Goal: Task Accomplishment & Management: Manage account settings

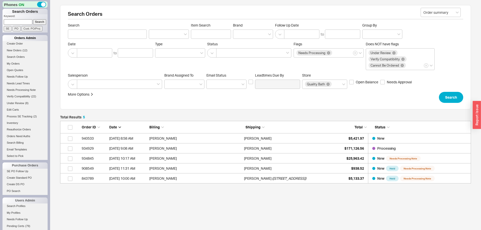
scroll to position [63, 411]
click at [17, 49] on link "New Orders ( 12 )" at bounding box center [25, 50] width 45 height 5
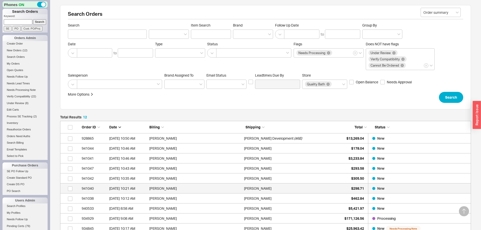
scroll to position [81, 0]
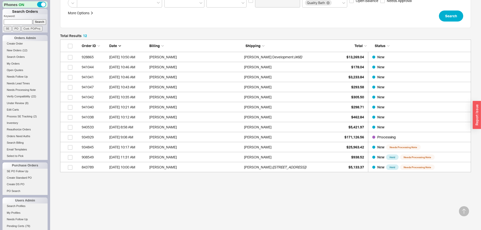
click at [21, 23] on input at bounding box center [18, 21] width 29 height 5
paste input "sbrm1999@gmail.com"
type input "sbrm1999@gmail.com"
click at [37, 21] on input "Search" at bounding box center [39, 21] width 13 height 5
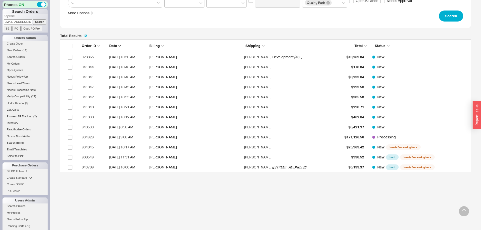
type input "sbrm1999@gmail.com"
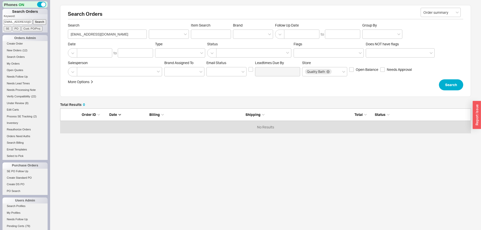
scroll to position [25, 411]
click at [18, 21] on input "sbrm1999@gmail.com" at bounding box center [18, 21] width 29 height 5
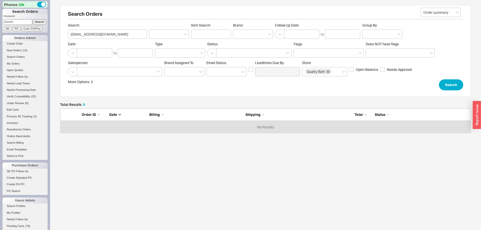
type input "burmin"
click at [33, 19] on input "Search" at bounding box center [39, 21] width 13 height 5
type input "burmin"
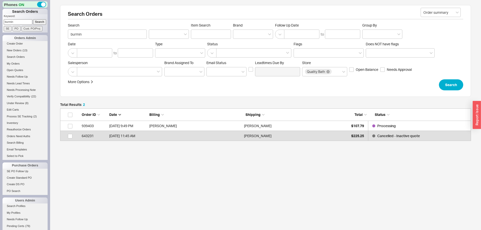
scroll to position [33, 411]
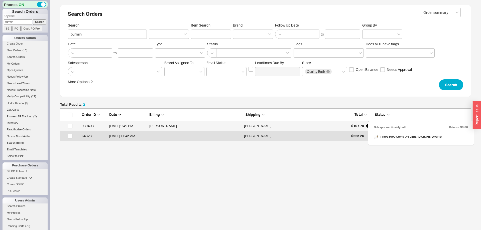
click at [351, 125] on span "$107.79" at bounding box center [357, 126] width 13 height 4
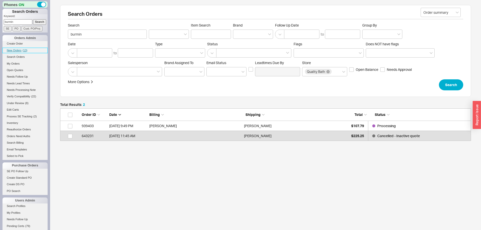
click at [17, 51] on span "New Orders" at bounding box center [14, 50] width 15 height 3
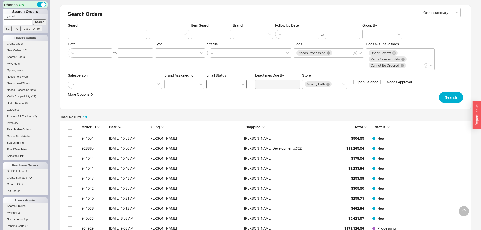
scroll to position [91, 0]
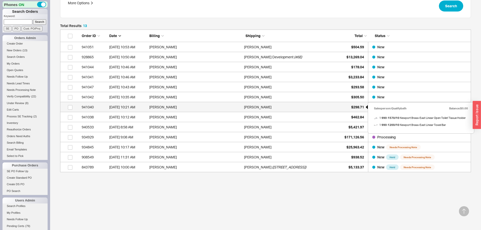
click at [356, 106] on span "$298.71" at bounding box center [357, 107] width 13 height 4
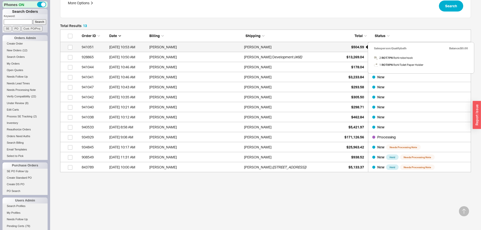
click at [360, 46] on span "$504.59" at bounding box center [357, 47] width 13 height 4
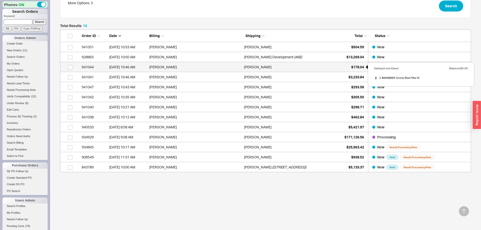
click at [355, 69] on div "$178.04" at bounding box center [351, 67] width 25 height 10
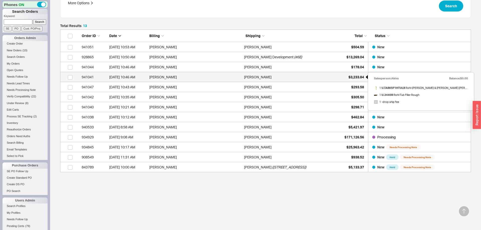
click at [353, 75] on span "$3,233.84" at bounding box center [356, 77] width 16 height 4
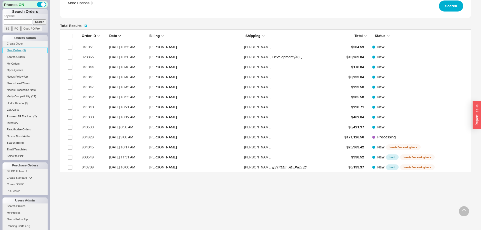
click at [16, 48] on link "New Orders ( 9 )" at bounding box center [25, 50] width 45 height 5
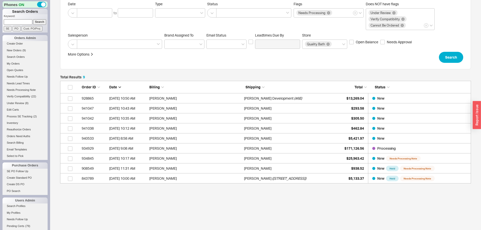
scroll to position [51, 0]
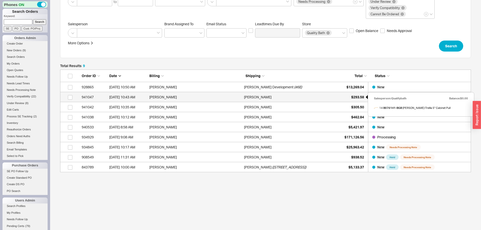
click at [356, 96] on span "$293.58" at bounding box center [357, 97] width 13 height 4
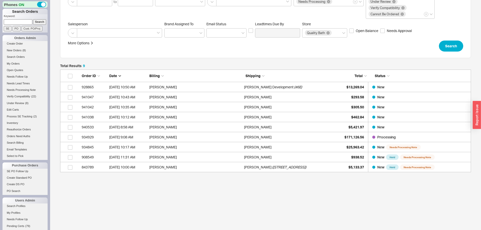
drag, startPoint x: 27, startPoint y: 20, endPoint x: 40, endPoint y: 21, distance: 12.5
click at [28, 21] on input at bounding box center [18, 21] width 29 height 5
paste input "940074"
type input "940074"
drag, startPoint x: 40, startPoint y: 21, endPoint x: 40, endPoint y: 1, distance: 20.3
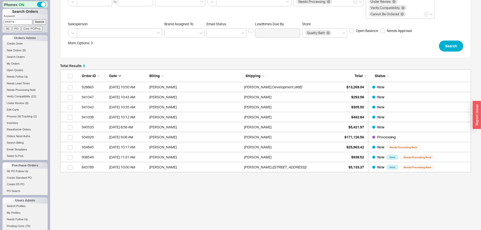
click at [40, 21] on input "Search" at bounding box center [39, 21] width 13 height 5
type input "940074"
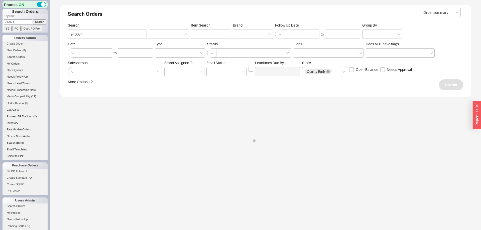
select select "*"
select select "LOW"
select select "3"
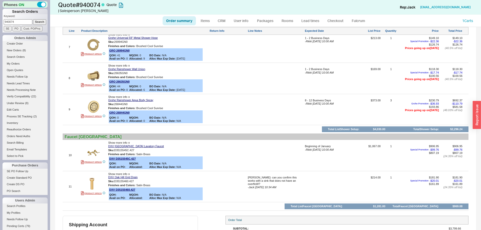
scroll to position [547, 0]
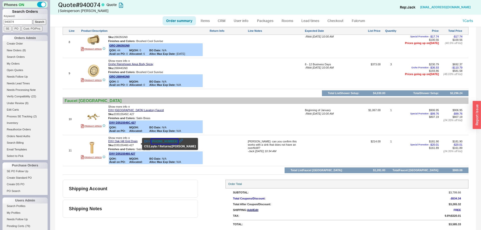
click at [170, 142] on button "800-444-7643" at bounding box center [164, 141] width 27 height 5
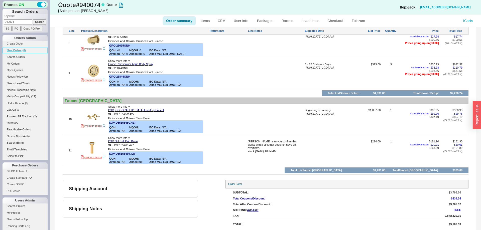
click at [19, 52] on link "New Orders ( 8 )" at bounding box center [25, 50] width 45 height 5
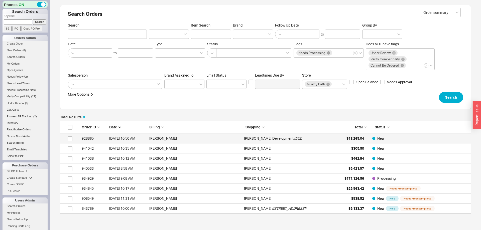
scroll to position [0, 0]
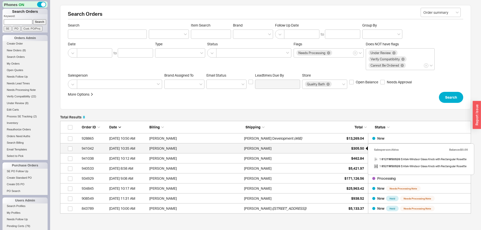
click at [357, 146] on div "$305.50" at bounding box center [351, 149] width 25 height 10
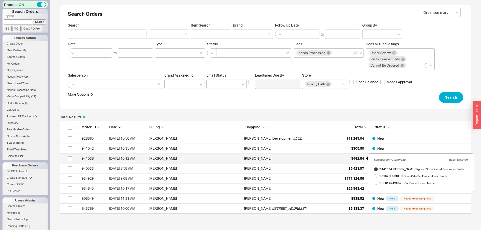
click at [359, 158] on span "$462.84" at bounding box center [357, 158] width 13 height 4
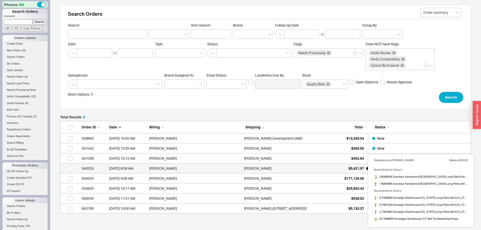
click at [355, 166] on div "$5,421.97" at bounding box center [351, 169] width 25 height 10
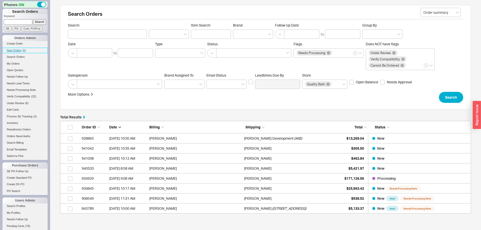
click at [20, 52] on link "New Orders ( 6 )" at bounding box center [25, 50] width 45 height 5
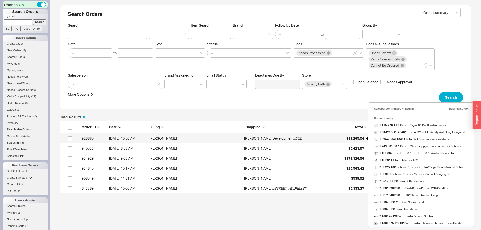
click at [361, 136] on div "$13,269.04" at bounding box center [351, 139] width 25 height 10
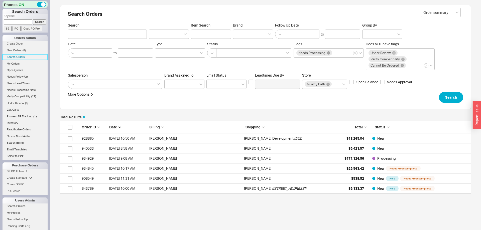
click at [17, 56] on link "Search Orders" at bounding box center [25, 56] width 45 height 5
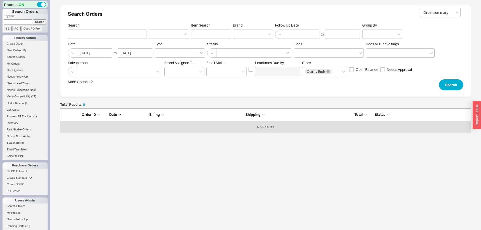
click at [17, 54] on li "New Orders ( 8 )" at bounding box center [25, 51] width 45 height 7
click at [17, 51] on span "New Orders" at bounding box center [14, 50] width 15 height 3
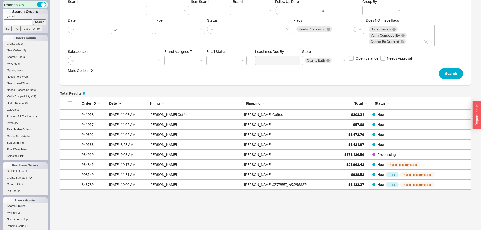
scroll to position [41, 0]
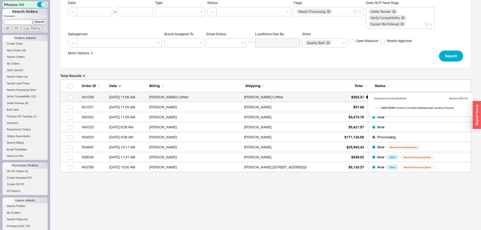
click at [355, 96] on span "$302.31" at bounding box center [357, 97] width 13 height 4
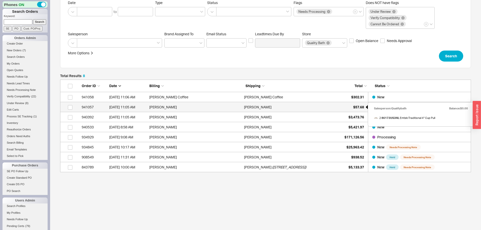
click at [348, 108] on div "$57.68" at bounding box center [351, 107] width 25 height 10
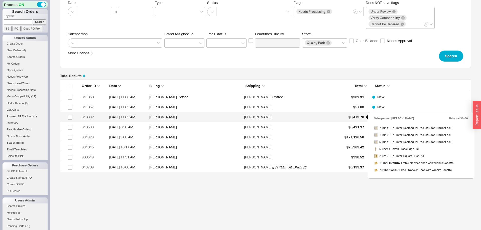
click at [352, 118] on span "$3,473.76" at bounding box center [356, 117] width 16 height 4
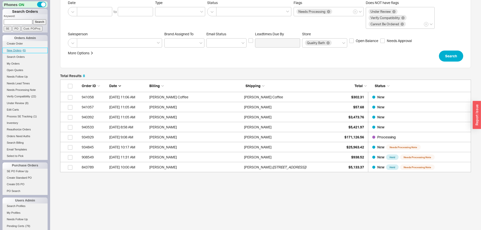
click at [17, 49] on link "New Orders ( 6 )" at bounding box center [25, 50] width 45 height 5
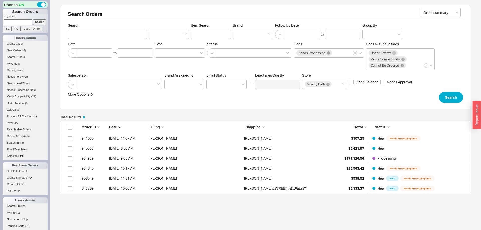
scroll to position [0, 0]
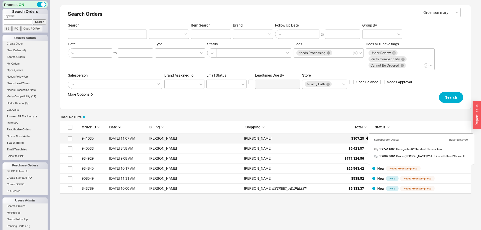
click at [357, 137] on span "$107.29" at bounding box center [357, 138] width 13 height 4
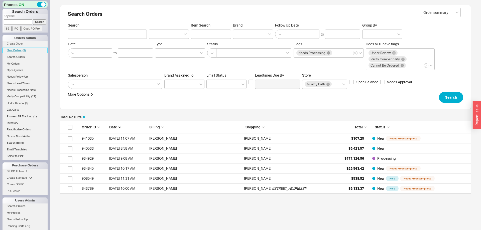
click at [21, 53] on link "New Orders ( 5 )" at bounding box center [25, 50] width 45 height 5
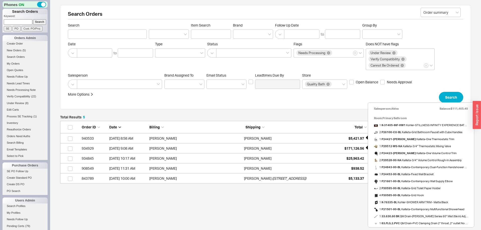
scroll to position [11, 0]
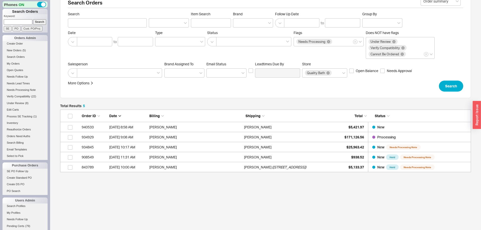
click at [28, 20] on input at bounding box center [18, 21] width 29 height 5
paste input "940913"
type input "940913"
click at [44, 21] on input "Search" at bounding box center [39, 21] width 13 height 5
type input "940913"
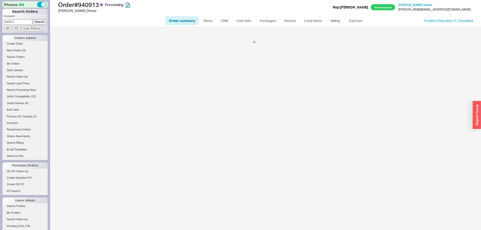
select select "*"
select select "LOW"
select select "3"
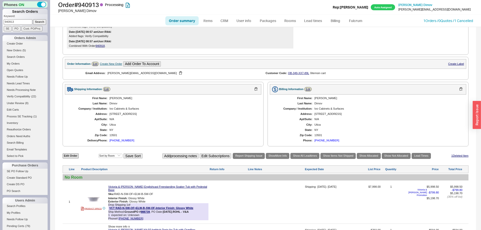
scroll to position [246, 0]
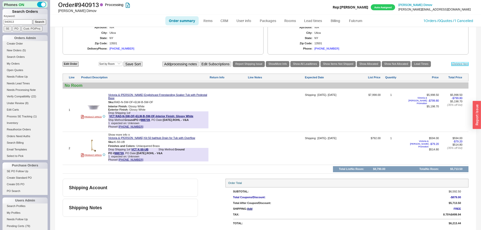
click at [458, 66] on link "1 Deleted Item" at bounding box center [459, 63] width 17 height 3
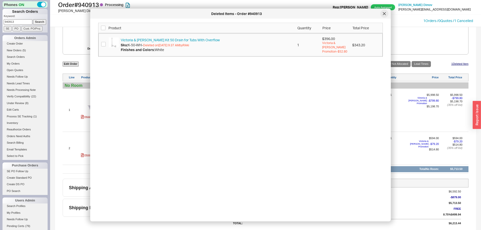
click at [385, 13] on icon at bounding box center [384, 13] width 3 height 3
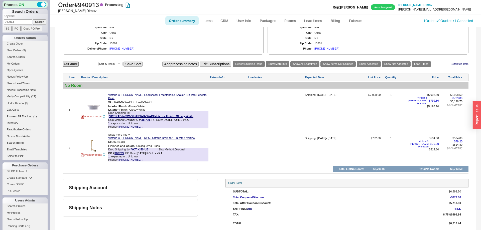
click at [145, 146] on div "Finishes and Colors : Unlacquered Brass" at bounding box center [158, 146] width 100 height 3
drag, startPoint x: 145, startPoint y: 146, endPoint x: 156, endPoint y: 146, distance: 10.8
click at [156, 146] on div "Finishes and Colors : Unlacquered Brass" at bounding box center [158, 146] width 100 height 3
copy div "Unlacquered Brass"
click at [22, 21] on input "940913" at bounding box center [18, 21] width 29 height 5
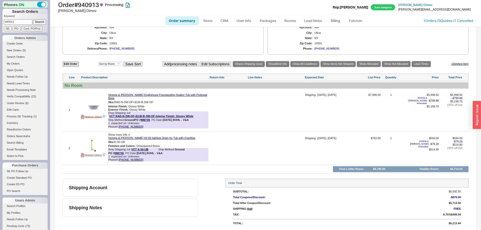
click at [22, 21] on input "940913" at bounding box center [18, 21] width 29 height 5
click at [16, 48] on link "New Orders ( 5 )" at bounding box center [25, 50] width 45 height 5
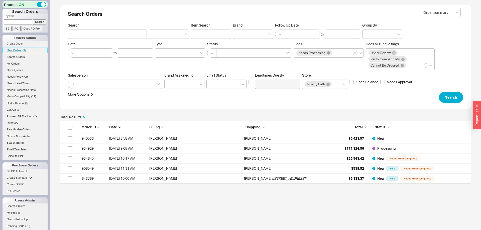
click at [20, 51] on span "New Orders" at bounding box center [14, 50] width 15 height 3
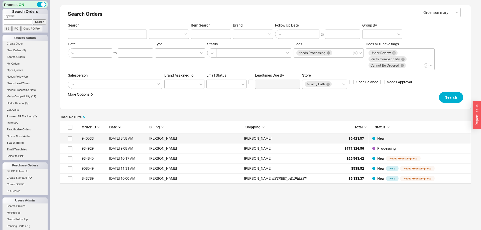
scroll to position [63, 411]
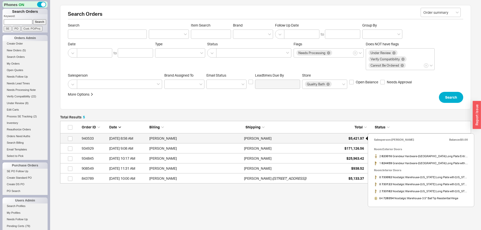
click at [352, 134] on div "$5,421.97" at bounding box center [351, 139] width 25 height 10
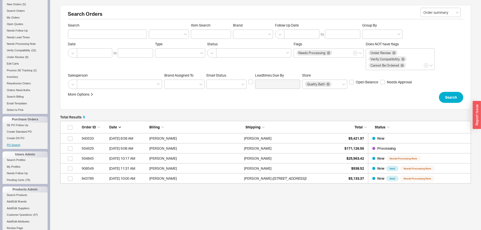
scroll to position [54, 0]
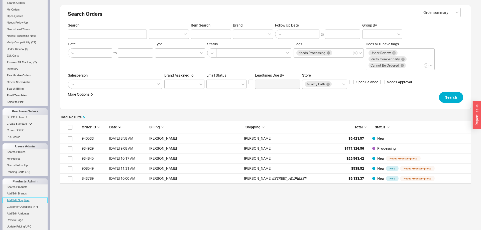
click at [25, 201] on link "Add/Edit Suppliers" at bounding box center [25, 200] width 45 height 5
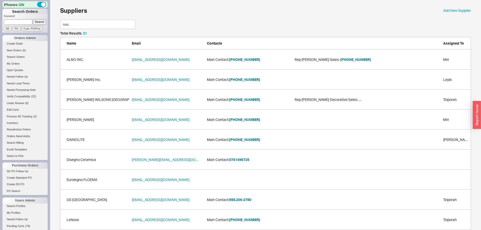
scroll to position [38, 411]
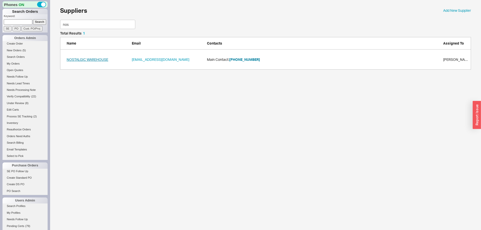
type input "nos"
click at [97, 61] on link "NOSTALGIC WAREHOUSE" at bounding box center [88, 59] width 42 height 5
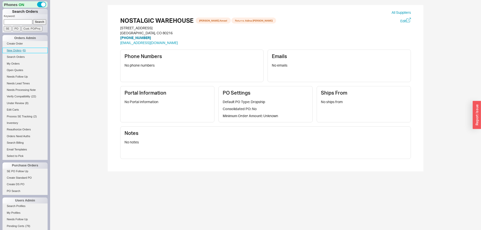
click at [20, 51] on span "New Orders" at bounding box center [14, 50] width 15 height 3
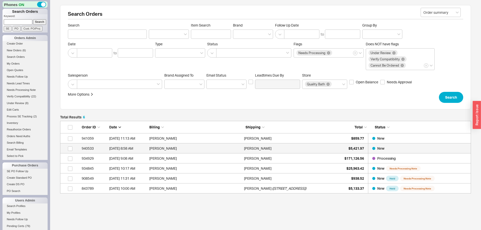
scroll to position [73, 411]
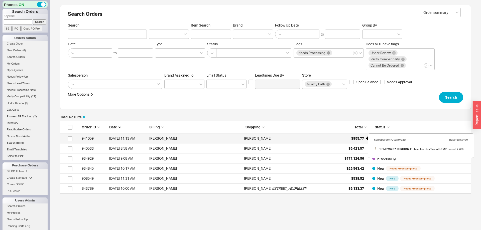
click at [357, 138] on span "$859.77" at bounding box center [357, 138] width 13 height 4
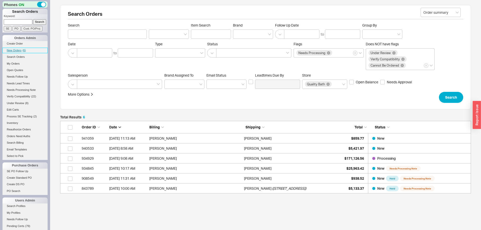
click at [16, 51] on span "New Orders" at bounding box center [14, 50] width 15 height 3
click at [19, 49] on link "New Orders ( 6 )" at bounding box center [25, 50] width 45 height 5
click at [18, 103] on span "Under Review" at bounding box center [15, 103] width 17 height 3
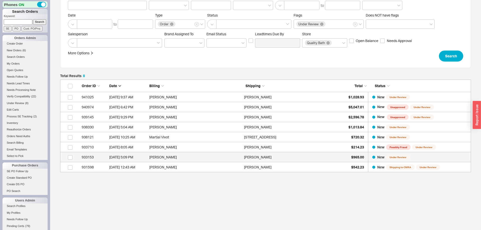
scroll to position [93, 411]
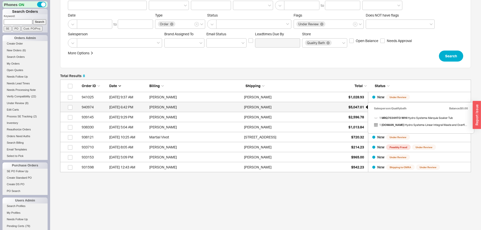
click at [354, 106] on span "$5,047.01" at bounding box center [356, 107] width 16 height 4
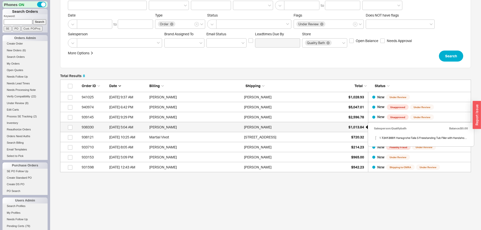
click at [355, 127] on span "$1,013.84" at bounding box center [356, 127] width 16 height 4
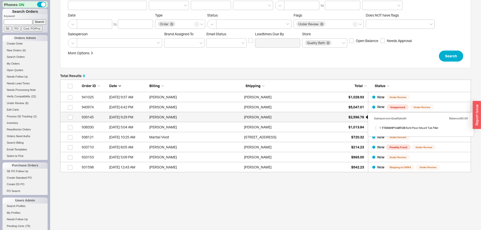
click at [352, 118] on span "$2,596.78" at bounding box center [356, 117] width 16 height 4
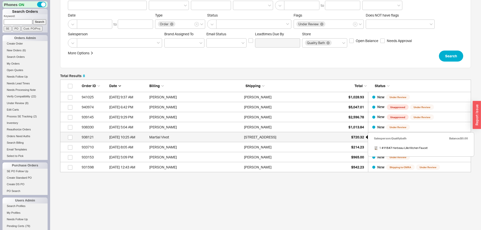
click at [349, 136] on div "$720.32" at bounding box center [351, 137] width 25 height 10
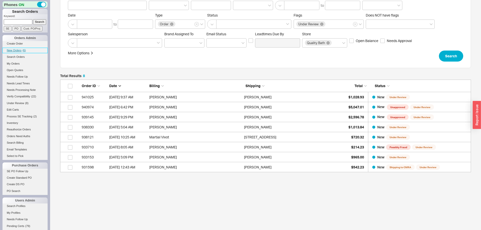
click at [19, 52] on span "New Orders" at bounding box center [14, 50] width 15 height 3
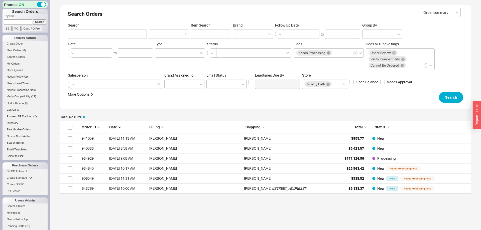
scroll to position [73, 411]
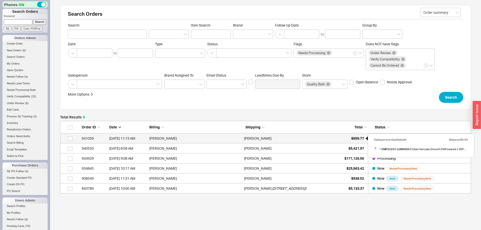
click at [354, 139] on span "$859.77" at bounding box center [357, 138] width 13 height 4
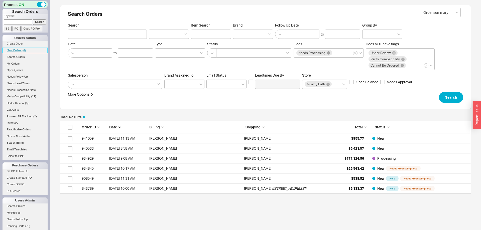
click at [18, 50] on span "New Orders" at bounding box center [14, 50] width 15 height 3
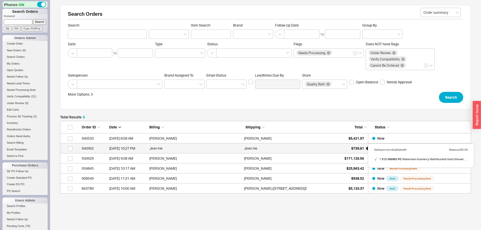
click at [357, 145] on div "$739.81" at bounding box center [351, 149] width 25 height 10
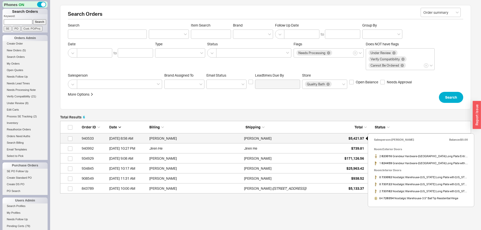
click at [357, 138] on span "$5,421.97" at bounding box center [356, 138] width 16 height 4
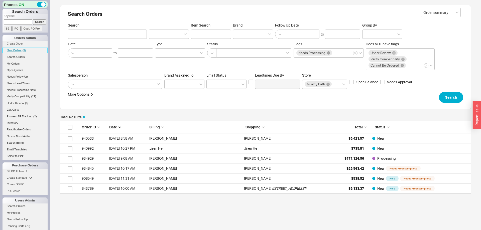
click at [16, 50] on span "New Orders" at bounding box center [14, 50] width 15 height 3
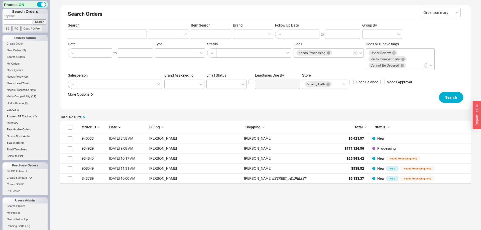
scroll to position [63, 411]
click at [24, 49] on span "( 5 )" at bounding box center [24, 50] width 3 height 3
click at [16, 50] on span "New Orders" at bounding box center [14, 50] width 15 height 3
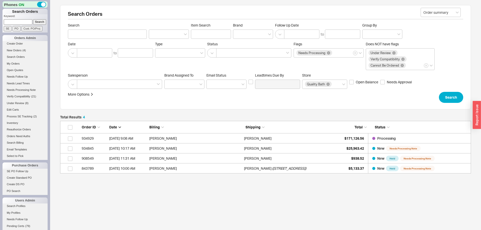
scroll to position [53, 411]
click at [20, 21] on input at bounding box center [18, 21] width 29 height 5
type input "940974"
click at [33, 19] on input "Search" at bounding box center [39, 21] width 13 height 5
type input "940974"
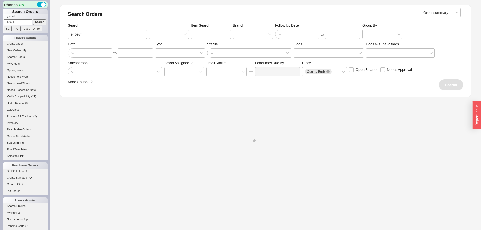
select select "*"
select select "LOW"
select select "3"
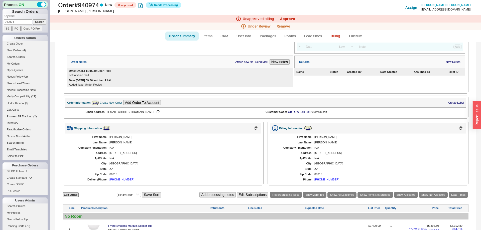
scroll to position [26, 0]
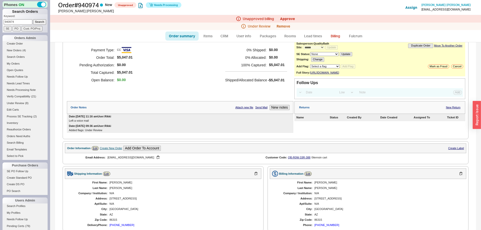
click at [289, 110] on div "Order Notes Attach new file Send Mail New notes" at bounding box center [180, 107] width 226 height 13
click at [285, 110] on button "New notes" at bounding box center [280, 107] width 20 height 5
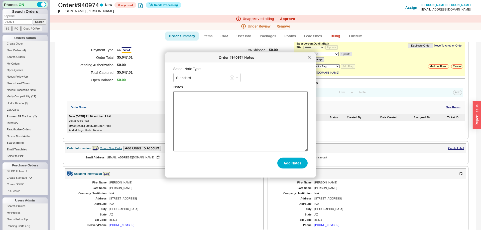
click at [239, 109] on textarea "Notes" at bounding box center [240, 121] width 134 height 60
type textarea "SHIPPING TO NEW CONSTRUCTION"
click at [300, 164] on button "Add Notes" at bounding box center [292, 163] width 30 height 11
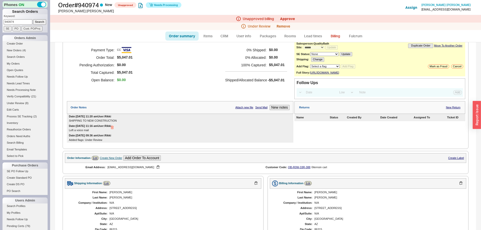
scroll to position [198, 0]
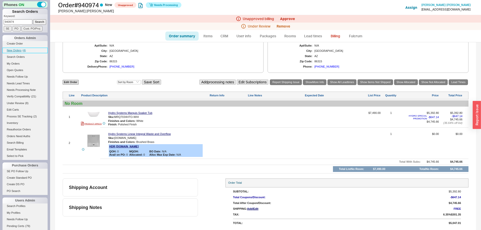
click at [20, 51] on span "New Orders" at bounding box center [14, 50] width 15 height 3
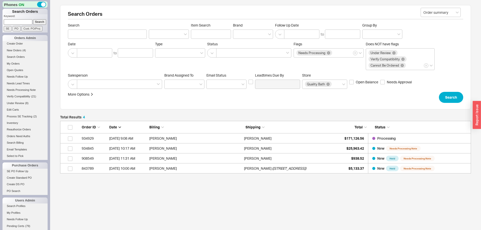
scroll to position [53, 411]
click at [15, 103] on span "Under Review" at bounding box center [15, 103] width 17 height 3
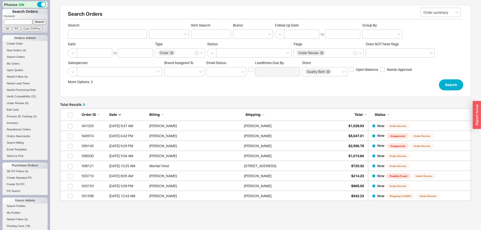
scroll to position [0, 0]
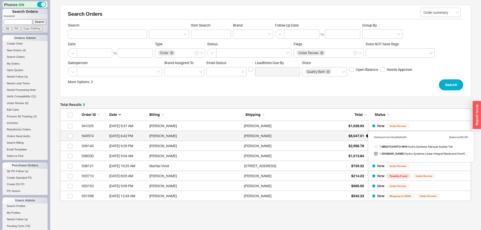
click at [354, 137] on span "$5,047.01" at bounding box center [356, 136] width 16 height 4
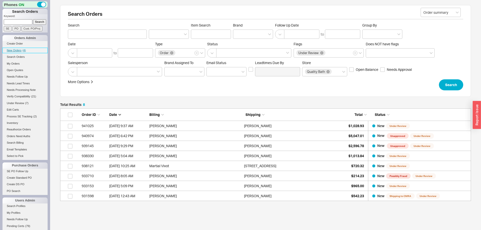
click at [21, 51] on span "New Orders" at bounding box center [14, 50] width 15 height 3
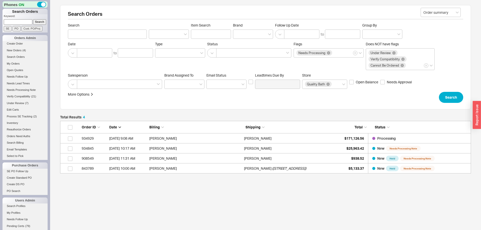
scroll to position [53, 411]
click at [21, 50] on span "New Orders" at bounding box center [14, 50] width 15 height 3
click at [25, 20] on input at bounding box center [18, 21] width 29 height 5
paste input "940839"
type input "940839"
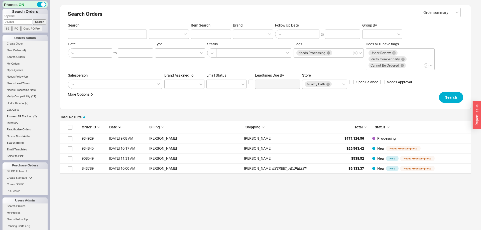
click at [42, 21] on input "Search" at bounding box center [39, 21] width 13 height 5
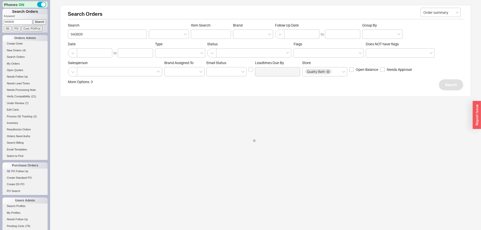
type input "940839"
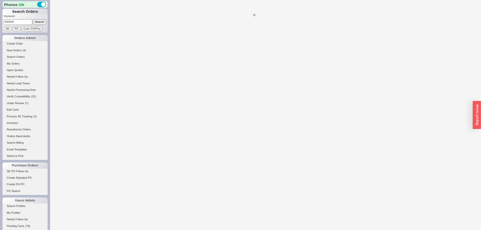
select select "*"
select select "LOW"
select select "3"
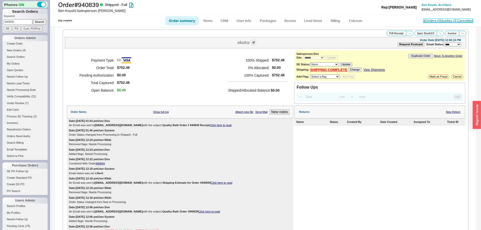
click at [428, 20] on link "4 Orders / 0 Quotes / 3 Cancelled" at bounding box center [448, 21] width 50 height 4
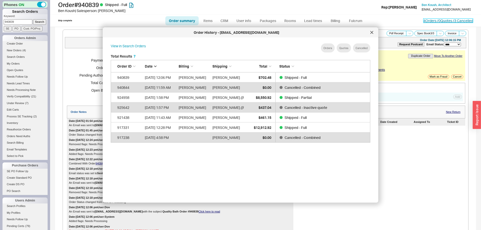
scroll to position [153, 268]
click at [373, 34] on div at bounding box center [372, 33] width 8 height 8
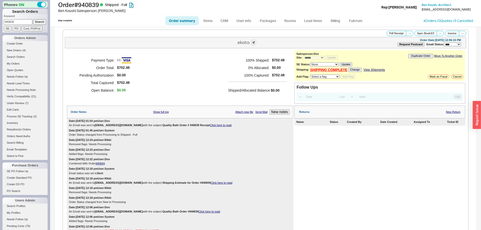
click at [17, 20] on input "940839" at bounding box center [18, 21] width 29 height 5
click at [13, 50] on span "New Orders" at bounding box center [14, 50] width 15 height 3
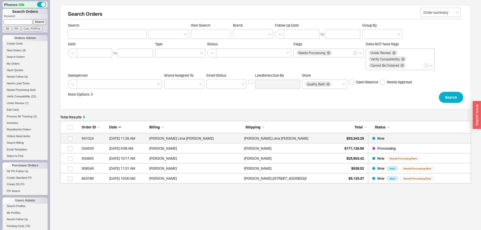
scroll to position [63, 411]
click at [352, 138] on span "$53,343.29" at bounding box center [355, 138] width 18 height 4
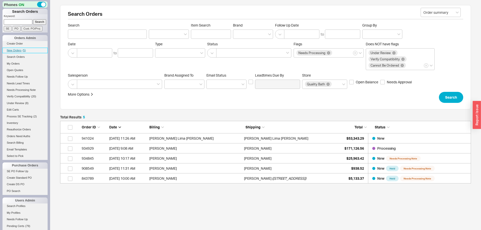
click at [20, 51] on span "New Orders" at bounding box center [14, 50] width 15 height 3
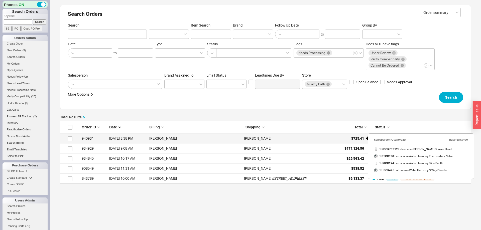
click at [355, 136] on div "$729.41" at bounding box center [351, 139] width 25 height 10
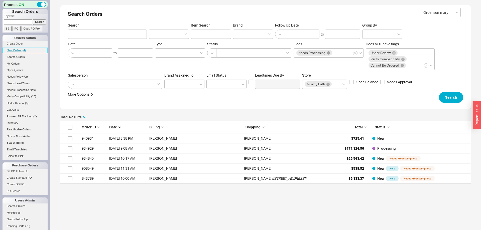
click at [19, 53] on link "New Orders ( 4 )" at bounding box center [25, 50] width 45 height 5
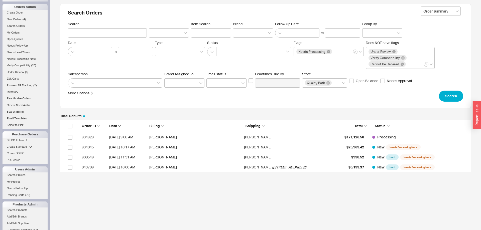
scroll to position [36, 0]
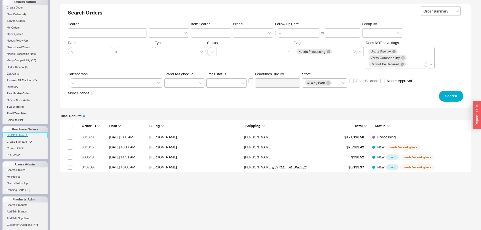
click at [21, 133] on link "SE PO Follow Up" at bounding box center [25, 135] width 45 height 5
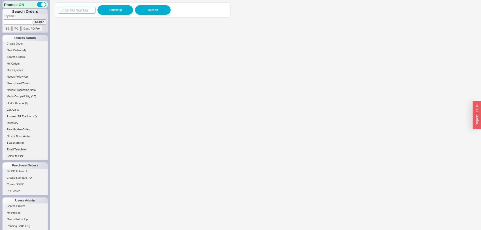
click at [83, 10] on input at bounding box center [77, 10] width 38 height 7
paste input "988791"
type input "988791"
click at [110, 10] on button "Follow up" at bounding box center [115, 10] width 36 height 10
click at [79, 13] on input "988791" at bounding box center [77, 10] width 38 height 7
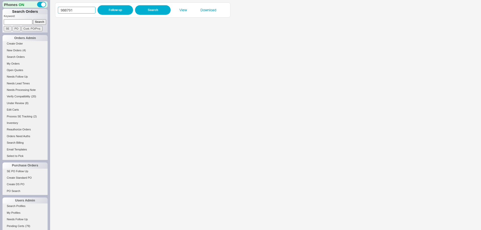
click at [79, 13] on input "988791" at bounding box center [77, 10] width 38 height 7
paste input "3"
type input "988793"
click at [112, 8] on button "Follow up" at bounding box center [115, 10] width 36 height 10
click at [81, 11] on input "988793" at bounding box center [77, 10] width 38 height 7
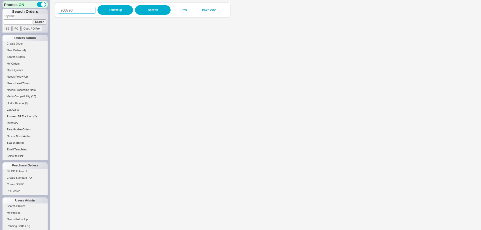
paste input "2"
click at [81, 11] on input "988792" at bounding box center [77, 10] width 38 height 7
type input "988792"
click at [111, 10] on button "Follow up" at bounding box center [115, 10] width 36 height 10
click at [19, 20] on input at bounding box center [18, 21] width 29 height 5
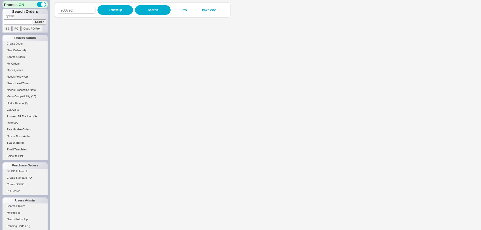
paste input "988769"
type input "988769"
click at [40, 21] on input "Search" at bounding box center [39, 21] width 13 height 5
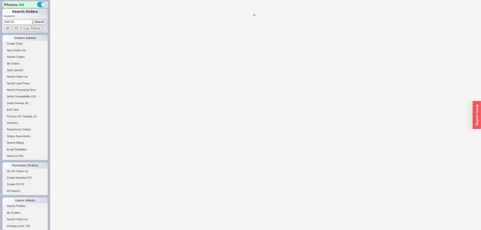
select select "LOW"
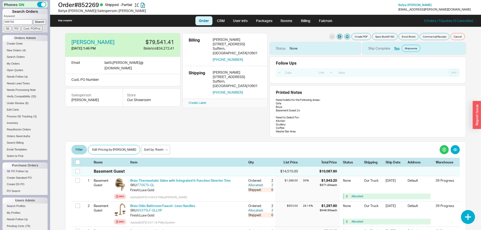
click at [23, 20] on input "988769" at bounding box center [18, 21] width 29 height 5
paste input "41008"
drag, startPoint x: 23, startPoint y: 20, endPoint x: 40, endPoint y: 21, distance: 17.0
click at [24, 20] on input "941008" at bounding box center [18, 21] width 29 height 5
type input "941008"
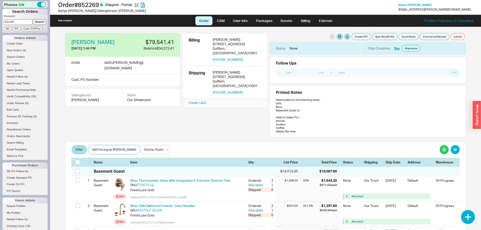
click at [40, 21] on input "Search" at bounding box center [39, 21] width 13 height 5
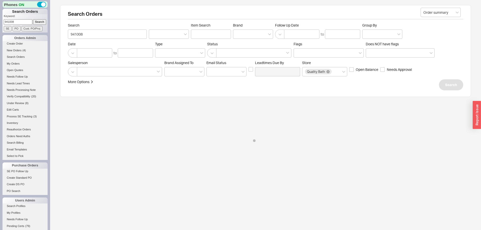
select select "*"
select select "LOW"
select select "3"
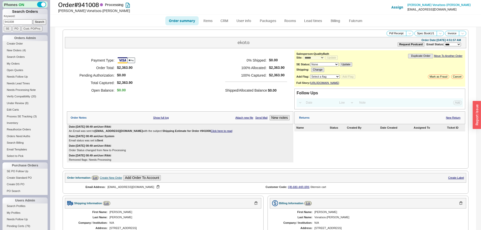
scroll to position [168, 0]
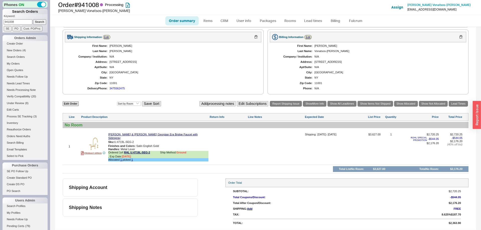
click at [17, 24] on input "941008" at bounding box center [18, 21] width 29 height 5
type input "94100"
click at [15, 23] on input "94100" at bounding box center [18, 21] width 29 height 5
click at [15, 23] on input at bounding box center [18, 21] width 29 height 5
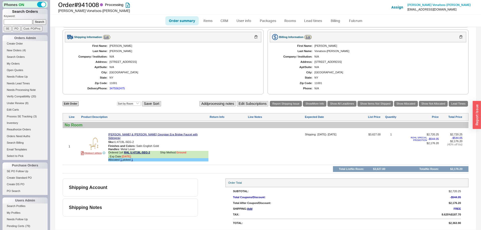
click at [21, 48] on li "Create Order" at bounding box center [25, 44] width 45 height 7
click at [21, 49] on link "New Orders ( 4 )" at bounding box center [25, 50] width 45 height 5
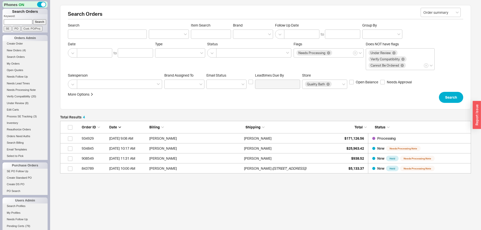
scroll to position [53, 411]
click at [23, 49] on link "New Orders ( 4 )" at bounding box center [25, 50] width 45 height 5
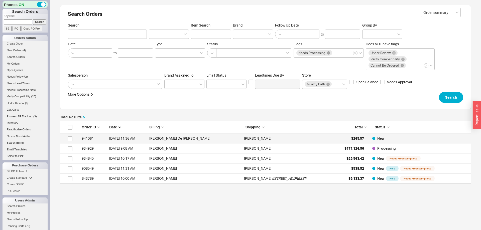
scroll to position [63, 411]
click at [359, 137] on span "$269.97" at bounding box center [357, 138] width 13 height 4
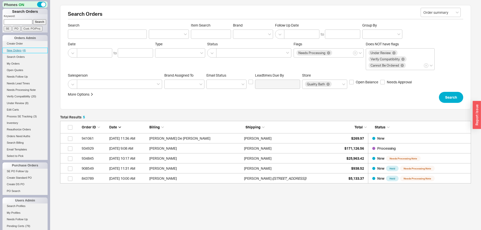
click at [19, 50] on span "New Orders" at bounding box center [14, 50] width 15 height 3
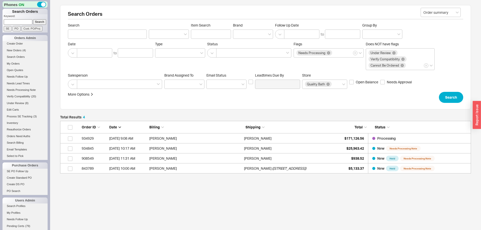
scroll to position [53, 411]
click at [18, 48] on li "Create Order" at bounding box center [25, 44] width 45 height 7
click at [18, 50] on span "New Orders" at bounding box center [14, 50] width 15 height 3
click at [19, 48] on link "New Orders ( 4 )" at bounding box center [25, 50] width 45 height 5
click at [17, 52] on span "New Orders" at bounding box center [14, 50] width 15 height 3
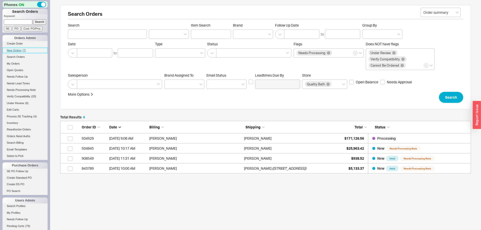
click at [20, 50] on span "New Orders" at bounding box center [14, 50] width 15 height 3
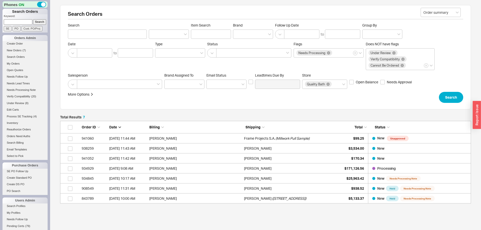
scroll to position [31, 0]
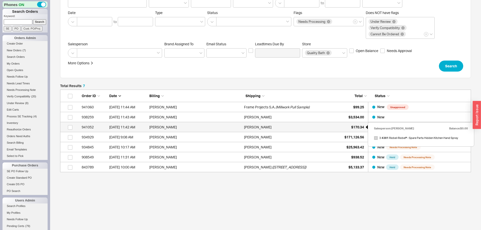
click at [357, 130] on div "$170.34" at bounding box center [351, 127] width 25 height 10
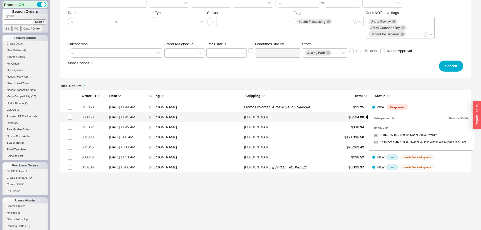
click at [354, 116] on span "$3,534.00" at bounding box center [356, 117] width 16 height 4
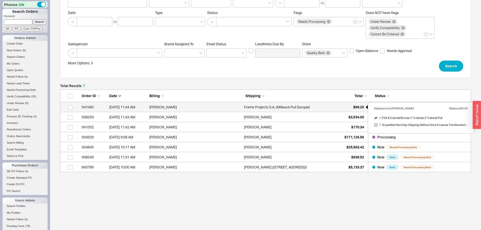
click at [355, 105] on span "$99.25" at bounding box center [358, 107] width 11 height 4
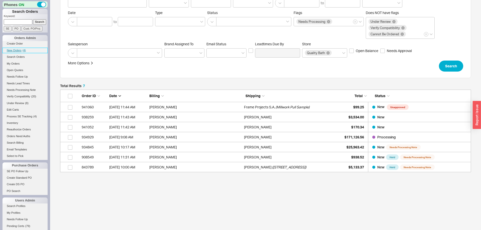
click at [20, 52] on link "New Orders ( 4 )" at bounding box center [25, 50] width 45 height 5
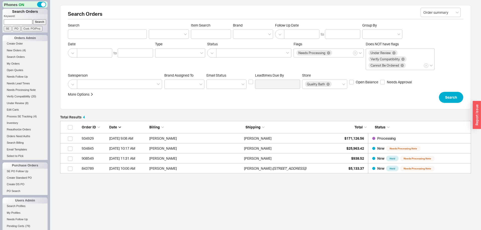
scroll to position [53, 411]
click at [23, 56] on link "Search Orders" at bounding box center [25, 56] width 45 height 5
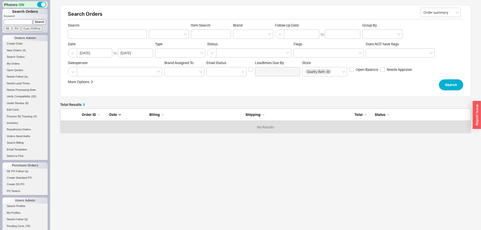
scroll to position [25, 411]
click at [252, 31] on div at bounding box center [253, 34] width 40 height 9
click at [239, 31] on input "Brand" at bounding box center [238, 34] width 4 height 6
type input "rohl"
click at [241, 45] on div "Rohl" at bounding box center [253, 44] width 40 height 9
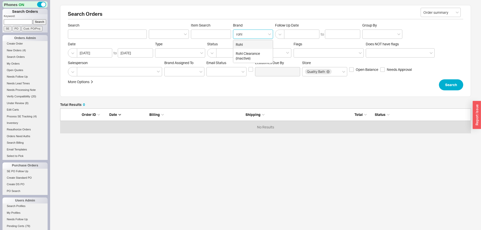
type input "Brand"
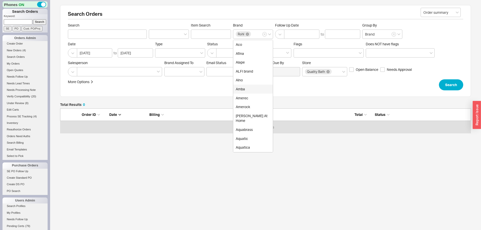
click at [187, 114] on div "Billing" at bounding box center [196, 114] width 94 height 5
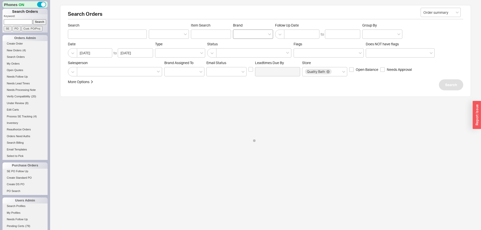
click at [244, 39] on div at bounding box center [253, 34] width 40 height 9
click at [239, 37] on input "Brand" at bounding box center [238, 34] width 4 height 6
type input "rigk"
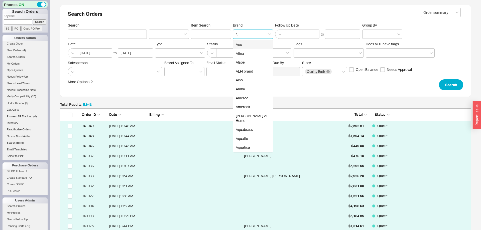
scroll to position [59595, 411]
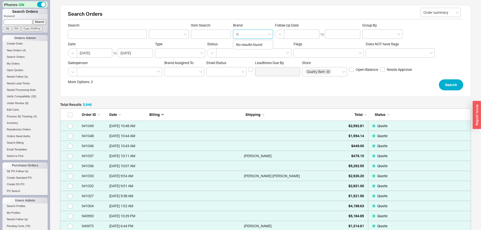
type input "\"
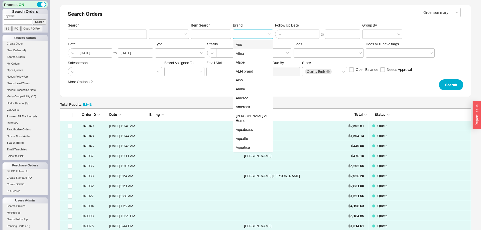
type input "Brand"
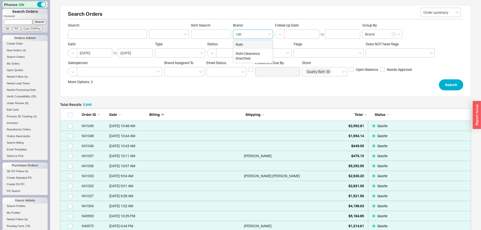
type input "rohl"
click at [246, 46] on div "Rohl" at bounding box center [253, 44] width 40 height 9
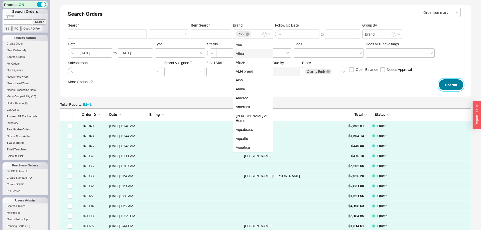
click at [462, 84] on button "Search" at bounding box center [451, 84] width 24 height 11
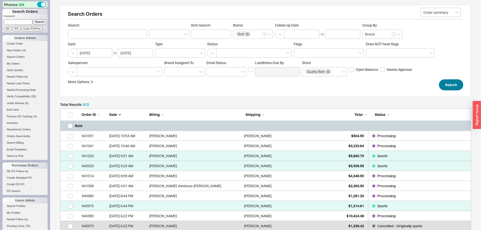
scroll to position [0, 0]
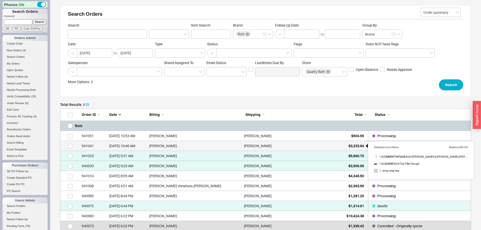
click at [356, 143] on div "$3,233.84" at bounding box center [351, 146] width 25 height 10
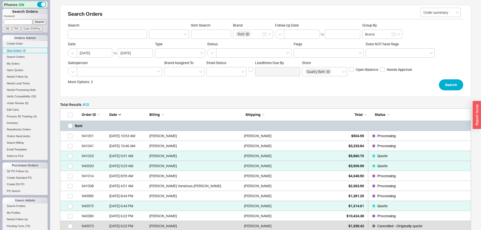
click at [20, 49] on span "New Orders" at bounding box center [14, 50] width 15 height 3
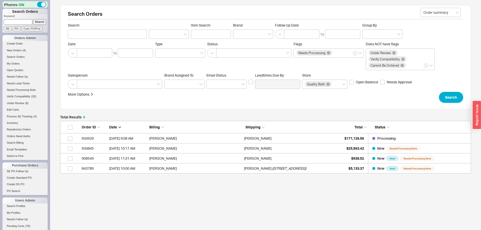
scroll to position [53, 411]
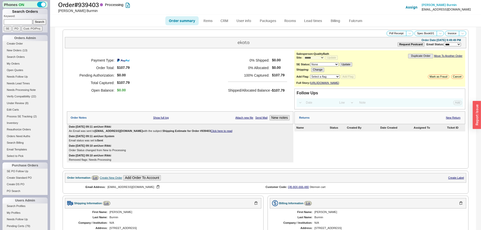
select select "*"
select select "LOW"
select select "3"
click at [184, 21] on link "Order summary" at bounding box center [181, 20] width 33 height 9
select select "*"
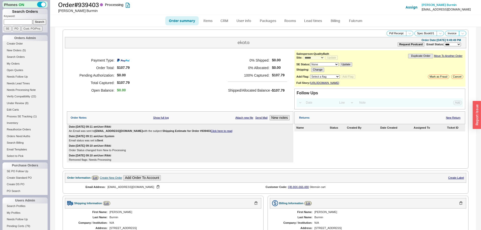
select select "LOW"
select select "3"
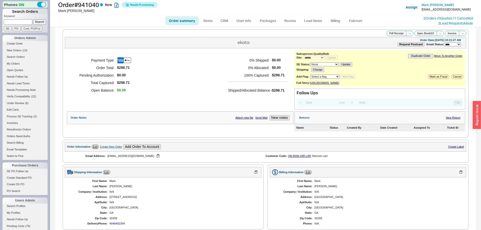
select select "*"
select select "LOW"
select select "3"
click at [361, 21] on link "Fulcrum" at bounding box center [355, 20] width 21 height 9
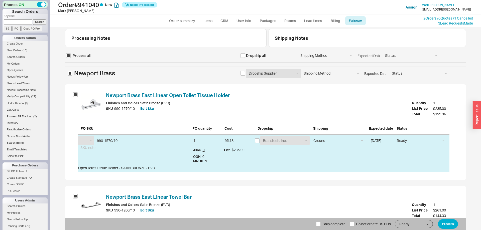
scroll to position [70, 0]
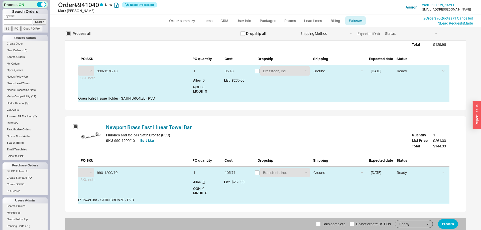
select select "NBB"
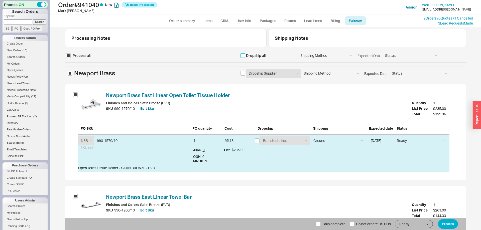
click at [242, 54] on input "checkbox" at bounding box center [242, 55] width 5 height 5
checkbox input "true"
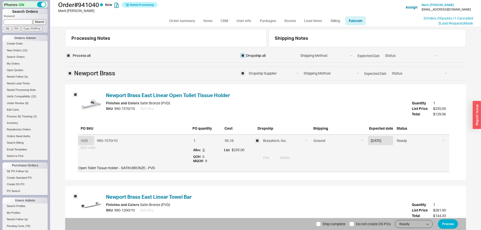
scroll to position [70, 0]
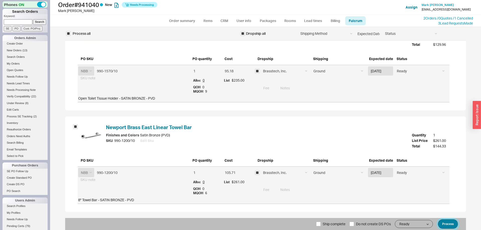
click at [444, 224] on button "Process" at bounding box center [448, 224] width 20 height 10
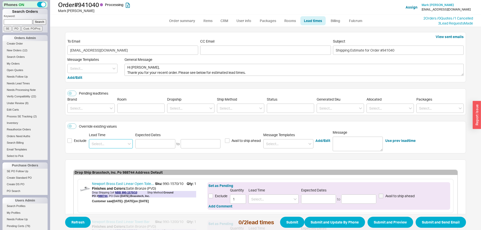
click at [112, 140] on input at bounding box center [111, 143] width 44 height 9
click at [115, 152] on div "5 - 7 Business Days" at bounding box center [110, 154] width 43 height 9
type input "5 - 7 Business Days"
type input "09/26/2025"
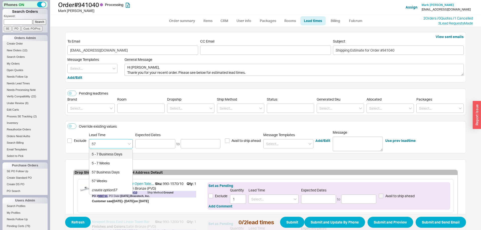
type input "09/30/2025"
type input "5 - 7 Business Days"
type input "09/26/2025"
type input "09/30/2025"
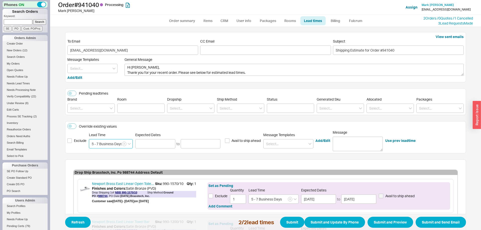
scroll to position [67, 0]
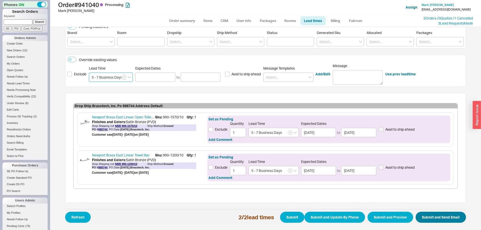
type input "5 - 7 Business Days"
click at [444, 221] on button "Submit and Send Email" at bounding box center [441, 217] width 50 height 11
select select "*"
select select "LOW"
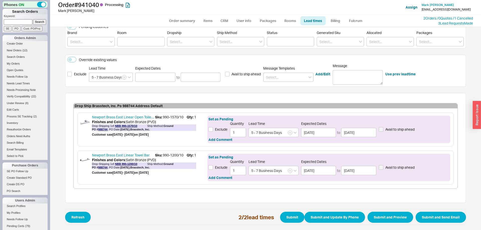
select select "3"
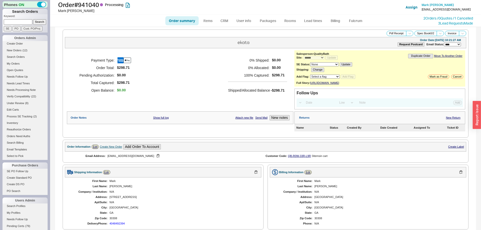
select select "*"
select select "LOW"
select select "3"
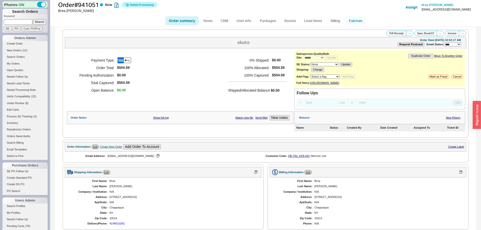
click at [357, 21] on link "Fulcrum" at bounding box center [355, 20] width 21 height 9
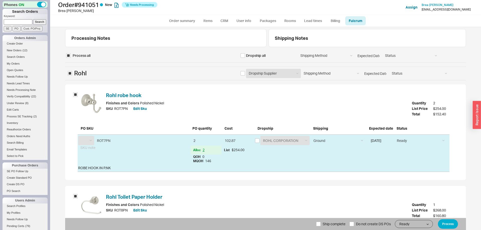
scroll to position [70, 0]
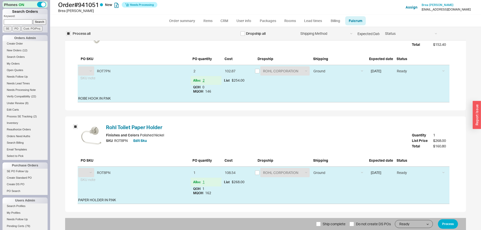
select select "RHL"
click at [328, 224] on span "Ship complete" at bounding box center [334, 224] width 23 height 12
click at [321, 224] on input "Ship complete" at bounding box center [318, 224] width 5 height 5
checkbox input "true"
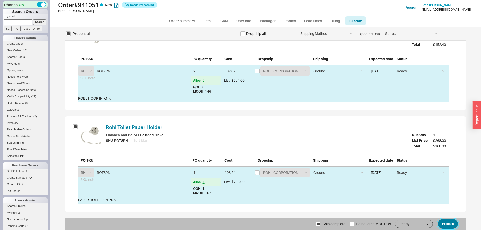
click at [455, 223] on button "Process" at bounding box center [448, 224] width 20 height 10
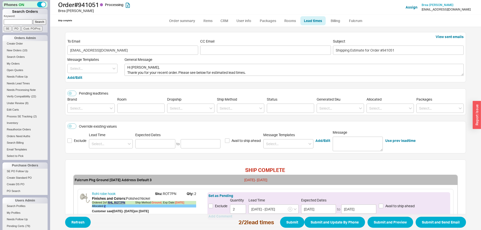
scroll to position [77, 0]
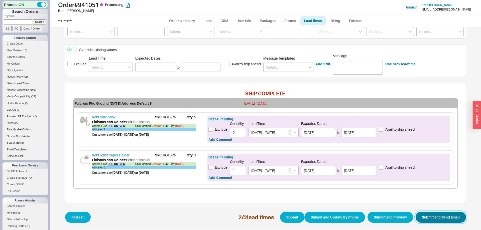
click at [437, 218] on button "Submit and Send Email" at bounding box center [441, 217] width 50 height 11
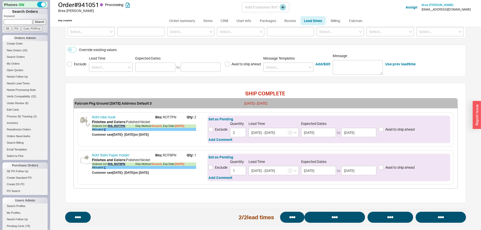
select select "*"
select select "LOW"
select select "3"
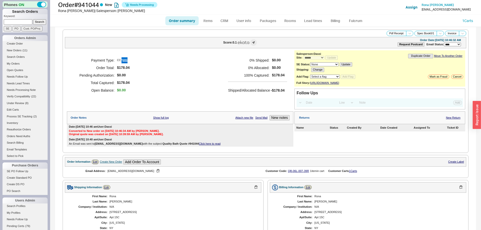
select select "*"
select select "LOW"
select select "3"
click at [361, 22] on link "Fulcrum" at bounding box center [355, 20] width 21 height 9
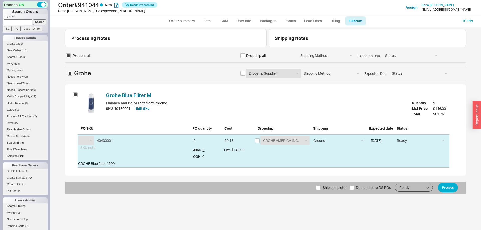
select select "GRO"
click at [337, 187] on span "Ship complete" at bounding box center [334, 188] width 23 height 12
click at [321, 187] on input "Ship complete" at bounding box center [318, 188] width 5 height 5
checkbox input "true"
click at [439, 188] on button "Process" at bounding box center [448, 188] width 20 height 10
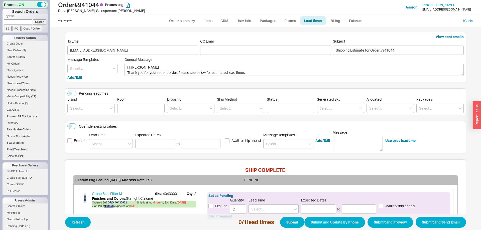
scroll to position [39, 0]
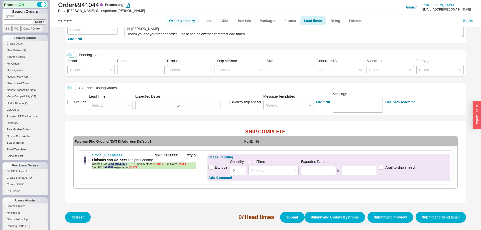
click at [187, 22] on link "Order summary" at bounding box center [181, 20] width 33 height 9
select select "*"
select select "LOW"
select select "3"
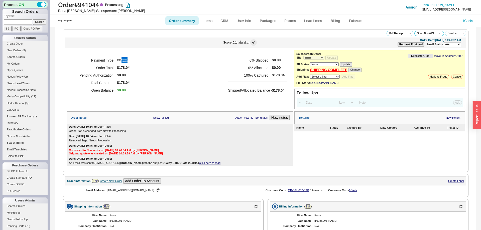
scroll to position [164, 0]
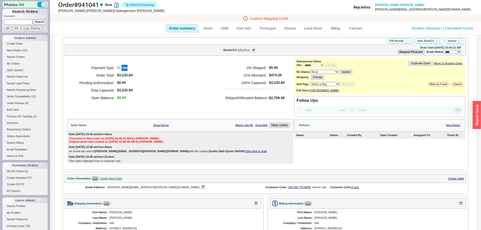
select select "*"
select select "LOW"
select select "3"
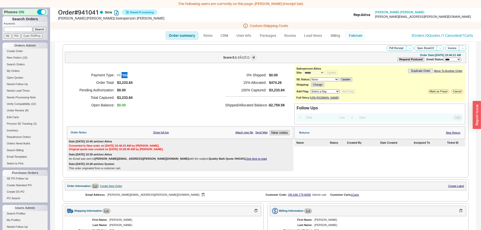
click at [353, 34] on link "Fulcrum" at bounding box center [355, 35] width 21 height 9
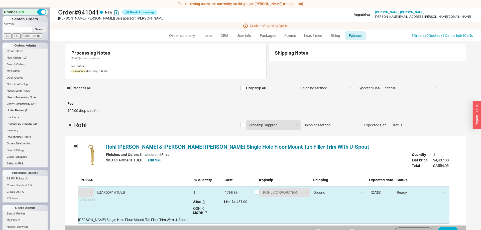
select select "RHL"
click at [259, 194] on input "checkbox" at bounding box center [257, 192] width 5 height 5
checkbox input "true"
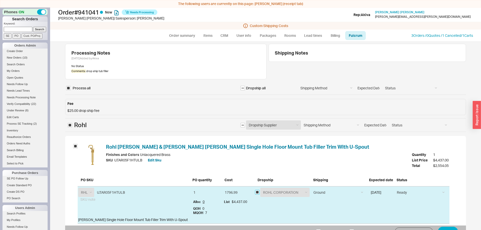
checkbox input "true"
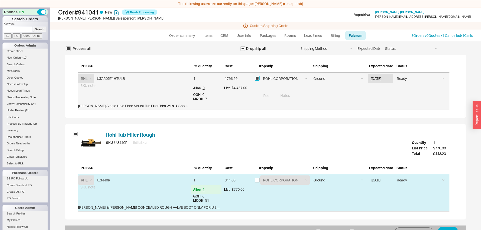
scroll to position [8, 0]
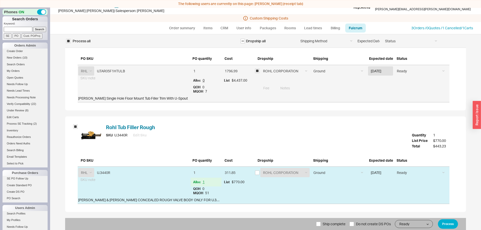
click at [151, 149] on div "SKU U.3440R Edit Sku" at bounding box center [259, 141] width 306 height 17
click at [313, 89] on input at bounding box center [364, 87] width 172 height 9
paste input "Please ship on our FedEx account 203324054"
type input "Please ship on our FedEx account 203324054"
click at [447, 223] on button "Process" at bounding box center [448, 224] width 20 height 10
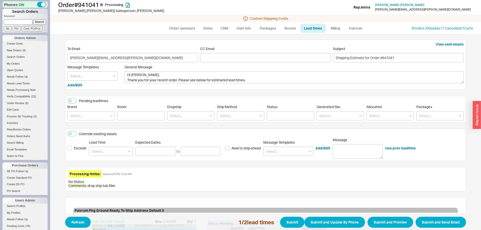
scroll to position [120, 0]
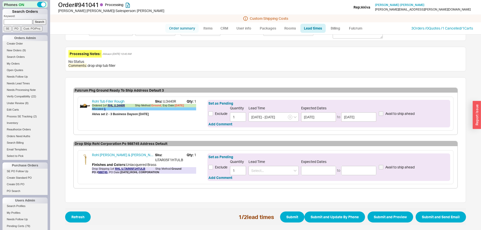
click at [185, 29] on link "Order summary" at bounding box center [181, 28] width 33 height 9
select select "*"
select select "LOW"
select select "3"
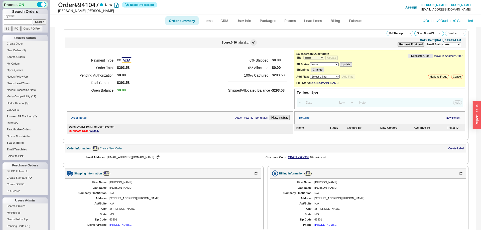
select select "*"
select select "LOW"
select select "3"
click at [354, 21] on link "Fulcrum" at bounding box center [355, 20] width 21 height 9
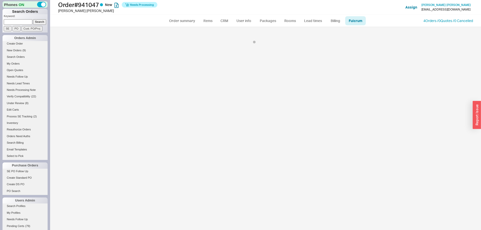
select select "KLR"
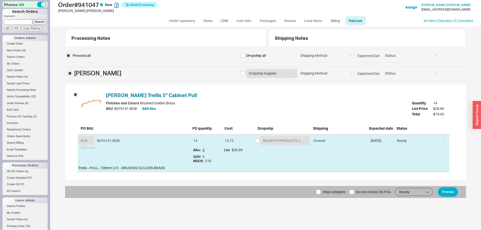
click at [259, 138] on div "BELWITH PRODUCTS, LLC. BELWITH PRODUCTS, LLC." at bounding box center [282, 140] width 55 height 9
click at [255, 139] on div "BELWITH PRODUCTS, LLC. BELWITH PRODUCTS, LLC." at bounding box center [283, 141] width 56 height 12
click at [257, 141] on input "checkbox" at bounding box center [257, 141] width 5 height 5
checkbox input "true"
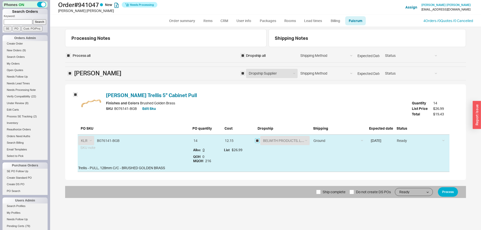
checkbox input "true"
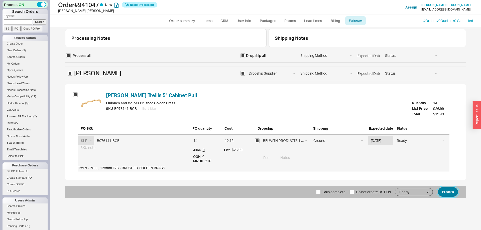
click at [449, 191] on button "Process" at bounding box center [448, 192] width 20 height 10
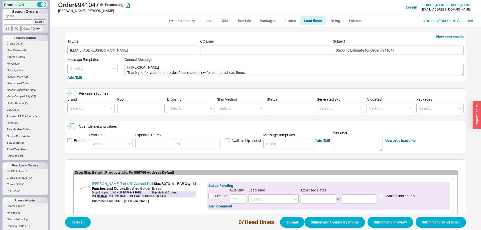
scroll to position [29, 0]
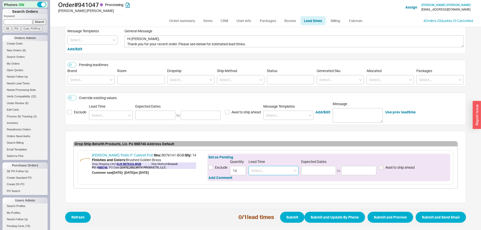
click at [269, 171] on input at bounding box center [274, 170] width 50 height 9
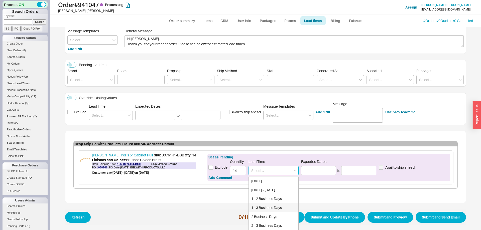
click at [268, 207] on div "1 - 3 Business Days" at bounding box center [274, 207] width 50 height 9
type input "1 - 3 Business Days"
type input "[DATE]"
type input "09/24/2025"
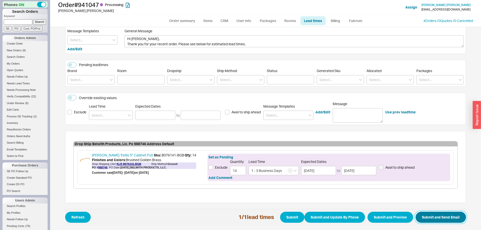
click at [444, 215] on button "Submit and Send Email" at bounding box center [441, 217] width 50 height 11
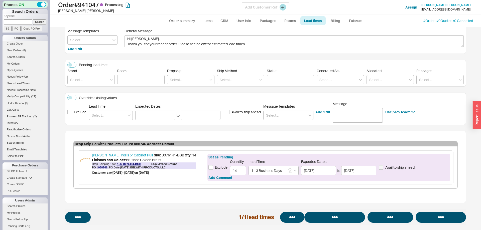
select select "*"
select select "LOW"
select select "3"
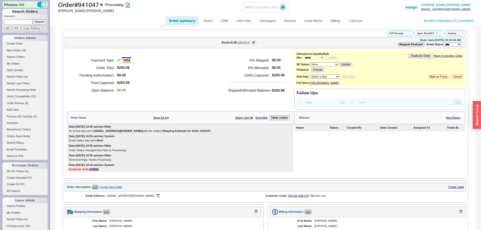
select select "*"
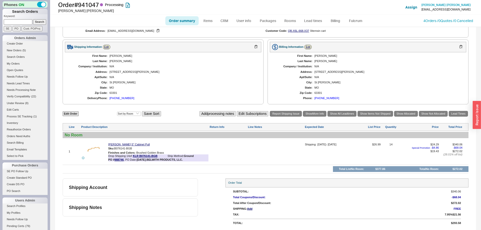
scroll to position [42, 0]
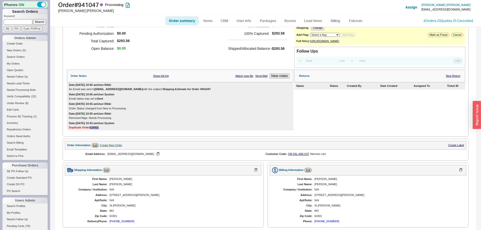
click at [181, 19] on link "Order summary" at bounding box center [181, 20] width 33 height 9
select select "*"
select select "LOW"
select select "3"
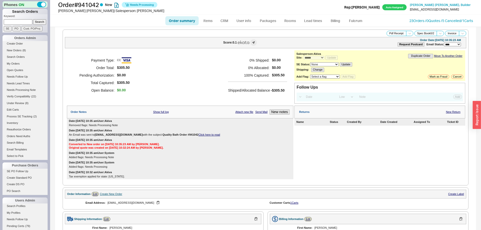
select select "*"
select select "LOW"
select select "3"
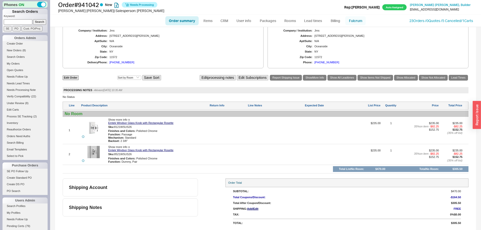
click at [356, 23] on link "Fulcrum" at bounding box center [355, 20] width 21 height 9
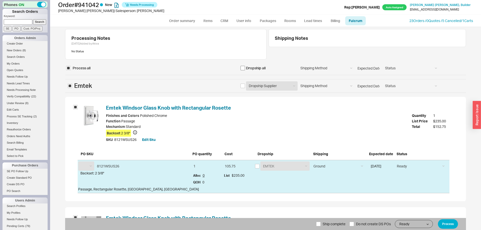
select select "EMT"
click at [241, 67] on input "checkbox" at bounding box center [242, 68] width 5 height 5
checkbox input "true"
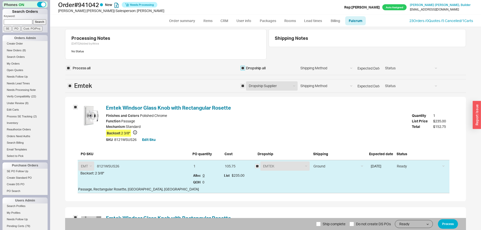
checkbox input "true"
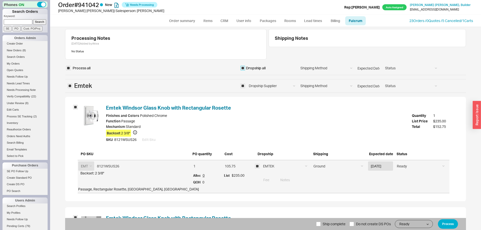
scroll to position [87, 0]
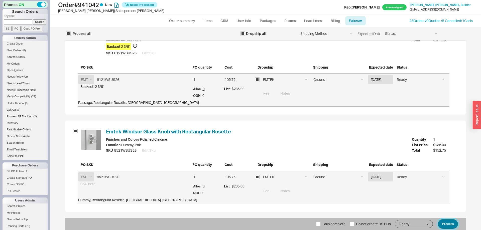
click at [450, 222] on button "Process" at bounding box center [448, 224] width 20 height 10
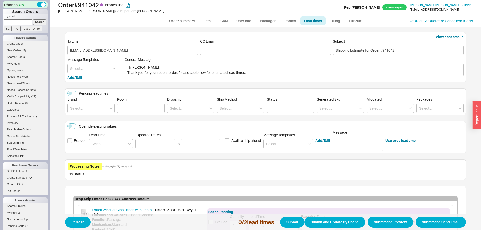
scroll to position [97, 0]
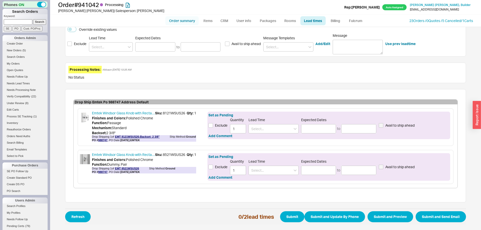
click at [178, 23] on link "Order summary" at bounding box center [181, 20] width 33 height 9
select select "*"
select select "LOW"
select select "3"
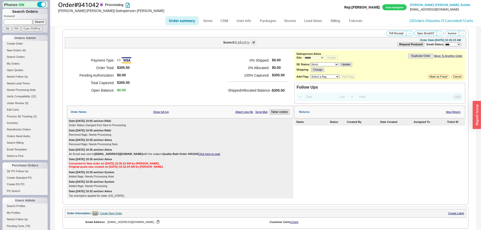
scroll to position [247, 0]
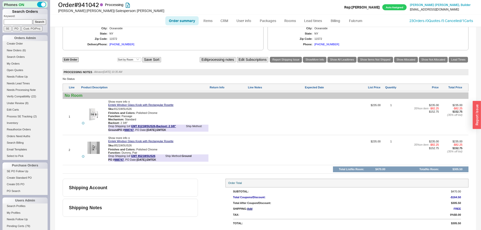
click at [170, 17] on link "Order summary" at bounding box center [181, 20] width 33 height 9
select select "*"
select select "LOW"
select select "3"
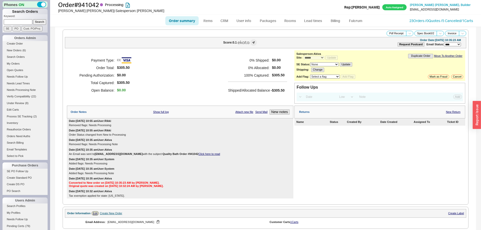
scroll to position [260, 0]
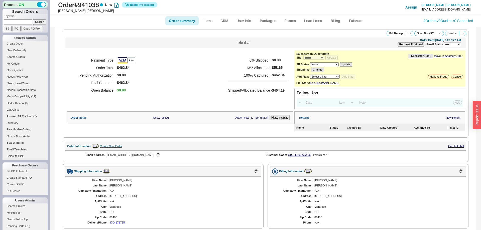
select select "*"
select select "LOW"
select select "3"
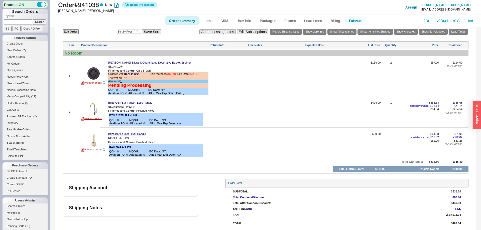
click at [359, 21] on link "Fulcrum" at bounding box center [355, 20] width 21 height 9
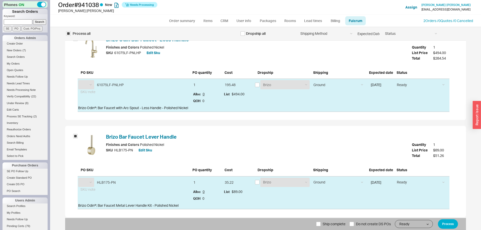
select select "BLN"
select select "BZO"
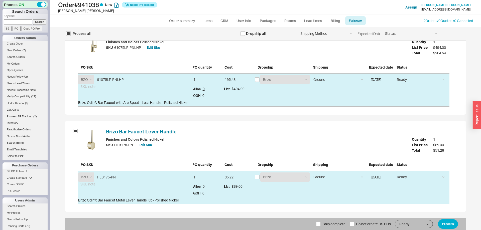
click at [330, 227] on span "Ship complete" at bounding box center [334, 224] width 23 height 12
click at [321, 226] on input "Ship complete" at bounding box center [318, 224] width 5 height 5
checkbox input "true"
click at [437, 225] on div "Ship complete Do not create DS POs Ready On Hold Call Before Ship Hold for Bala…" at bounding box center [265, 224] width 401 height 12
click at [445, 224] on button "Process" at bounding box center [448, 224] width 20 height 10
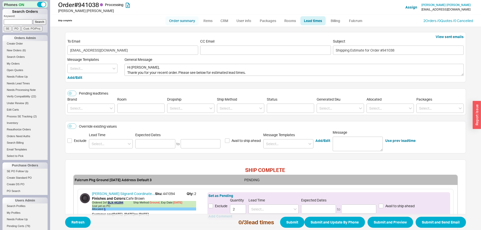
click at [181, 19] on link "Order summary" at bounding box center [181, 20] width 33 height 9
select select "*"
select select "LOW"
select select "3"
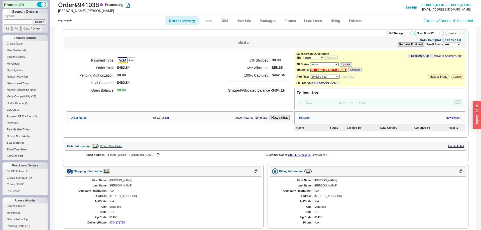
scroll to position [206, 0]
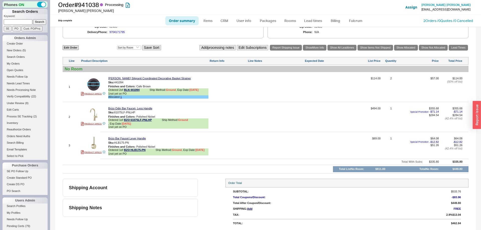
click at [94, 86] on img at bounding box center [93, 84] width 12 height 12
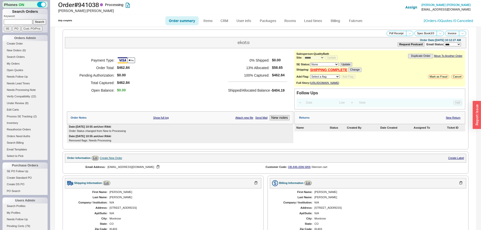
click at [172, 22] on link "Order summary" at bounding box center [181, 20] width 33 height 9
select select "*"
select select "LOW"
select select "3"
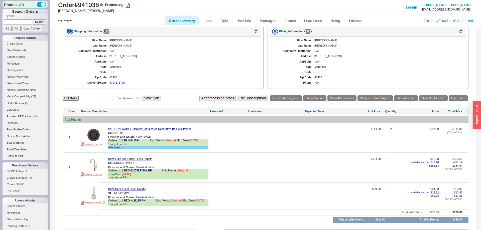
scroll to position [206, 0]
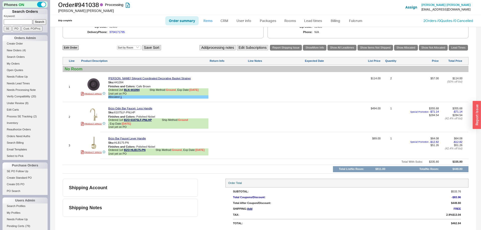
click at [201, 22] on link "Items" at bounding box center [208, 20] width 16 height 9
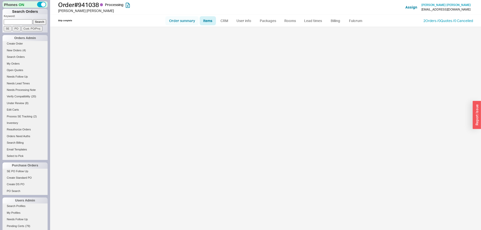
click at [194, 21] on link "Order summary" at bounding box center [181, 20] width 33 height 9
select select "*"
select select "LOW"
select select "3"
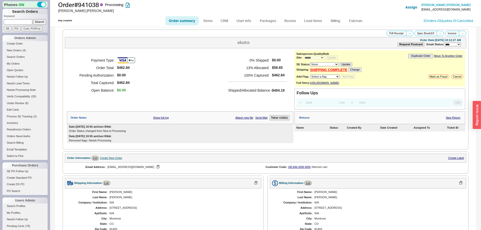
click at [182, 23] on link "Order summary" at bounding box center [181, 20] width 33 height 9
select select "*"
select select "LOW"
select select "3"
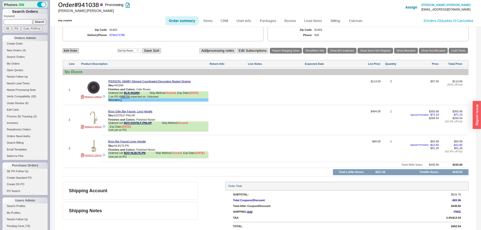
scroll to position [206, 0]
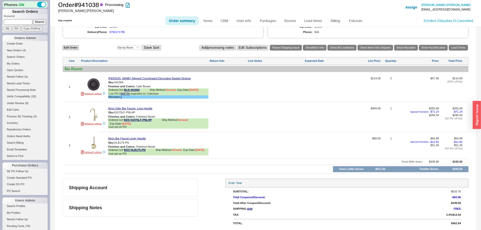
click at [183, 17] on link "Order summary" at bounding box center [181, 20] width 33 height 9
select select "*"
select select "LOW"
select select "3"
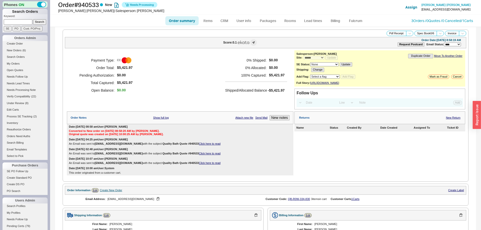
select select "*"
select select "LOW"
select select "3"
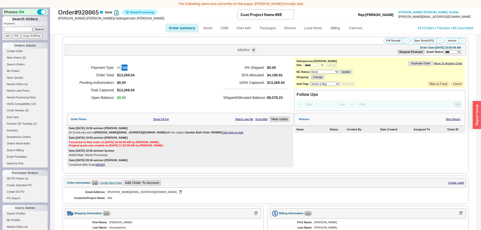
select select "*"
select select "LOW"
select select "3"
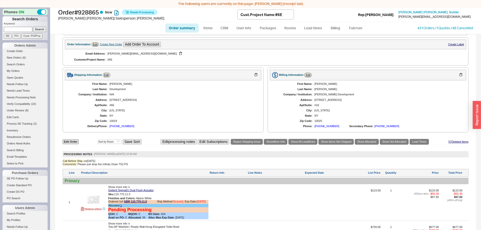
scroll to position [281, 0]
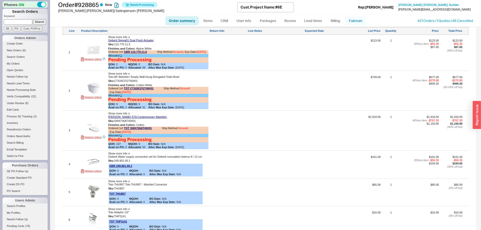
click at [355, 22] on link "Fulcrum" at bounding box center [355, 20] width 21 height 9
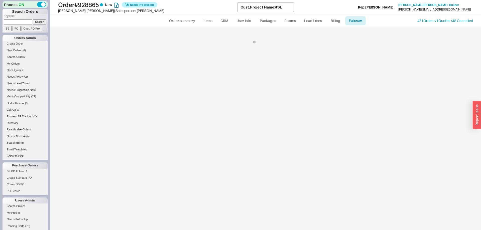
select select "136"
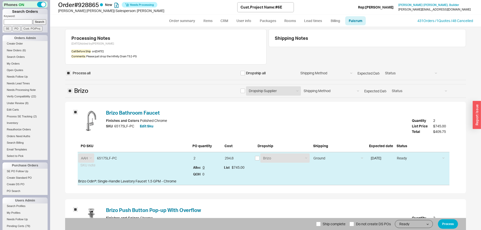
select select "BZO"
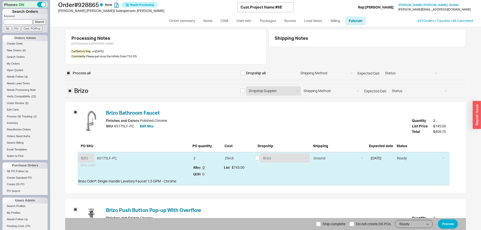
select select "BZO"
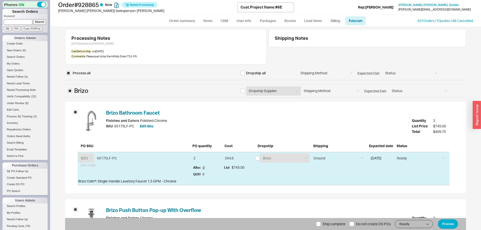
select select "BZO"
select select "DRV"
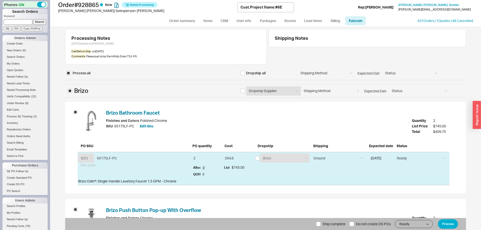
select select "EMP"
select select "FRN"
select select "GBR"
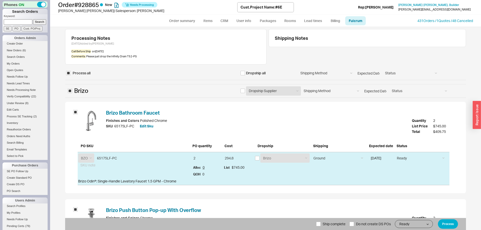
select select "GBR"
select select "GRO"
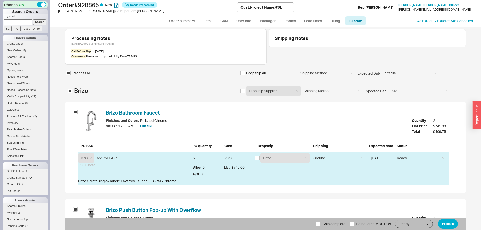
select select "GRO"
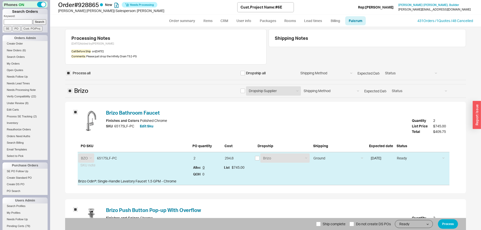
select select "GRO"
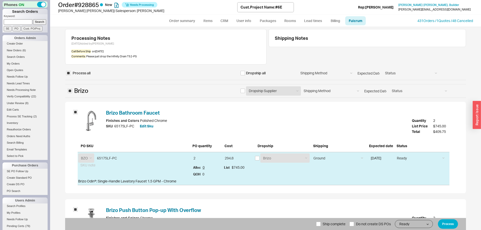
select select "GRO"
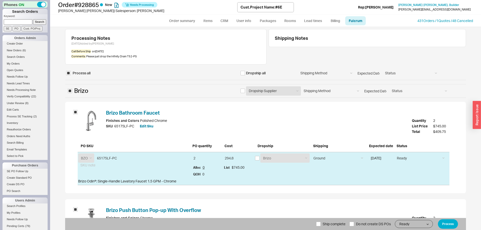
select select "IFN"
select select "KHL"
select select "KRA"
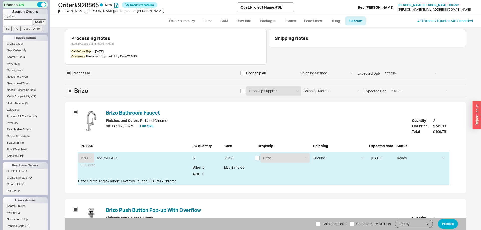
select select "RBN"
select select "TOT"
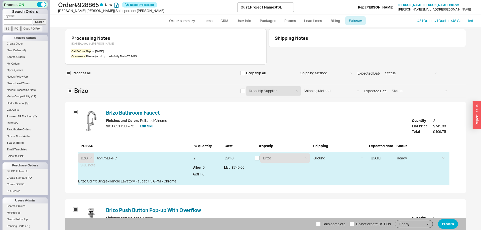
select select "TOT"
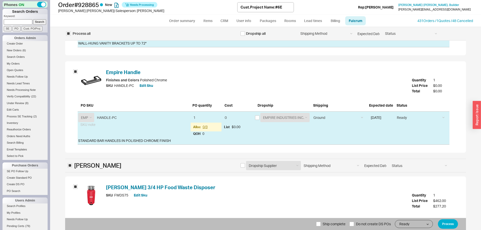
scroll to position [2019, 0]
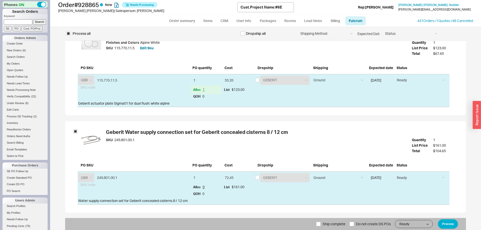
drag, startPoint x: 318, startPoint y: 219, endPoint x: 320, endPoint y: 222, distance: 3.2
click at [319, 219] on label "Ship complete" at bounding box center [330, 224] width 29 height 12
click at [319, 222] on input "Ship complete" at bounding box center [318, 224] width 5 height 5
checkbox input "true"
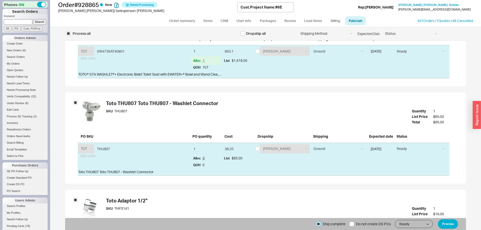
scroll to position [5170, 0]
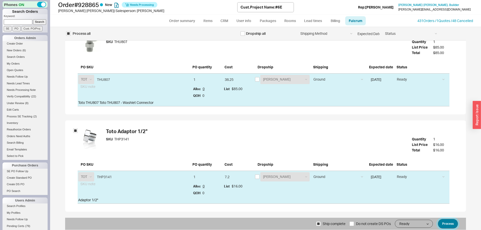
click at [449, 225] on button "Process" at bounding box center [448, 224] width 20 height 10
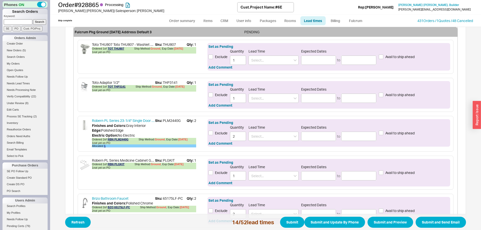
scroll to position [715, 0]
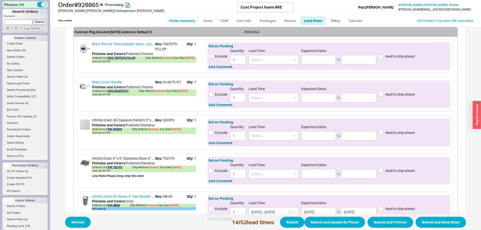
click at [188, 18] on link "Order summary" at bounding box center [181, 20] width 33 height 9
select select "*"
select select "LOW"
select select "3"
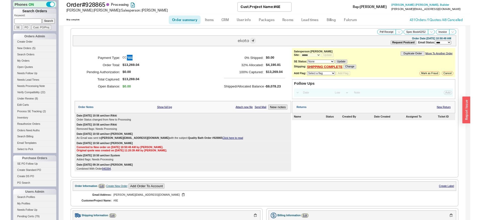
scroll to position [230, 0]
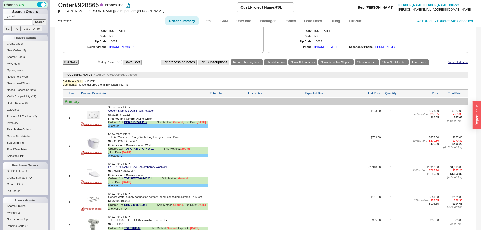
click at [122, 86] on div "Comments: Please just drop the Infinity Drain T52-PS" at bounding box center [266, 84] width 406 height 3
drag, startPoint x: 122, startPoint y: 86, endPoint x: 126, endPoint y: 86, distance: 4.0
click at [126, 86] on div "Comments: Please just drop the Infinity Drain T52-PS" at bounding box center [266, 84] width 406 height 3
copy div "T52-PS"
click at [272, 21] on link "Packages" at bounding box center [268, 20] width 24 height 9
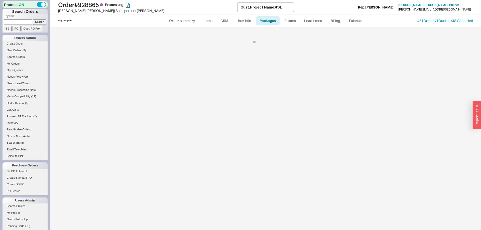
select select "1"
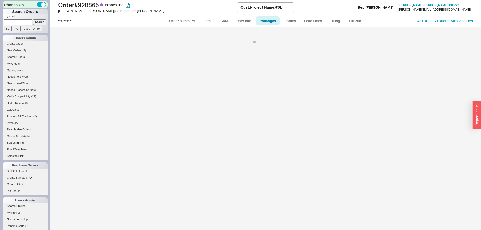
select select "1"
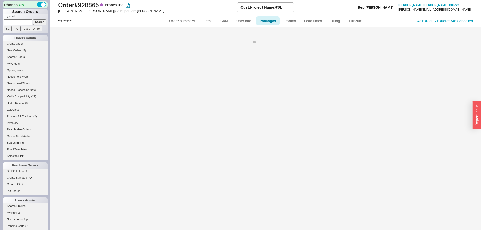
select select "1"
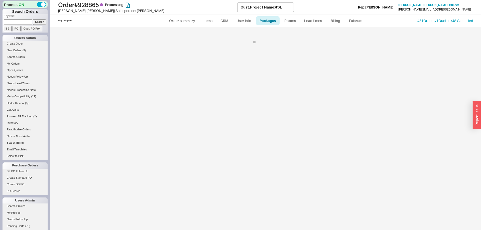
select select "1"
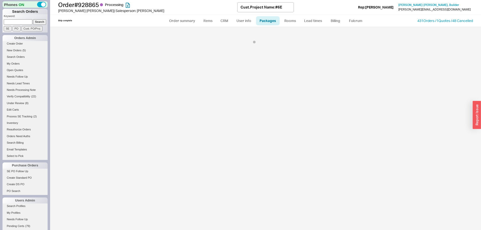
select select "1"
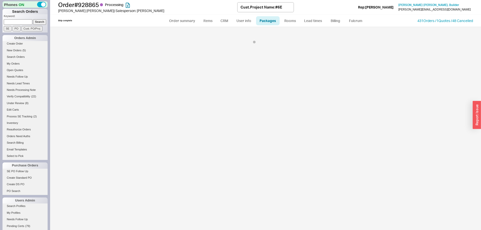
select select "1"
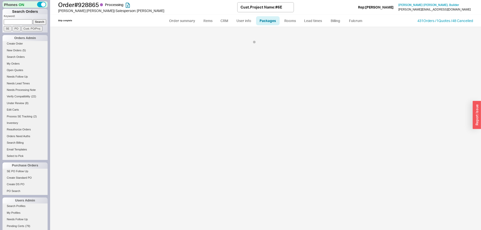
select select "1"
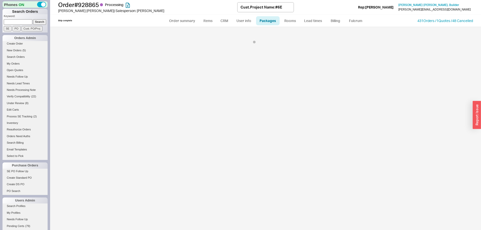
select select "1"
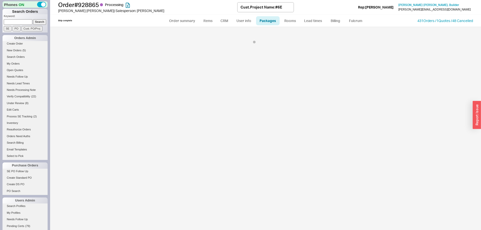
select select "1"
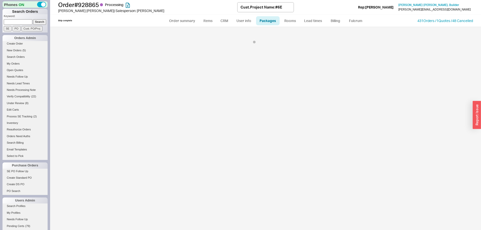
select select "1"
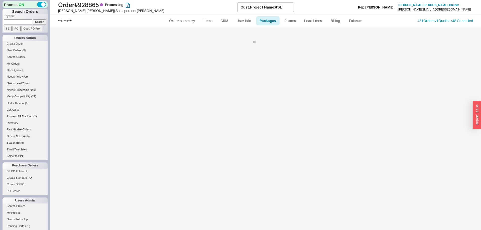
select select "1"
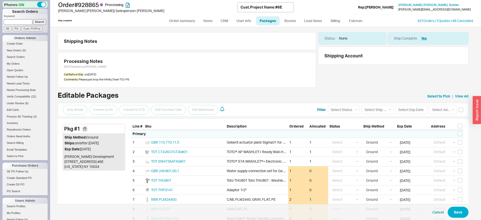
scroll to position [180, 0]
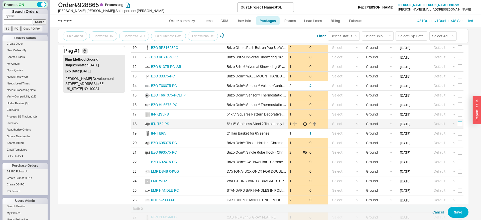
click at [460, 124] on input "checkbox" at bounding box center [460, 124] width 5 height 5
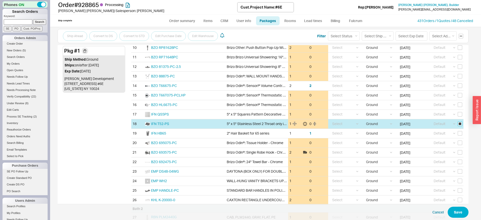
checkbox input "true"
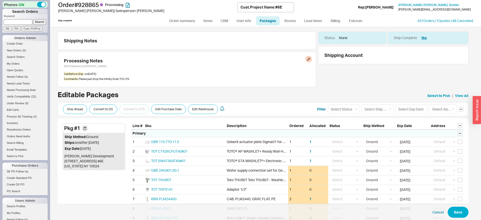
scroll to position [0, 0]
click at [115, 112] on button "Convert to DS" at bounding box center [103, 110] width 28 height 10
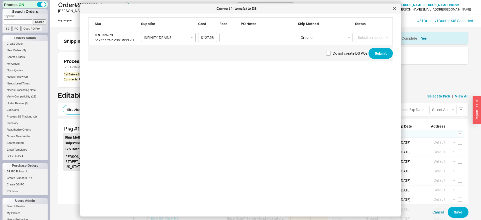
scroll to position [191, 313]
click at [379, 57] on button "Submit" at bounding box center [381, 53] width 24 height 11
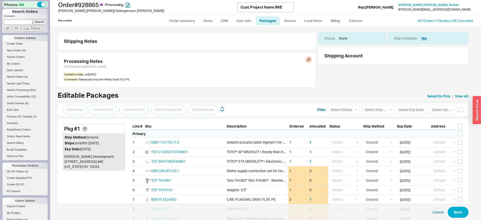
checkbox input "false"
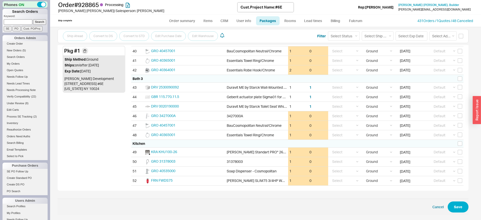
scroll to position [0, 0]
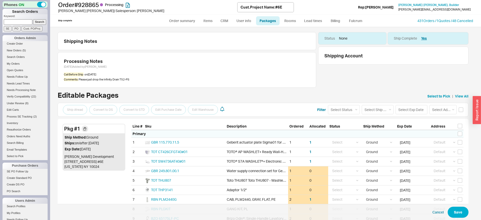
click at [22, 24] on input at bounding box center [18, 21] width 29 height 5
type input "940074"
click at [33, 19] on input "Search" at bounding box center [39, 21] width 13 height 5
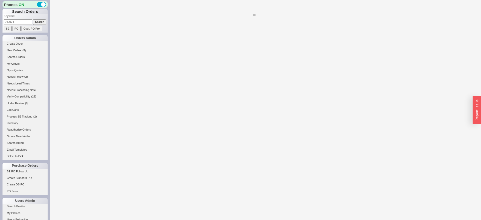
select select "*"
select select "LOW"
select select "3"
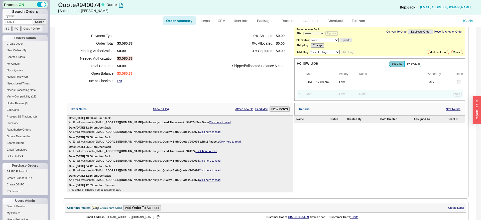
scroll to position [557, 0]
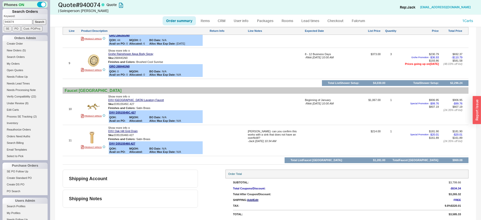
click at [291, 141] on div "rikki- can you confirm this works with a sink that does not have an overfloW? -…" at bounding box center [276, 142] width 56 height 25
click at [290, 135] on textarea "rikki- can you confirm this works with a sink that does not have an overfloW?" at bounding box center [276, 134] width 56 height 8
click at [253, 139] on button "SAVE" at bounding box center [253, 141] width 11 height 4
click at [18, 51] on span "New Orders" at bounding box center [14, 50] width 15 height 3
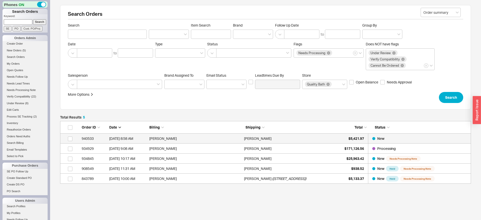
scroll to position [63, 411]
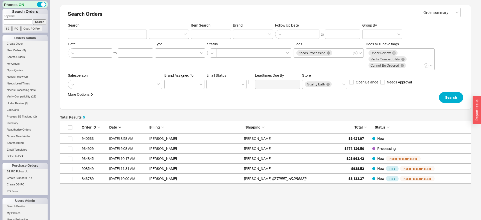
select select "*"
select select "LOW"
select select "3"
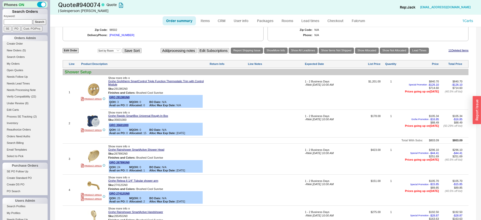
scroll to position [332, 0]
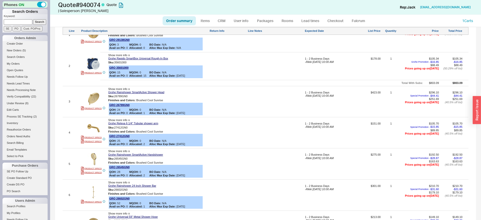
select select "1"
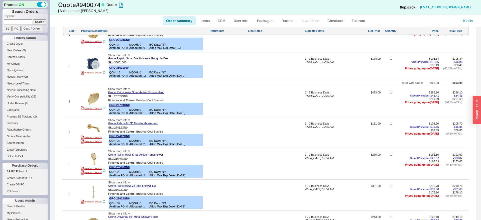
select select "1"
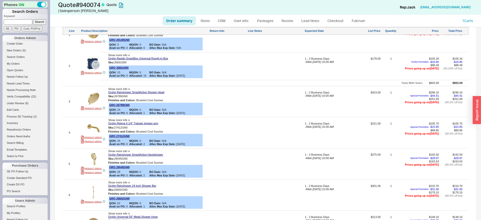
select select "1"
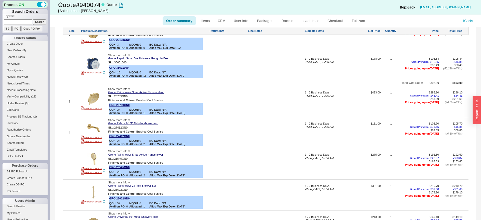
select select "1"
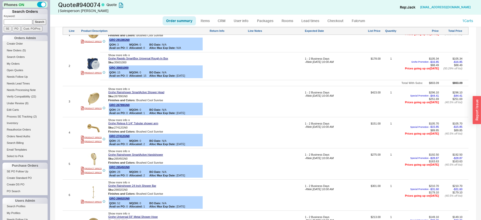
select select "1"
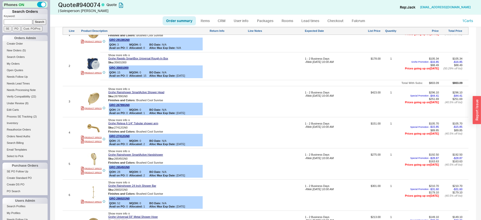
select select "1"
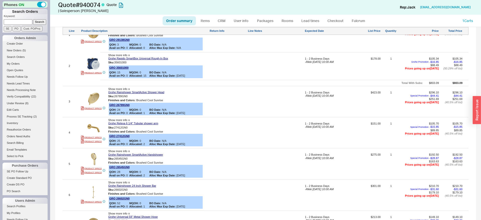
select select "1"
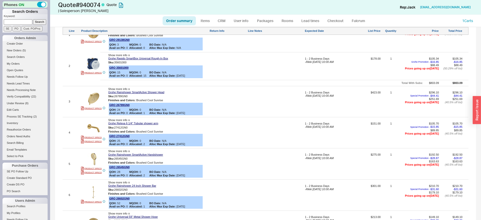
select select "1"
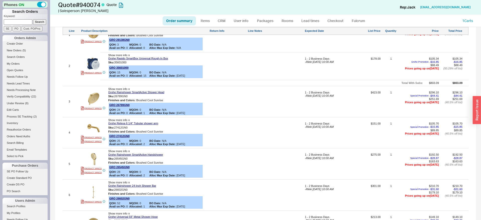
select select "1"
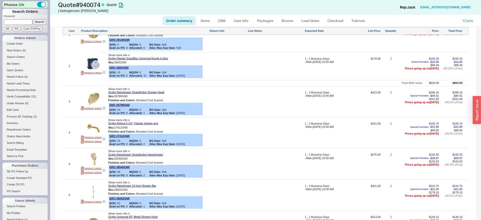
select select "1"
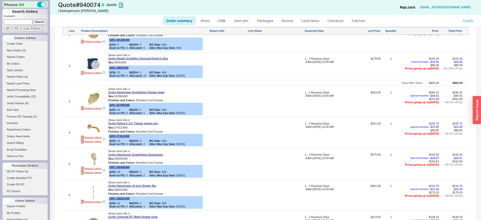
select select "1"
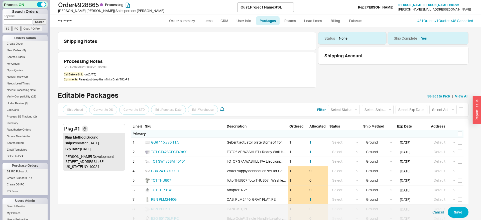
select select "*"
select select "LOW"
select select "3"
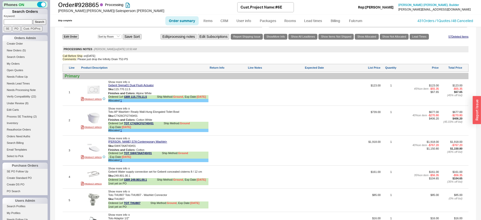
scroll to position [179, 0]
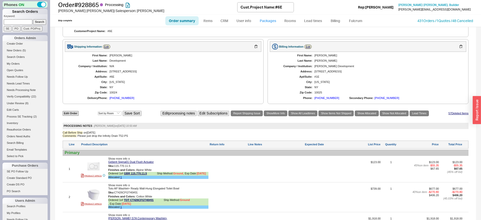
click at [267, 21] on link "Packages" at bounding box center [268, 20] width 24 height 9
select select "1"
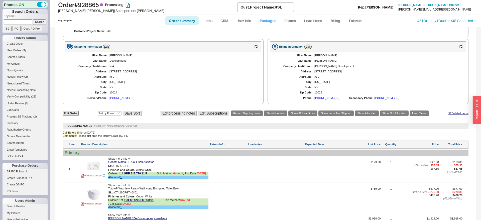
select select "1"
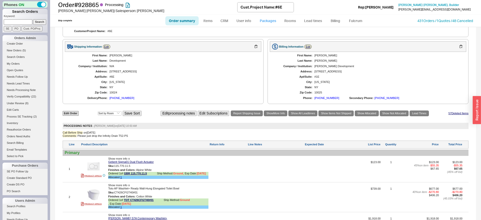
select select "1"
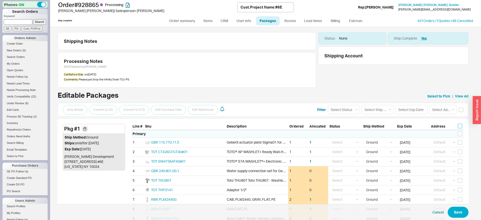
click at [460, 127] on input "checkbox" at bounding box center [460, 126] width 5 height 5
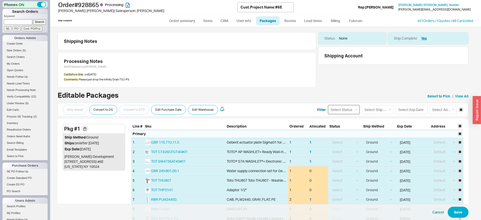
click at [328, 105] on select "Select Status (none) On Hold Call Before Ship Hold for Balance" at bounding box center [344, 109] width 32 height 9
click option "Call Before Ship" at bounding box center [0, 0] width 0 height 0
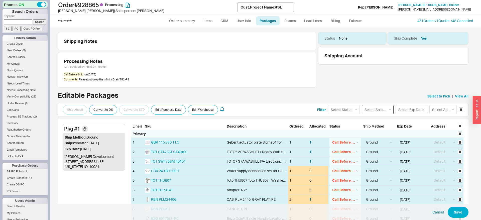
click at [362, 105] on select "Select Ship Method Ground LTL Our Truck --------------- Customer Pickup - Showr…" at bounding box center [378, 109] width 32 height 9
click option "Our Truck" at bounding box center [0, 0] width 0 height 0
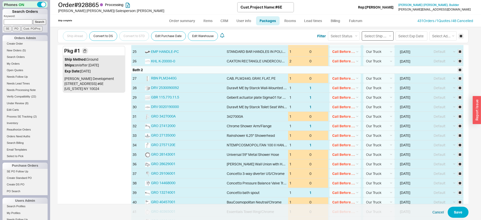
scroll to position [461, 0]
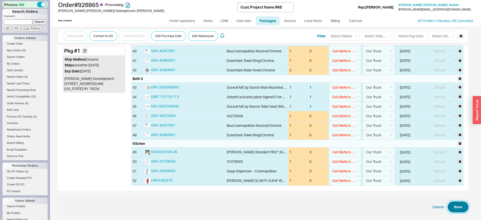
click at [459, 209] on button "Save" at bounding box center [458, 206] width 21 height 11
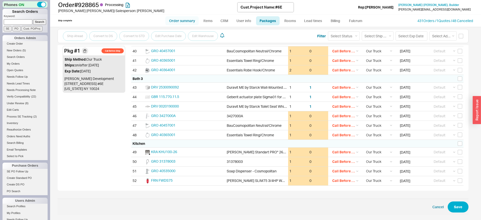
click at [182, 19] on link "Order summary" at bounding box center [181, 20] width 33 height 9
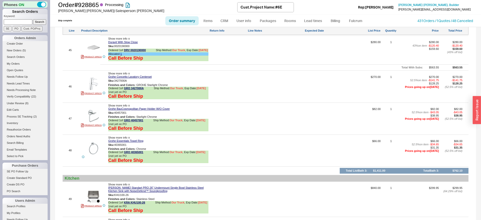
scroll to position [1987, 0]
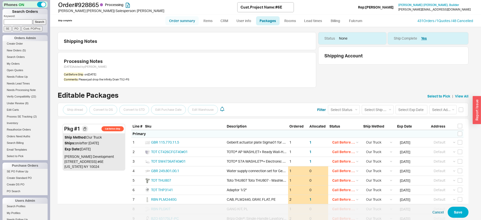
click at [172, 21] on link "Order summary" at bounding box center [181, 20] width 33 height 9
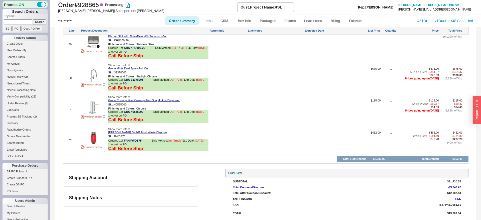
scroll to position [1654, 0]
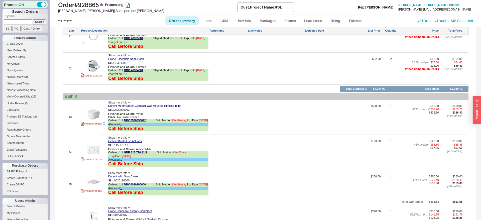
click at [23, 21] on input at bounding box center [18, 21] width 29 height 5
click at [33, 19] on input "Search" at bounding box center [39, 21] width 13 height 5
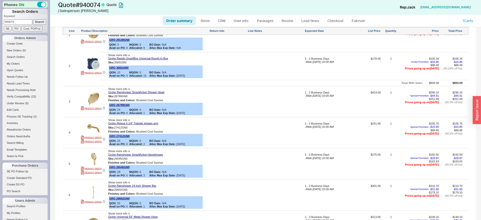
scroll to position [557, 0]
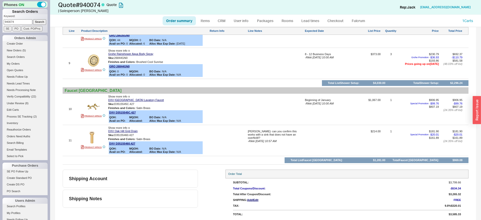
click at [276, 140] on span "- Rikki 09/19/2025 10:57 AM" at bounding box center [262, 141] width 29 height 3
drag, startPoint x: 294, startPoint y: 136, endPoint x: 241, endPoint y: 124, distance: 54.7
click at [248, 130] on textarea "rikki- can you confirm this works with a sink that does not have an overfloW?" at bounding box center [276, 134] width 56 height 8
click at [256, 140] on button "SAVE" at bounding box center [253, 141] width 11 height 4
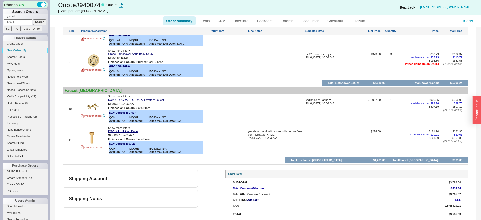
click at [22, 50] on link "New Orders ( 5 )" at bounding box center [25, 50] width 45 height 5
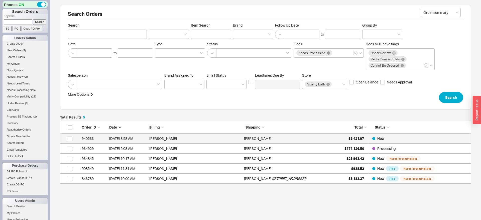
scroll to position [63, 411]
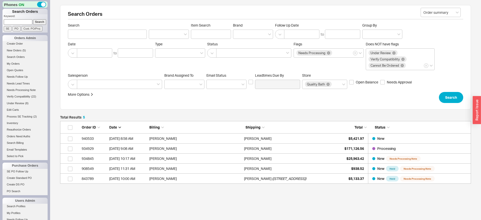
click at [17, 47] on li "Create Order" at bounding box center [25, 44] width 45 height 7
click at [17, 50] on span "New Orders" at bounding box center [14, 50] width 15 height 3
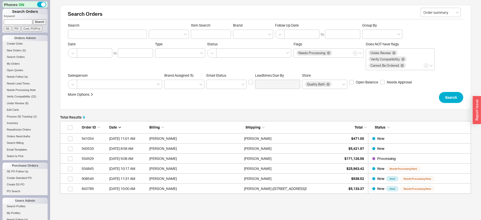
scroll to position [73, 411]
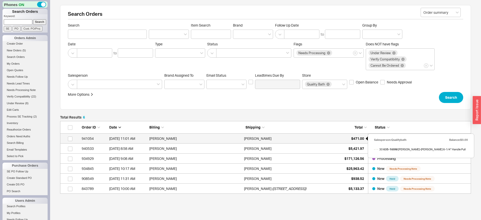
click at [356, 138] on span "$471.00" at bounding box center [357, 138] width 13 height 4
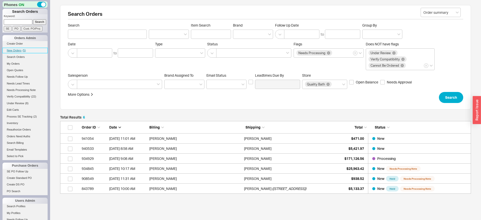
click at [19, 50] on span "New Orders" at bounding box center [14, 50] width 15 height 3
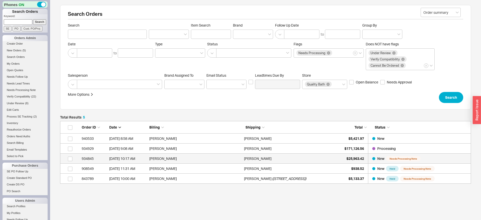
scroll to position [63, 411]
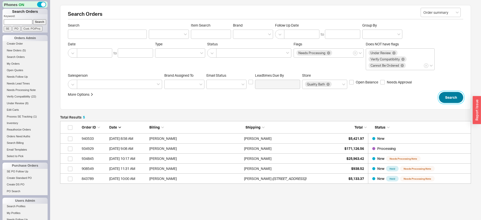
click at [455, 93] on button "Search" at bounding box center [451, 97] width 24 height 11
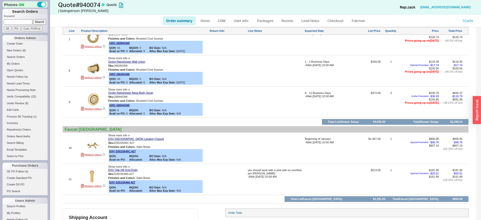
scroll to position [557, 0]
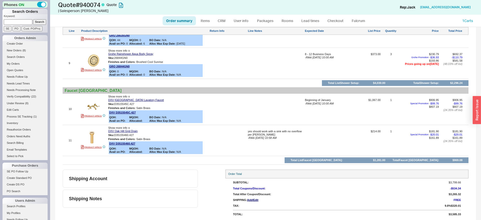
click at [184, 26] on ul "Order summary Items CRM User info Packages Rooms Lead times Checkout Fulcrum" at bounding box center [266, 21] width 210 height 12
click at [184, 21] on link "Order summary" at bounding box center [179, 20] width 33 height 9
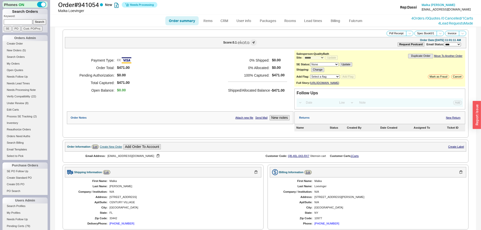
select select "*"
select select "LOW"
select select "3"
click at [351, 22] on link "Fulcrum" at bounding box center [355, 20] width 21 height 9
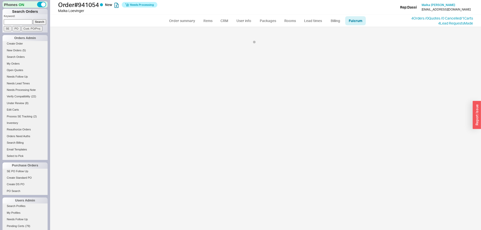
select select "JAL"
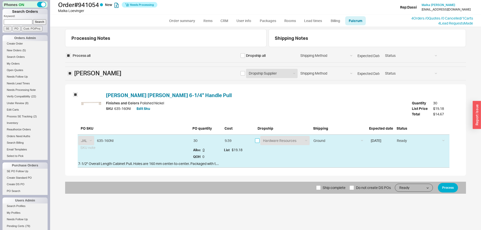
click at [257, 139] on input "checkbox" at bounding box center [257, 141] width 5 height 5
checkbox input "true"
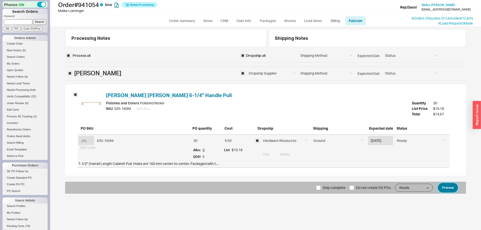
click at [445, 190] on button "Process" at bounding box center [448, 188] width 20 height 10
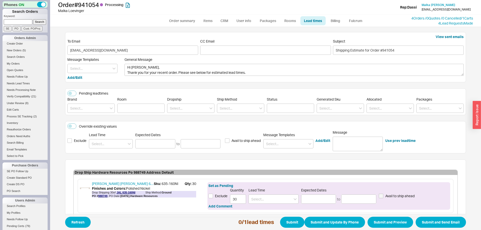
scroll to position [29, 0]
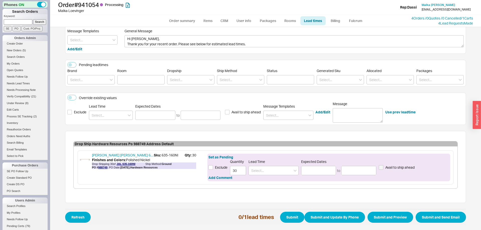
click at [177, 26] on ul "Order summary Items CRM User info Packages Rooms Lead times Billing Fulcrum" at bounding box center [265, 21] width 204 height 12
click at [179, 21] on link "Order summary" at bounding box center [181, 20] width 33 height 9
select select "*"
select select "LOW"
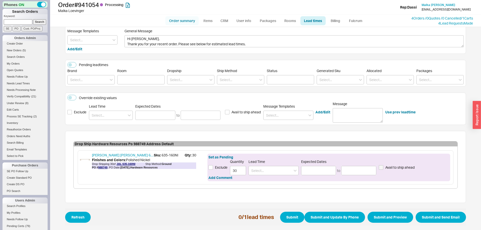
select select "3"
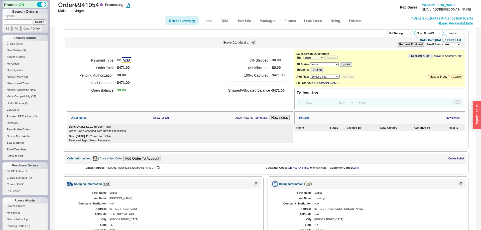
scroll to position [142, 0]
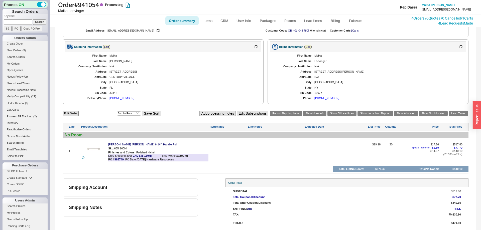
drag, startPoint x: 102, startPoint y: 147, endPoint x: 94, endPoint y: 149, distance: 7.8
click at [101, 147] on div at bounding box center [93, 149] width 25 height 12
click at [92, 149] on img at bounding box center [93, 149] width 12 height 12
click at [180, 16] on ul "Order summary Items CRM User info Packages Rooms Lead times Billing Fulcrum" at bounding box center [265, 21] width 204 height 12
click at [181, 19] on link "Order summary" at bounding box center [181, 20] width 33 height 9
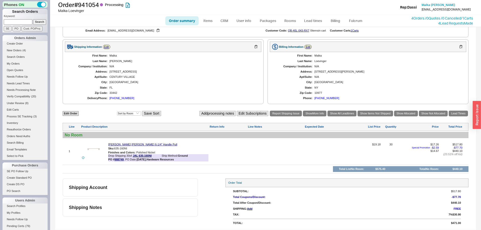
select select "*"
select select "LOW"
select select "3"
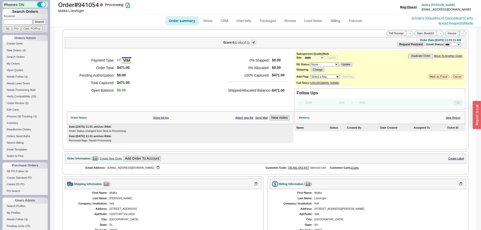
scroll to position [148, 0]
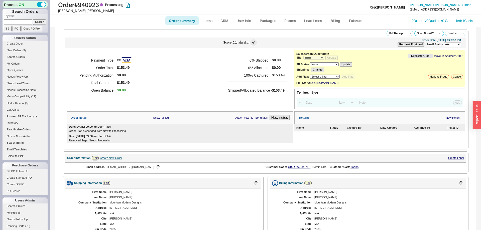
select select "*"
select select "LOW"
select select "3"
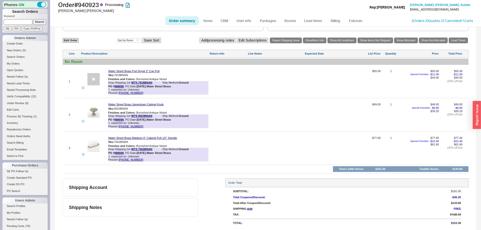
click at [191, 24] on link "Order summary" at bounding box center [181, 20] width 33 height 9
select select "*"
select select "LOW"
select select "3"
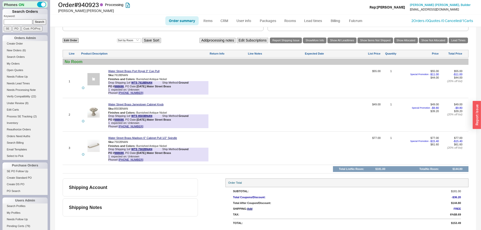
scroll to position [35, 0]
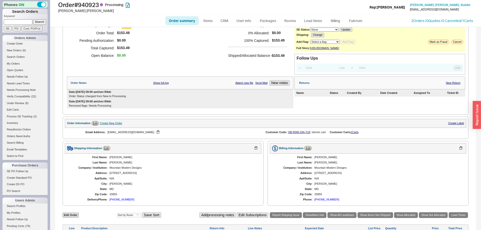
click at [180, 22] on link "Order summary" at bounding box center [181, 20] width 33 height 9
select select "*"
select select "LOW"
select select "3"
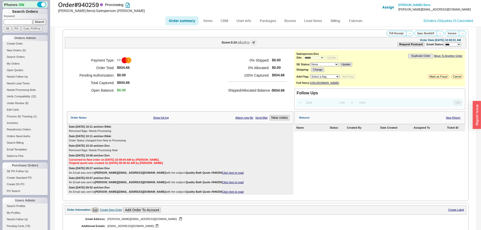
select select "*"
select select "LOW"
select select "3"
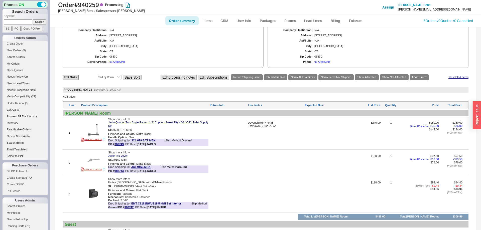
scroll to position [204, 0]
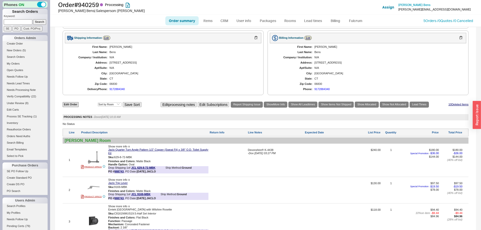
click at [185, 24] on link "Order summary" at bounding box center [181, 20] width 33 height 9
select select "*"
select select "LOW"
select select "3"
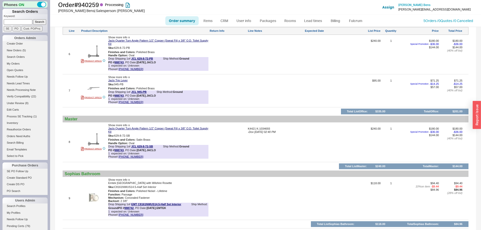
scroll to position [593, 0]
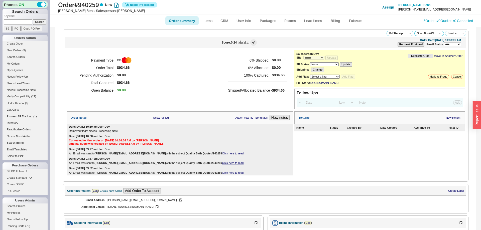
select select "*"
select select "LOW"
select select "3"
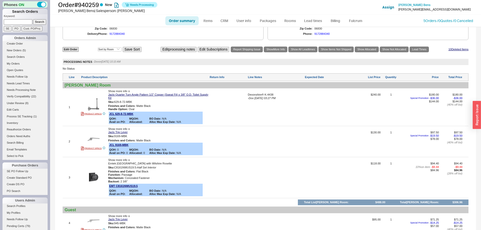
scroll to position [281, 0]
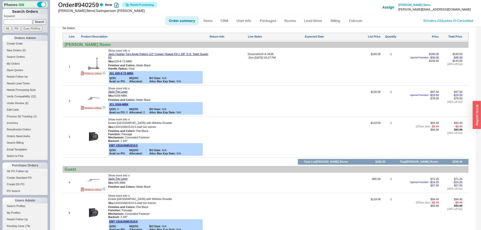
click at [184, 23] on link "Order summary" at bounding box center [181, 20] width 33 height 9
select select "*"
select select "LOW"
select select "3"
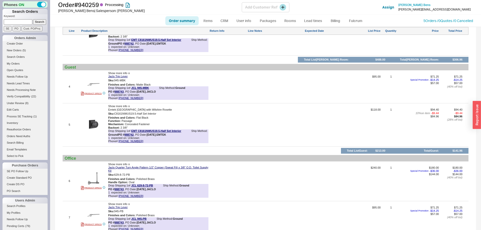
scroll to position [593, 0]
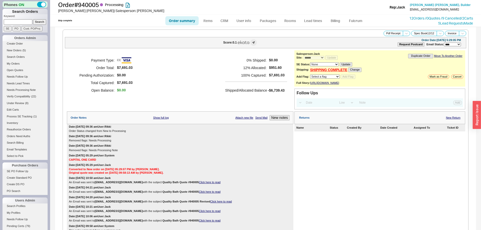
select select "*"
select select "LOW"
select select "3"
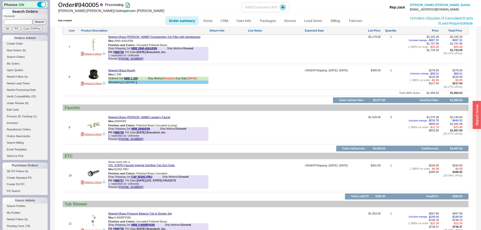
drag, startPoint x: 190, startPoint y: 13, endPoint x: 188, endPoint y: 19, distance: 6.4
click at [189, 13] on div "[PERSON_NAME] | Salesperson: [PERSON_NAME]" at bounding box center [150, 10] width 184 height 5
click at [188, 19] on link "Order summary" at bounding box center [181, 20] width 33 height 9
select select "*"
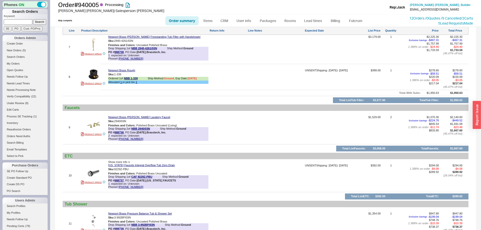
select select "LOW"
select select "3"
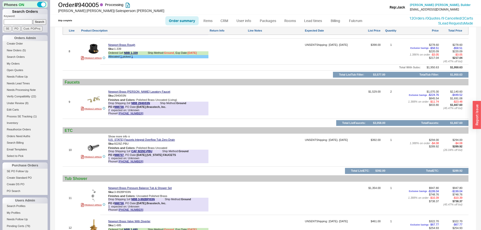
scroll to position [682, 0]
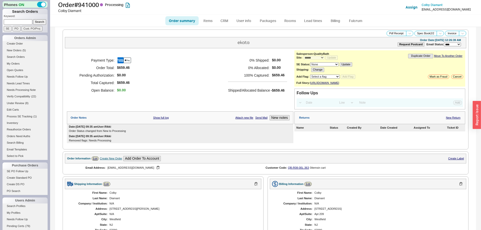
select select "*"
select select "LOW"
select select "3"
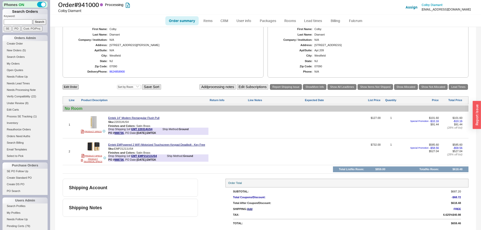
click at [174, 17] on link "Order summary" at bounding box center [181, 20] width 33 height 9
select select "*"
select select "LOW"
select select "3"
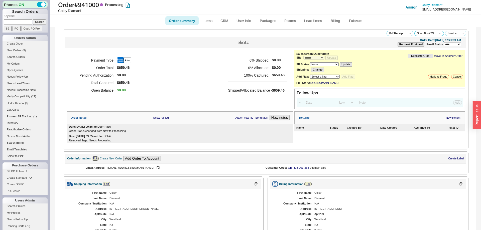
select select "*"
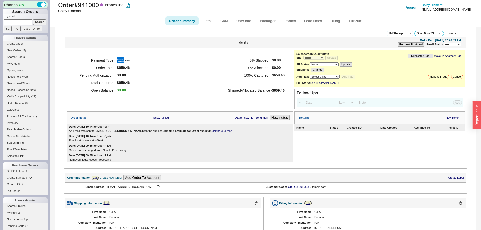
scroll to position [201, 0]
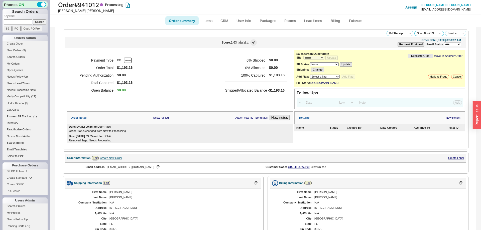
select select "*"
select select "LOW"
select select "3"
click at [185, 18] on link "Order summary" at bounding box center [181, 20] width 33 height 9
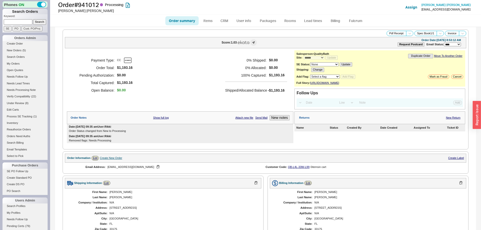
select select "*"
select select "LOW"
select select "3"
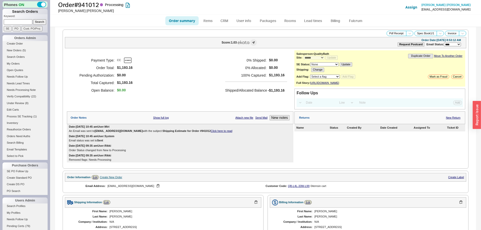
select select "*"
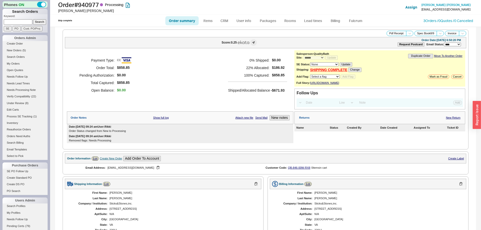
select select "*"
select select "LOW"
select select "3"
click at [185, 26] on ul "Order summary Items CRM User info Packages Rooms Lead times Billing Fulcrum" at bounding box center [265, 21] width 204 height 12
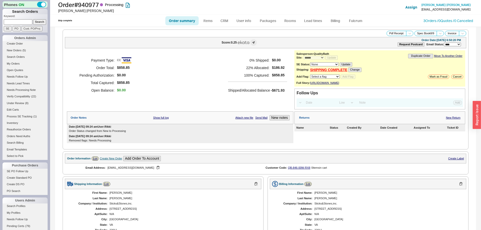
click at [185, 21] on link "Order summary" at bounding box center [181, 20] width 33 height 9
select select "*"
select select "LOW"
select select "3"
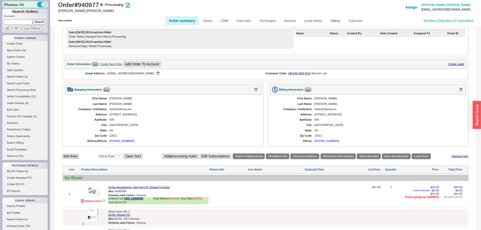
scroll to position [17, 0]
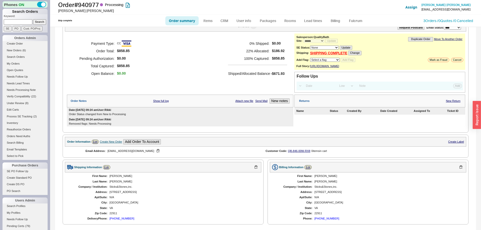
click at [179, 19] on link "Order summary" at bounding box center [181, 20] width 33 height 9
select select "*"
select select "LOW"
select select "3"
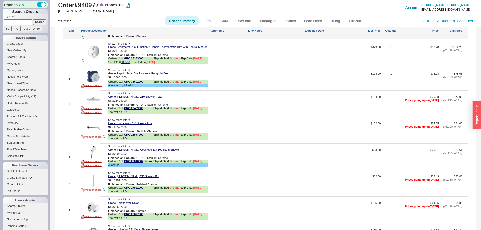
scroll to position [375, 0]
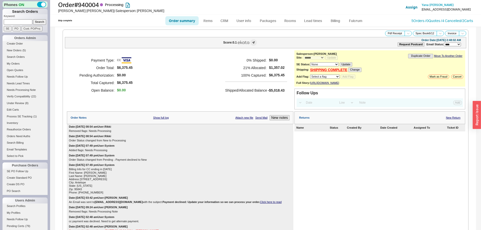
select select "*"
select select "LOW"
select select "3"
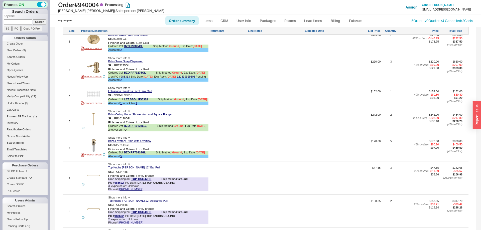
scroll to position [396, 0]
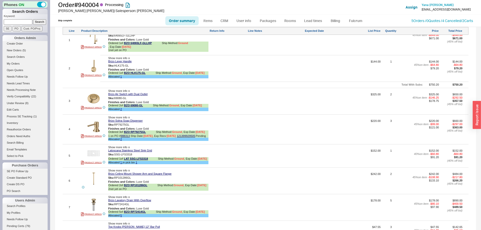
click at [186, 24] on link "Order summary" at bounding box center [181, 20] width 33 height 9
select select "*"
select select "LOW"
select select "3"
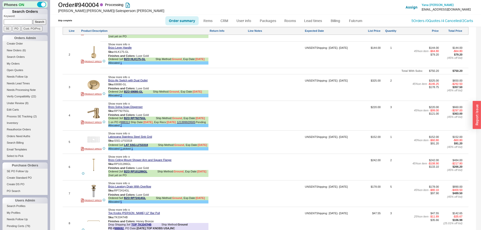
scroll to position [319, 0]
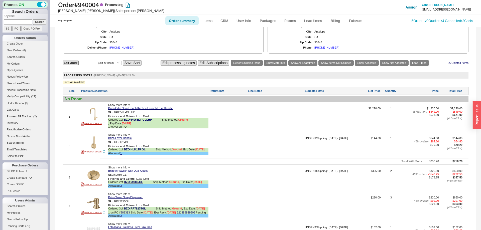
click at [181, 20] on link "Order summary" at bounding box center [181, 20] width 33 height 9
select select "*"
select select "LOW"
select select "3"
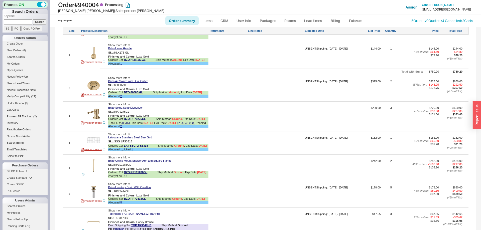
scroll to position [358, 0]
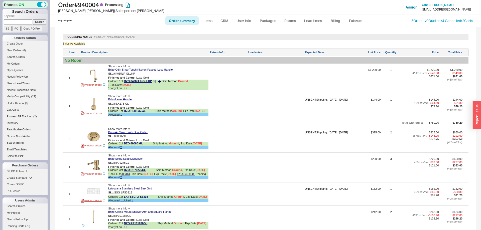
click at [154, 83] on icon at bounding box center [154, 81] width 3 height 3
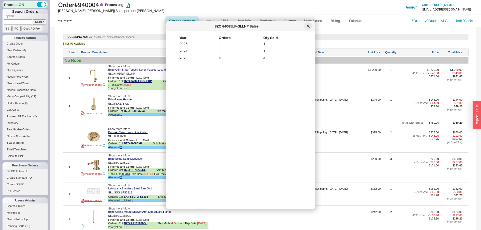
click at [311, 25] on div at bounding box center [308, 26] width 8 height 8
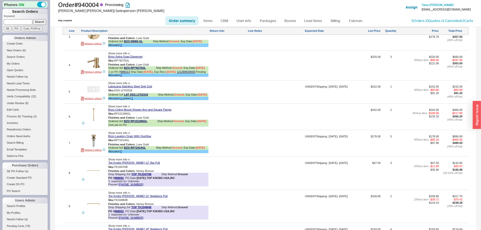
scroll to position [626, 0]
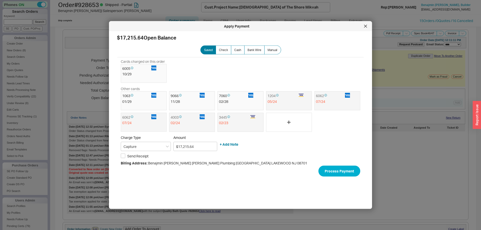
select select "*"
select select "LOW"
select select "3"
click at [364, 25] on div at bounding box center [365, 26] width 8 height 8
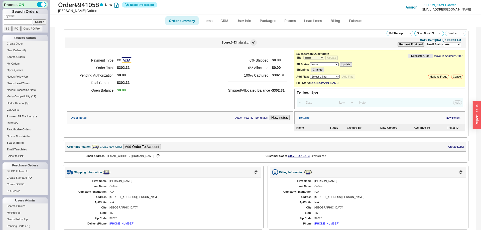
select select "*"
select select "LOW"
select select "3"
click at [356, 24] on link "Fulcrum" at bounding box center [355, 20] width 21 height 9
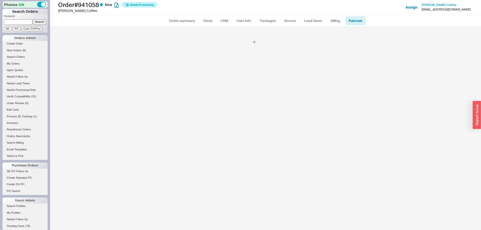
select select "GRO"
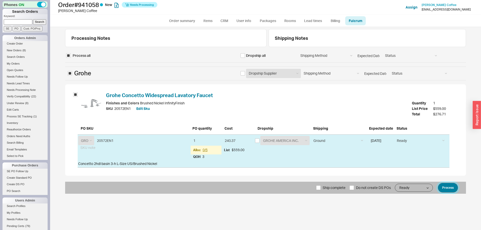
click at [456, 191] on button "Process" at bounding box center [448, 188] width 20 height 10
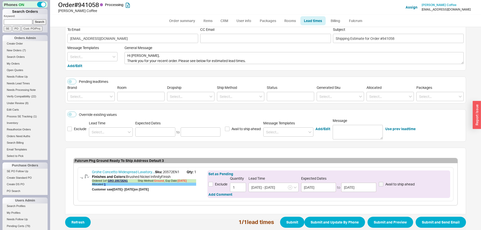
scroll to position [3, 0]
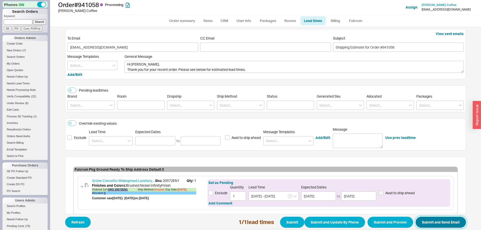
click at [440, 222] on button "Submit and Send Email" at bounding box center [441, 222] width 50 height 11
select select "*"
select select "LOW"
select select "3"
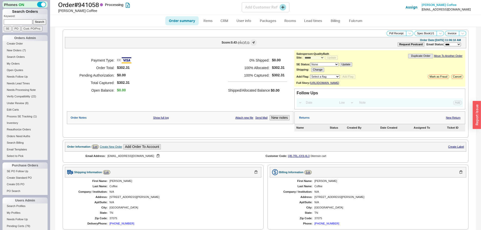
select select "*"
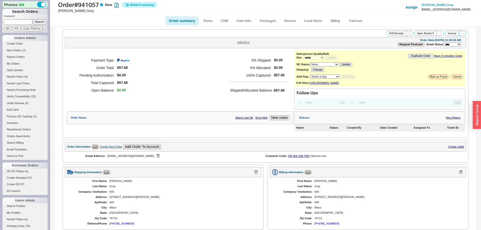
select select "*"
select select "LOW"
select select "3"
click at [352, 24] on link "Fulcrum" at bounding box center [355, 20] width 21 height 9
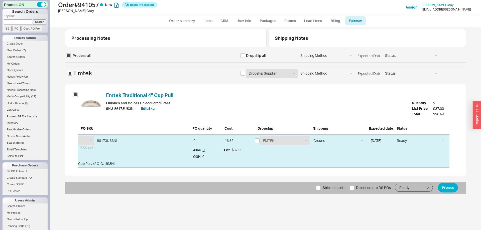
select select "EMT"
drag, startPoint x: 259, startPoint y: 140, endPoint x: 273, endPoint y: 141, distance: 14.8
click at [259, 140] on input "checkbox" at bounding box center [257, 141] width 5 height 5
checkbox input "true"
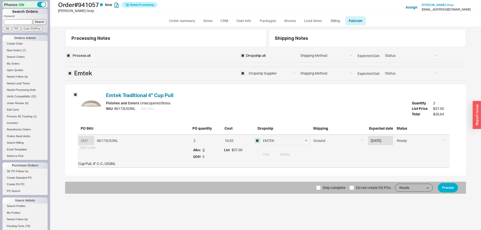
checkbox input "true"
click at [260, 136] on select "EMTEK Emtek Samples Emtek Cabinet Hardware" at bounding box center [285, 140] width 50 height 9
select select "796"
click option "Emtek Cabinet Hardware" at bounding box center [0, 0] width 0 height 0
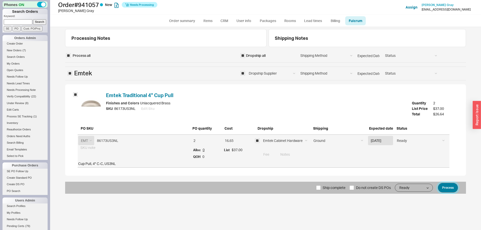
click at [448, 189] on button "Process" at bounding box center [448, 188] width 20 height 10
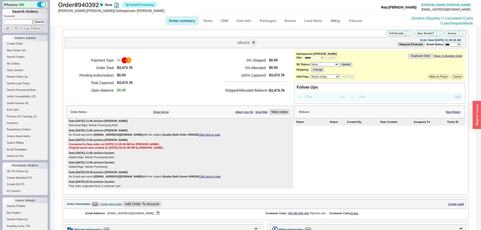
select select "*"
select select "LOW"
select select "3"
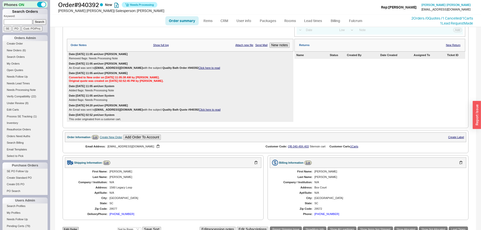
scroll to position [60, 0]
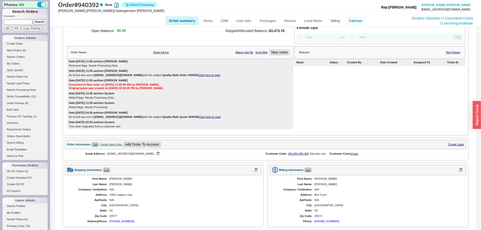
click at [349, 21] on link "Fulcrum" at bounding box center [355, 20] width 21 height 9
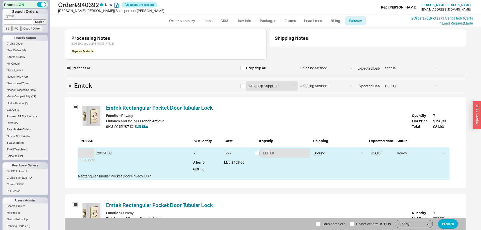
select select "EMT"
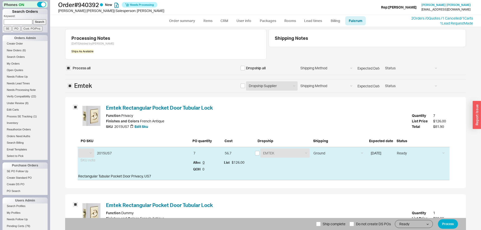
select select "EMT"
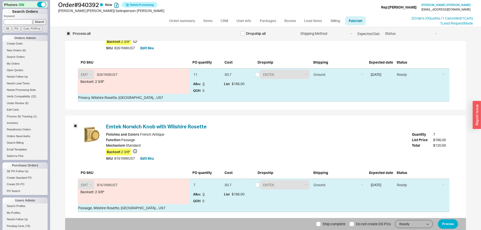
scroll to position [587, 0]
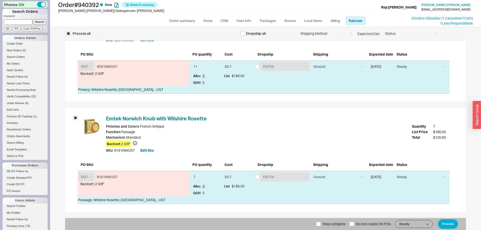
click at [328, 219] on span "Ship complete" at bounding box center [334, 224] width 23 height 12
click at [321, 222] on input "Ship complete" at bounding box center [318, 224] width 5 height 5
checkbox input "true"
click at [448, 222] on button "Process" at bounding box center [448, 224] width 20 height 10
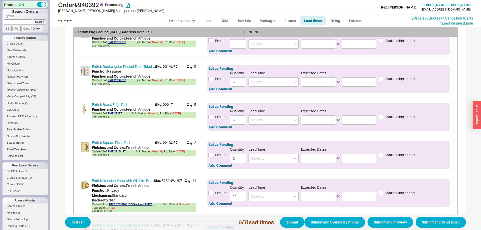
scroll to position [308, 0]
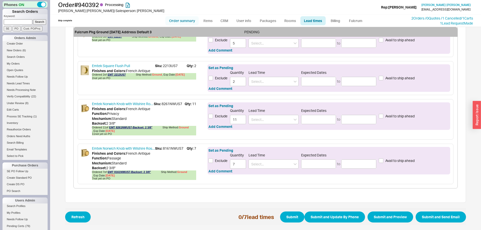
click at [183, 23] on link "Order summary" at bounding box center [181, 20] width 33 height 9
select select "*"
select select "LOW"
select select "3"
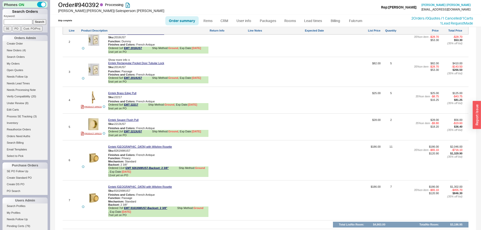
scroll to position [413, 0]
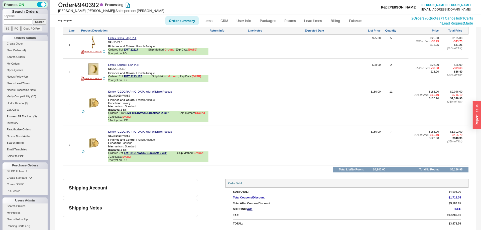
click at [179, 18] on link "Order summary" at bounding box center [181, 20] width 33 height 9
select select "*"
select select "LOW"
select select "3"
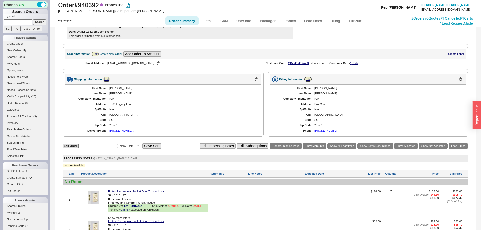
scroll to position [106, 0]
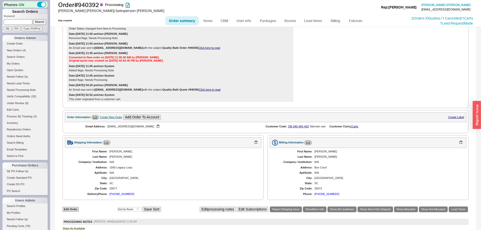
click at [184, 23] on link "Order summary" at bounding box center [181, 20] width 33 height 9
select select "*"
select select "LOW"
select select "3"
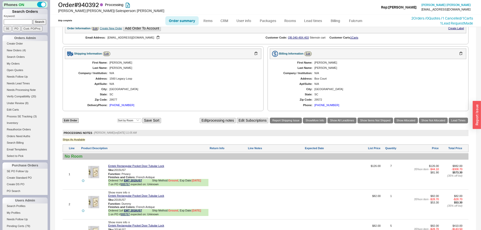
scroll to position [281, 0]
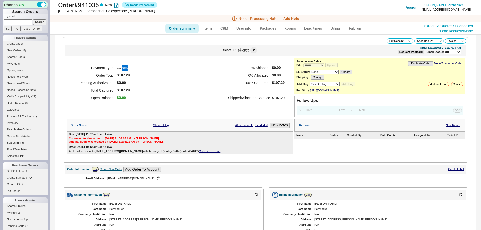
select select "*"
select select "LOW"
select select "3"
click at [293, 19] on button "Add Note" at bounding box center [291, 19] width 16 height 4
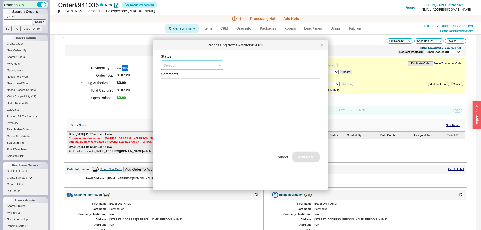
click at [200, 63] on input at bounding box center [192, 65] width 63 height 9
click at [182, 102] on div "No Status" at bounding box center [192, 102] width 62 height 9
type input "No Status"
click at [299, 156] on button "Add Note" at bounding box center [306, 159] width 28 height 11
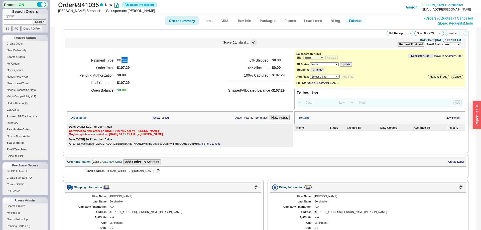
click at [359, 22] on link "Fulcrum" at bounding box center [355, 20] width 21 height 9
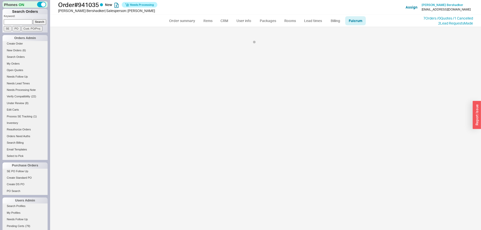
select select "5"
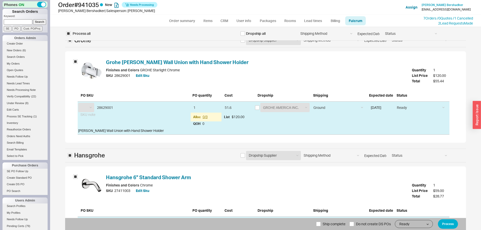
select select "GRO"
select select "HGR"
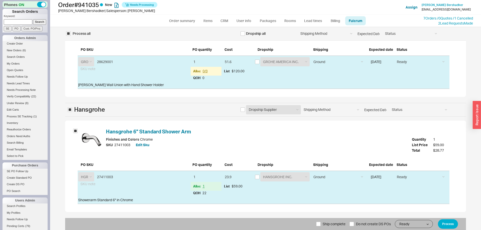
click at [329, 223] on span "Ship complete" at bounding box center [334, 224] width 23 height 12
click at [321, 223] on input "Ship complete" at bounding box center [318, 224] width 5 height 5
checkbox input "true"
click at [454, 222] on button "Process" at bounding box center [448, 224] width 20 height 10
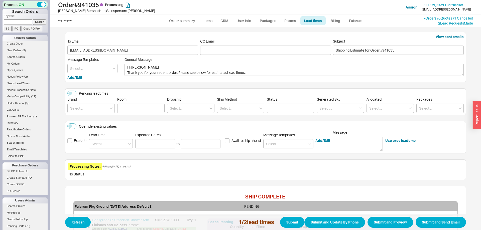
scroll to position [103, 0]
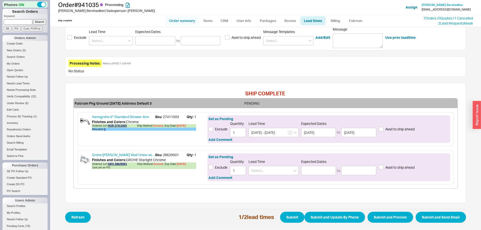
click at [185, 21] on link "Order summary" at bounding box center [181, 20] width 33 height 9
select select "*"
select select "LOW"
select select "3"
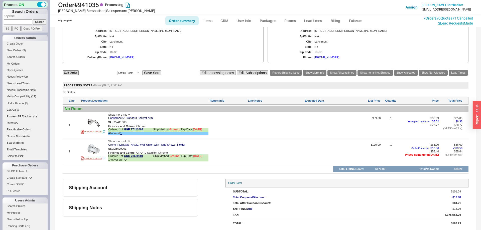
scroll to position [214, 0]
click at [147, 157] on icon at bounding box center [145, 156] width 3 height 3
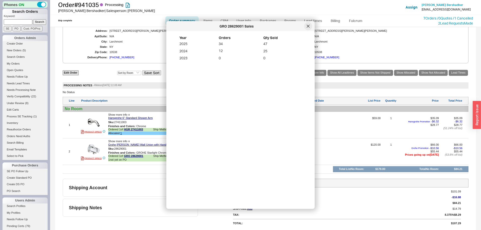
click at [309, 27] on icon at bounding box center [308, 26] width 3 height 3
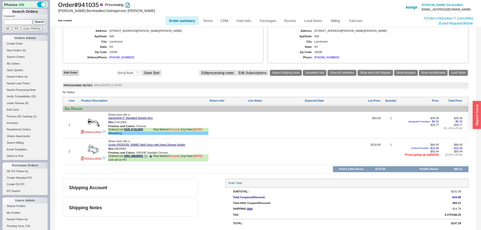
click at [149, 158] on div "Ordered 1 of GRO 28629001 Ship Method: Ground , Exp Date: 9/19/25" at bounding box center [158, 157] width 100 height 4
click at [151, 157] on icon at bounding box center [150, 156] width 3 height 3
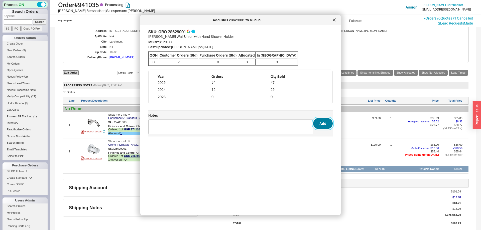
click at [325, 120] on button "Add" at bounding box center [323, 123] width 20 height 11
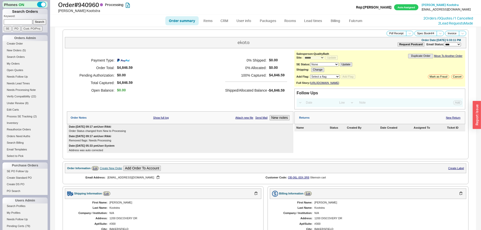
select select "*"
select select "LOW"
select select "3"
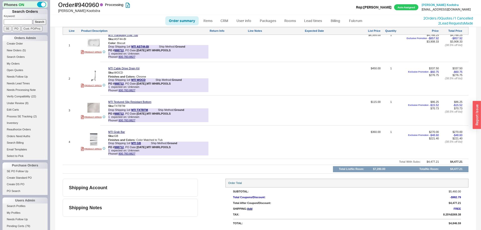
click at [168, 24] on link "Order summary" at bounding box center [181, 20] width 33 height 9
select select "*"
select select "LOW"
select select "3"
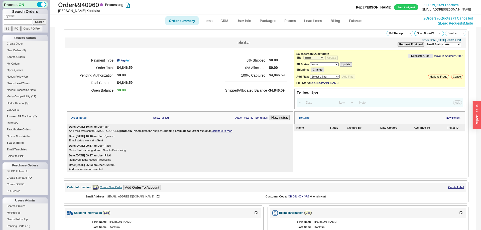
select select "*"
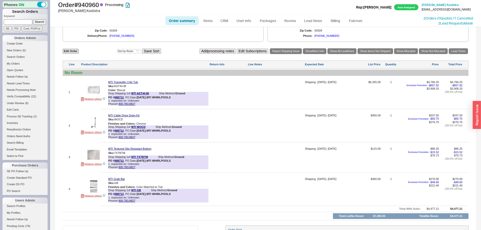
scroll to position [230, 0]
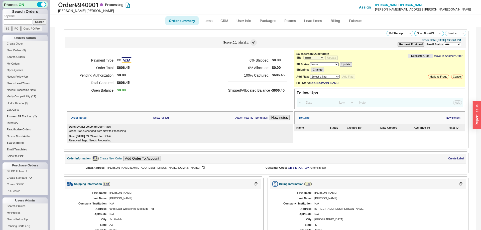
select select "*"
select select "LOW"
select select "3"
click at [185, 21] on link "Order summary" at bounding box center [181, 20] width 33 height 9
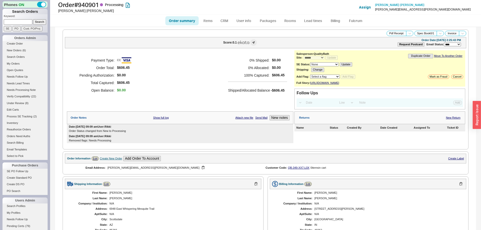
select select "*"
select select "LOW"
select select "3"
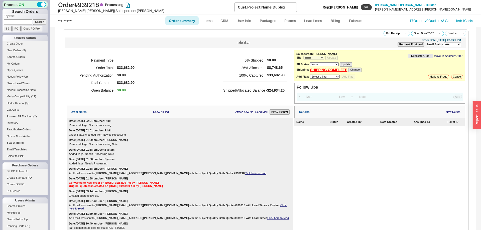
select select "*"
select select "LOW"
select select "3"
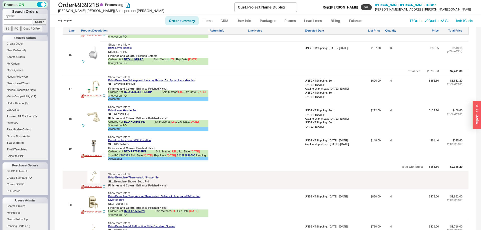
scroll to position [745, 0]
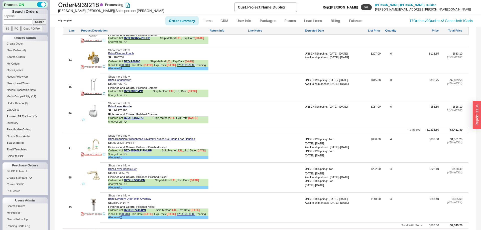
click at [187, 20] on link "Order summary" at bounding box center [181, 20] width 33 height 9
select select "*"
select select "LOW"
select select "3"
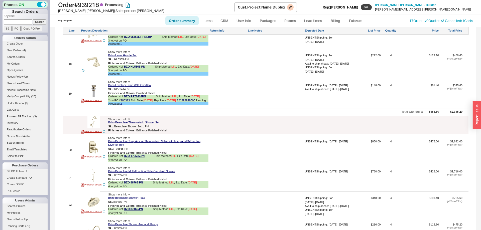
scroll to position [920, 0]
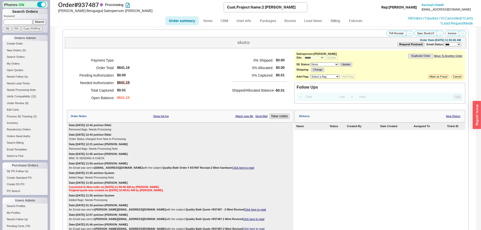
select select "*"
select select "LOW"
select select "3"
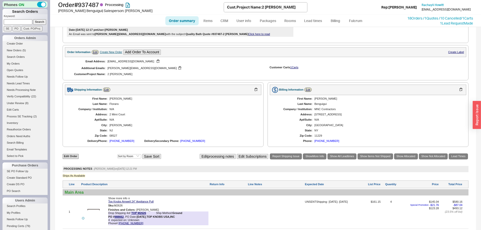
scroll to position [363, 0]
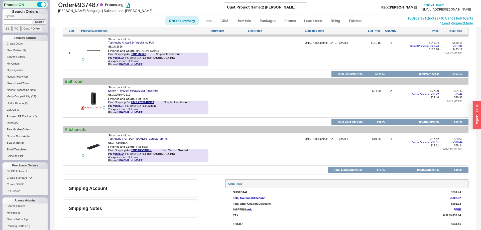
click at [179, 21] on link "Order summary" at bounding box center [181, 20] width 33 height 9
select select "*"
select select "LOW"
select select "3"
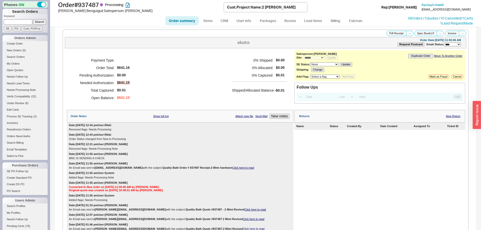
select select "*"
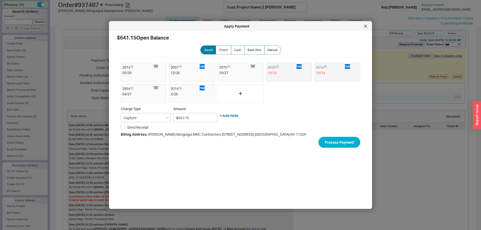
click at [370, 23] on div "Apply Payment" at bounding box center [240, 26] width 263 height 10
drag, startPoint x: 365, startPoint y: 27, endPoint x: 350, endPoint y: 36, distance: 18.3
click at [365, 27] on icon at bounding box center [365, 26] width 3 height 3
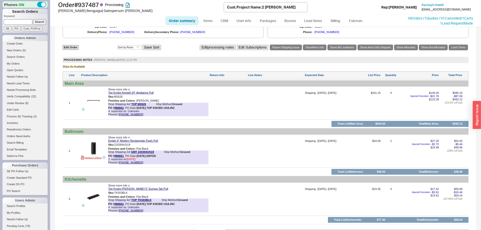
scroll to position [383, 0]
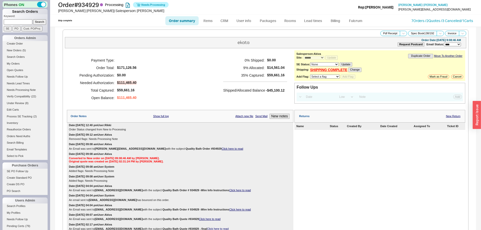
select select "*"
select select "LOW"
select select "3"
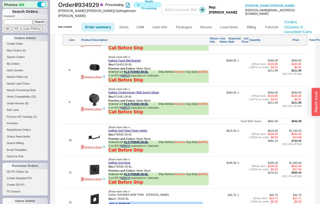
scroll to position [678, 0]
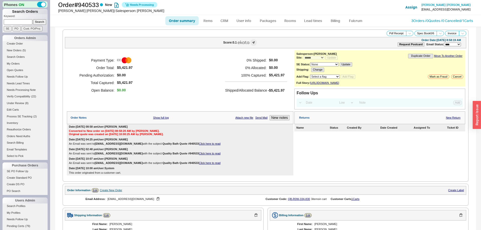
select select "*"
select select "LOW"
select select "3"
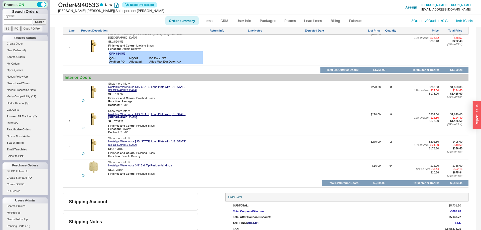
scroll to position [339, 0]
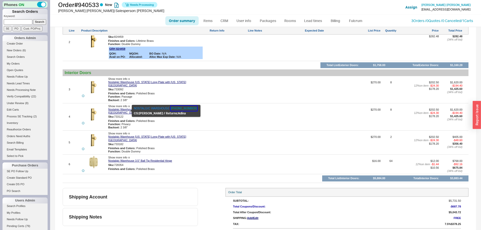
click at [179, 108] on button "[PHONE_NUMBER]" at bounding box center [184, 108] width 27 height 5
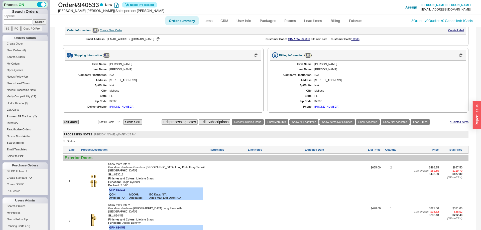
scroll to position [313, 0]
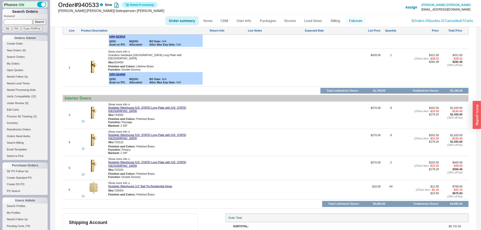
click at [350, 20] on link "Fulcrum" at bounding box center [355, 20] width 21 height 9
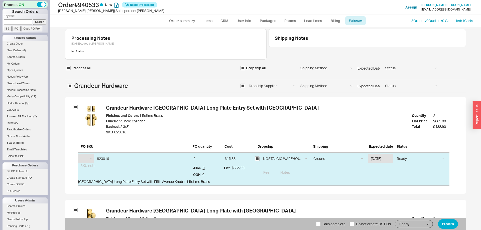
select select "GRH"
select select "NST"
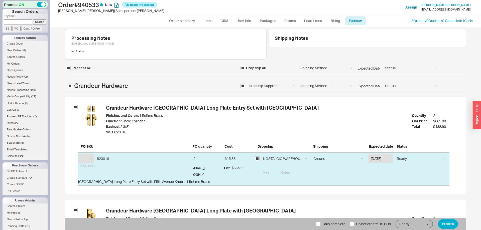
select select "NST"
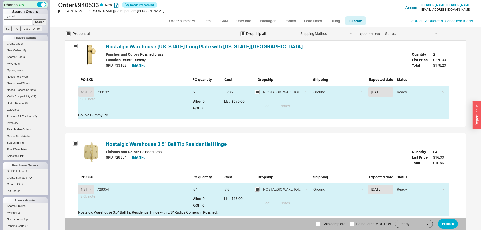
scroll to position [498, 0]
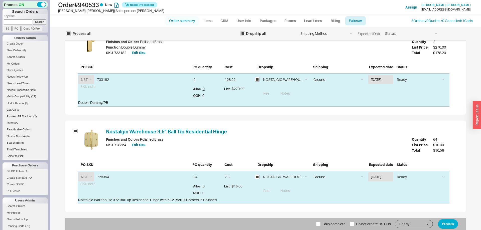
click at [179, 18] on link "Order summary" at bounding box center [181, 20] width 33 height 9
select select "*"
select select "LOW"
select select "3"
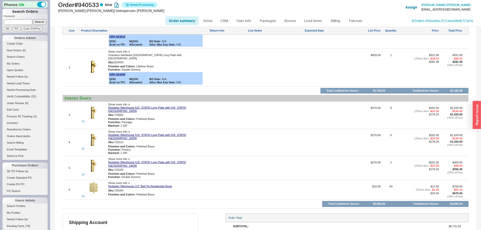
scroll to position [339, 0]
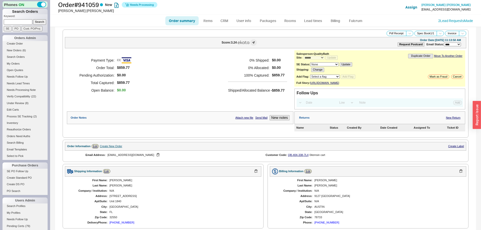
select select "*"
select select "LOW"
select select "3"
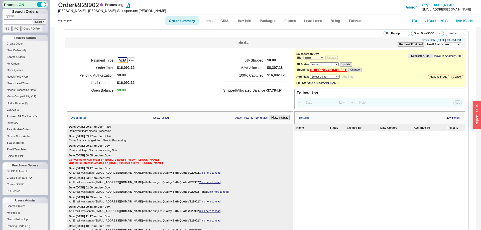
select select "*"
select select "LOW"
select select "3"
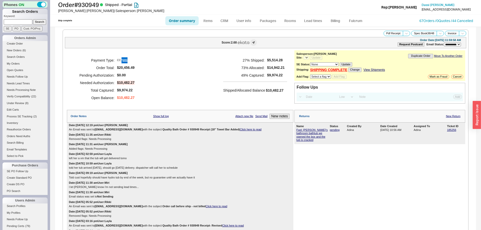
select select "**"
select select "LOW"
select select "3"
select select "*"
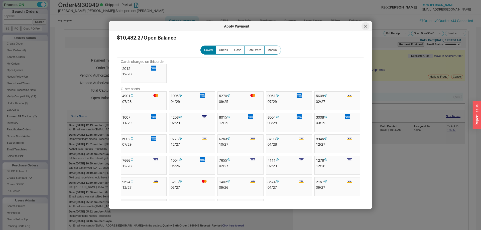
click at [367, 27] on div at bounding box center [365, 26] width 8 height 8
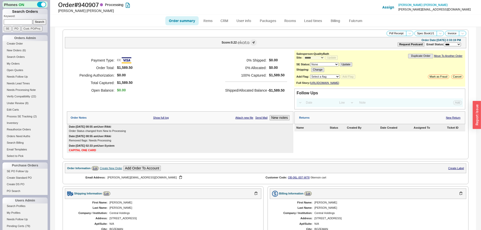
select select "*"
select select "LOW"
select select "3"
click at [183, 23] on link "Order summary" at bounding box center [181, 20] width 33 height 9
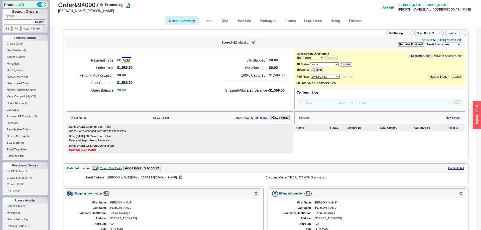
select select "*"
select select "LOW"
select select "3"
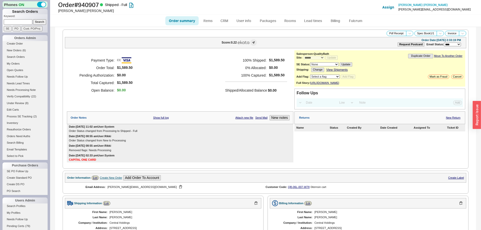
scroll to position [163, 0]
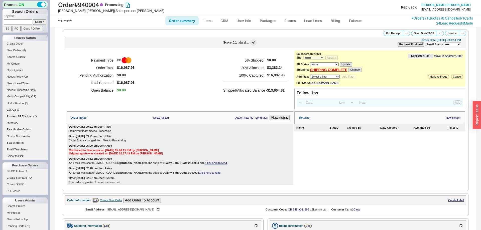
select select "*"
select select "LOW"
select select "3"
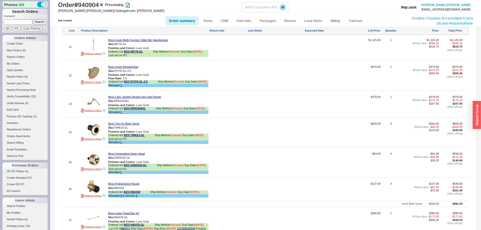
scroll to position [529, 0]
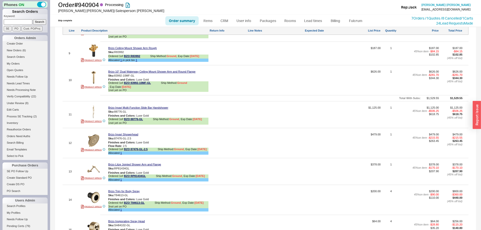
drag, startPoint x: 185, startPoint y: 13, endPoint x: 186, endPoint y: 21, distance: 8.5
click at [185, 14] on div "Order # 940904 Processing Inga Pakhomova | Salesperson: Akiva Add Customer Ref …" at bounding box center [265, 7] width 431 height 15
click at [186, 21] on link "Order summary" at bounding box center [181, 20] width 33 height 9
select select "*"
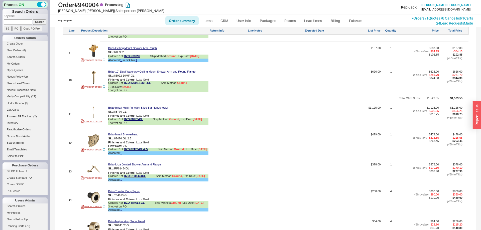
select select "LOW"
select select "3"
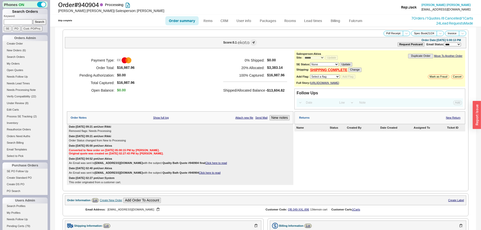
scroll to position [332, 0]
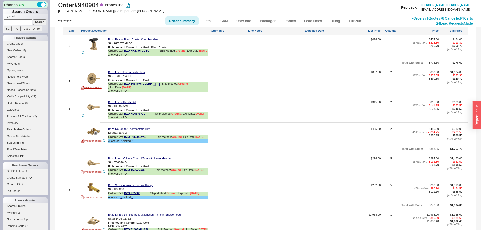
click at [157, 89] on div "Ordered 2 of BZO T66T076-GLLHP Ship Method: Ground , Exp Date: 9/19/25" at bounding box center [158, 85] width 100 height 7
click at [155, 86] on icon at bounding box center [154, 84] width 3 height 3
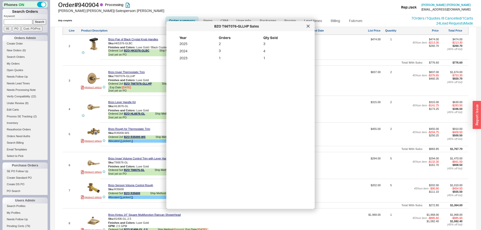
click at [299, 30] on div "BZO T66T076-GLLHP Sales" at bounding box center [240, 26] width 148 height 10
click at [306, 28] on div at bounding box center [308, 26] width 8 height 8
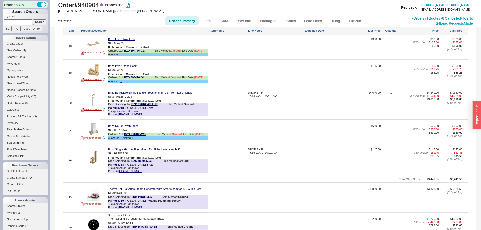
scroll to position [869, 0]
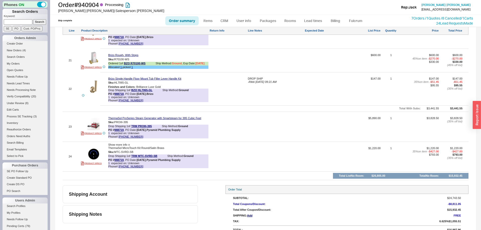
click at [183, 23] on link "Order summary" at bounding box center [181, 20] width 33 height 9
select select "*"
select select "LOW"
select select "3"
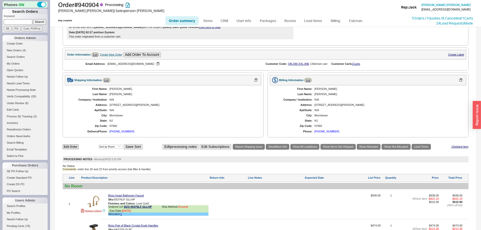
scroll to position [102, 0]
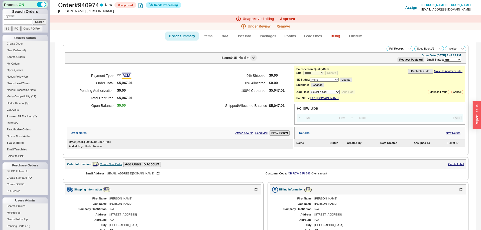
select select "*"
select select "LOW"
select select "3"
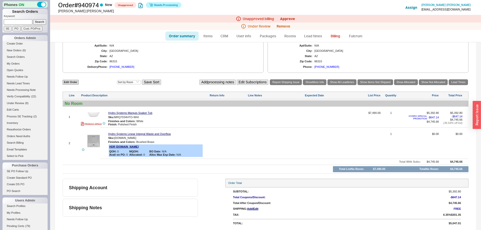
scroll to position [102, 0]
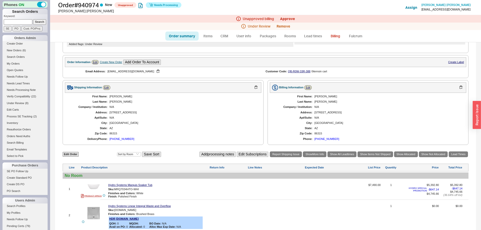
click at [328, 141] on div "[PHONE_NUMBER]" at bounding box center [326, 139] width 25 height 3
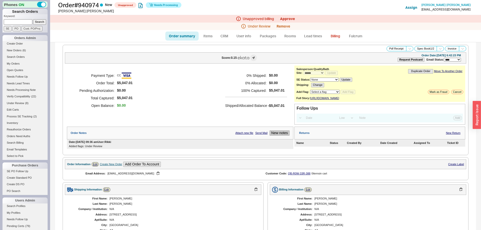
click at [282, 136] on button "New notes" at bounding box center [280, 133] width 20 height 5
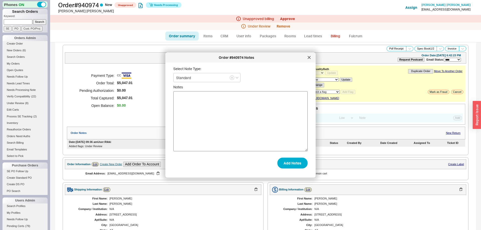
click at [254, 114] on textarea "Notes" at bounding box center [240, 121] width 134 height 60
type textarea "Left a voice mail"
click at [296, 166] on button "Add Notes" at bounding box center [292, 163] width 30 height 11
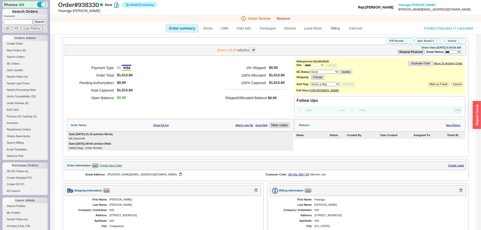
select select "*"
select select "LOW"
select select "3"
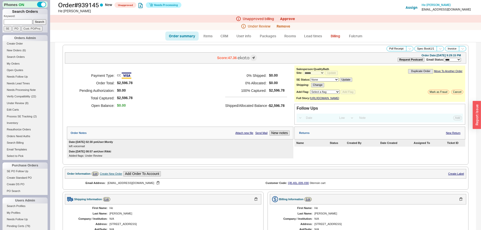
select select "*"
select select "LOW"
select select "3"
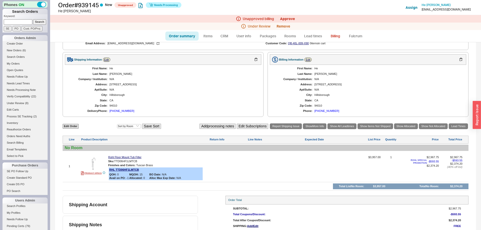
scroll to position [162, 0]
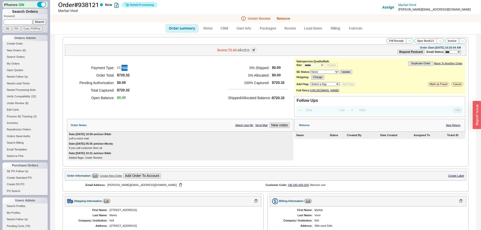
select select "*"
select select "LOW"
select select "3"
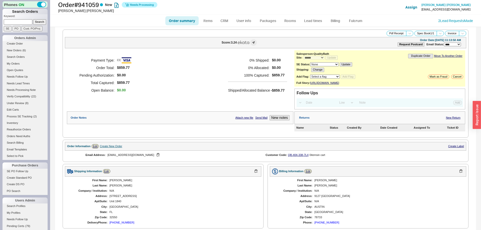
select select "*"
select select "LOW"
select select "3"
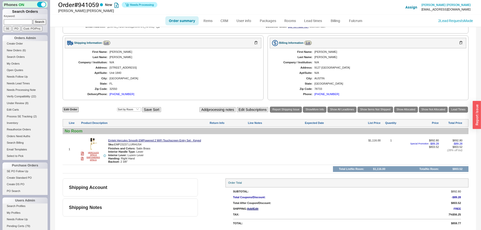
click at [446, 24] on div "Order summary Items CRM User info Packages Rooms Lead times Billing Fulcrum 2 L…" at bounding box center [265, 21] width 431 height 12
click at [448, 22] on link "2 Lead Request s Made" at bounding box center [455, 21] width 35 height 4
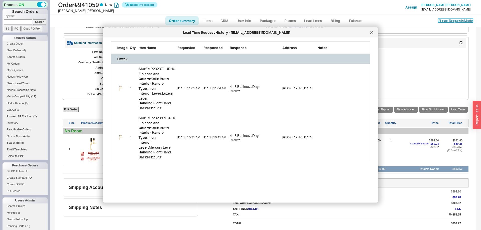
scroll to position [121, 260]
click at [371, 32] on icon at bounding box center [372, 32] width 3 height 3
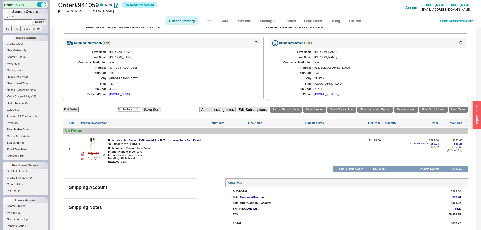
click at [327, 96] on div "[PHONE_NUMBER]" at bounding box center [326, 94] width 25 height 3
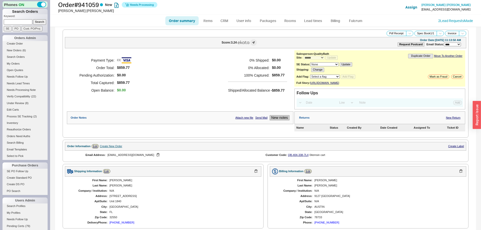
click at [287, 120] on button "New notes" at bounding box center [280, 117] width 20 height 5
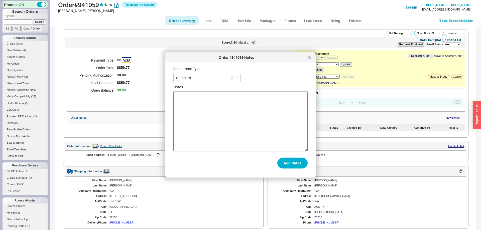
click at [262, 115] on textarea "Notes" at bounding box center [240, 121] width 134 height 60
click at [215, 96] on textarea "I spoke with customer. shipping to [PERSON_NAME] home." at bounding box center [240, 121] width 134 height 60
type textarea "I spoke with customer. Shipping to [PERSON_NAME] home."
click at [294, 159] on button "Add Notes" at bounding box center [292, 163] width 30 height 11
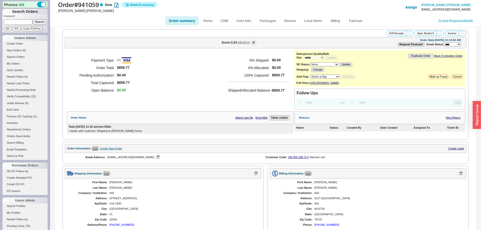
scroll to position [136, 0]
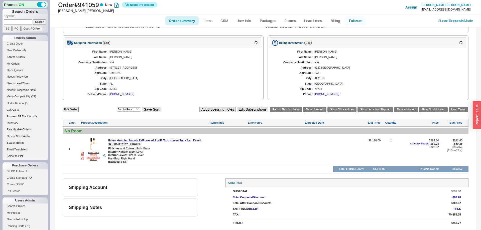
click at [357, 22] on link "Fulcrum" at bounding box center [355, 20] width 21 height 9
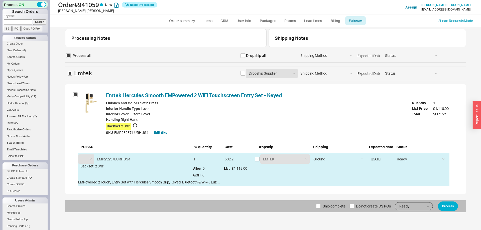
select select "EMT"
click at [256, 162] on div "EMTEK Emtek Samples Emtek Cabinet Hardware EMTEK" at bounding box center [282, 159] width 55 height 9
click at [257, 160] on input "checkbox" at bounding box center [257, 159] width 5 height 5
checkbox input "true"
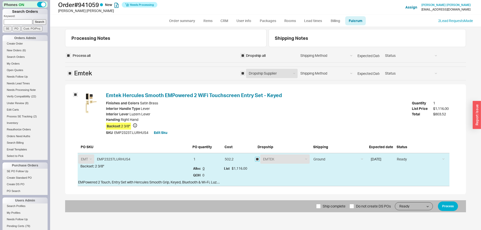
checkbox input "true"
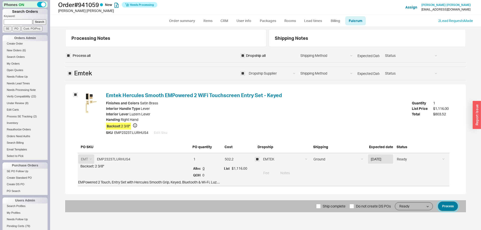
click at [447, 205] on button "Process" at bounding box center [448, 207] width 20 height 10
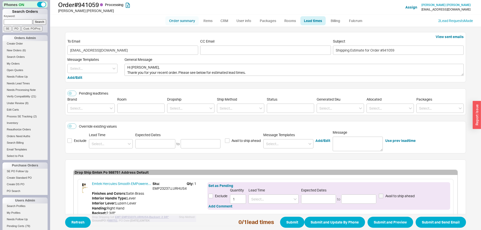
scroll to position [26, 0]
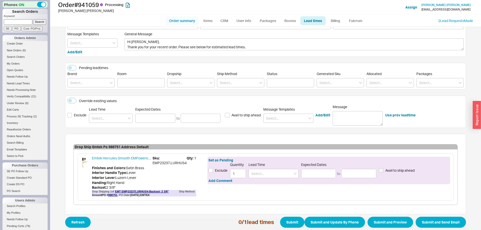
click at [184, 19] on link "Order summary" at bounding box center [181, 20] width 33 height 9
select select "*"
select select "LOW"
select select "3"
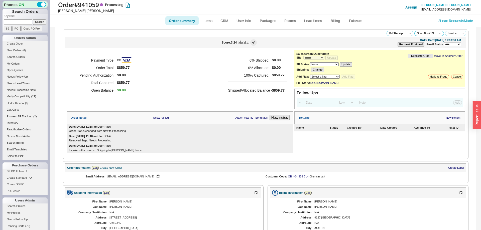
scroll to position [164, 0]
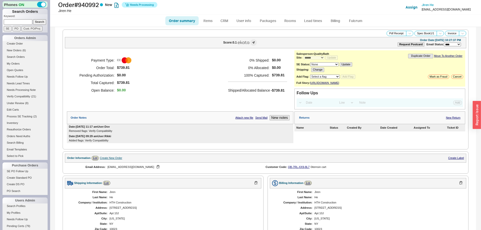
select select "*"
select select "LOW"
select select "3"
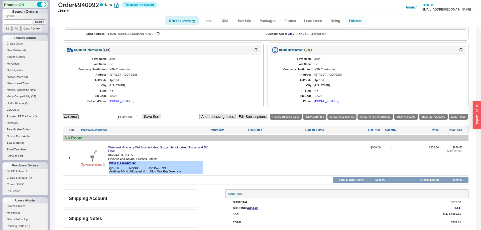
click at [351, 19] on link "Fulcrum" at bounding box center [355, 20] width 21 height 9
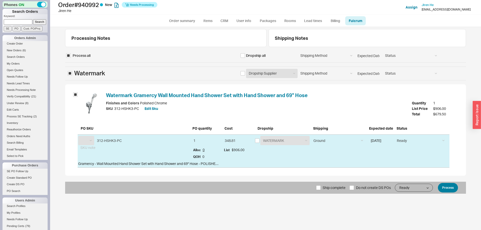
select select "WTM"
click at [450, 187] on button "Process" at bounding box center [448, 188] width 20 height 10
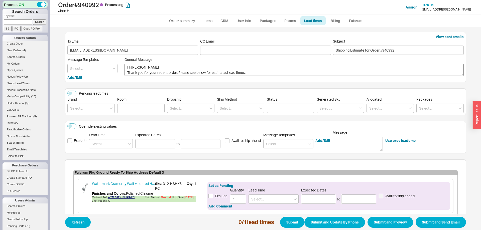
scroll to position [29, 0]
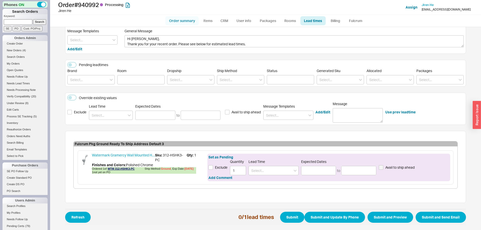
click at [180, 23] on link "Order summary" at bounding box center [181, 20] width 33 height 9
select select "*"
select select "LOW"
select select "3"
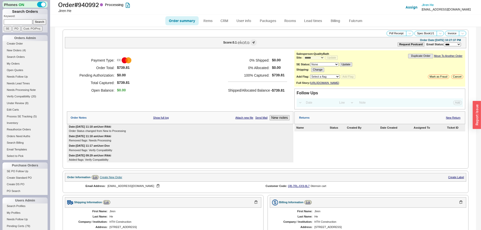
scroll to position [156, 0]
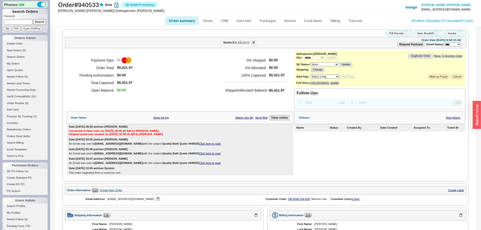
select select "*"
select select "LOW"
select select "3"
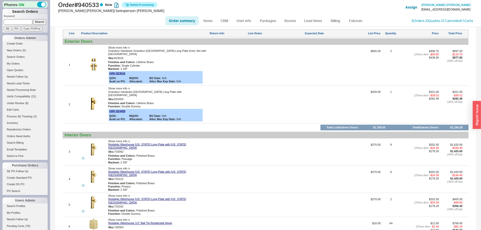
scroll to position [339, 0]
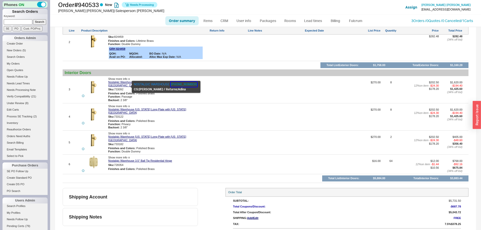
click at [171, 83] on button "[PHONE_NUMBER]" at bounding box center [184, 84] width 27 height 5
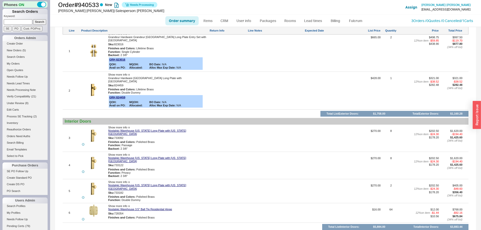
scroll to position [237, 0]
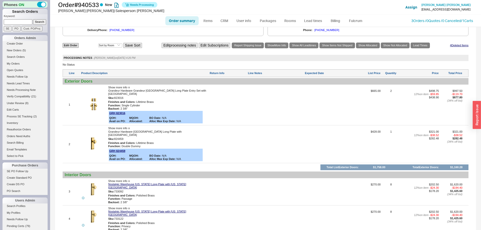
click at [257, 113] on div at bounding box center [276, 106] width 56 height 35
type textarea "n"
type textarea "NO additional charges for drop ship , orders over 200 ship free under 200 we ar…"
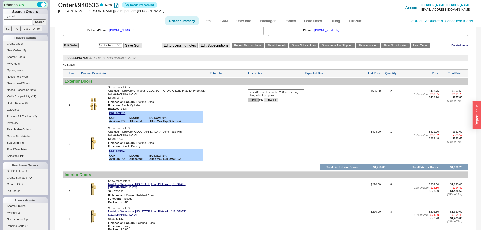
click at [253, 102] on button "SAVE" at bounding box center [253, 100] width 11 height 4
click at [265, 112] on div "NO additional charges for drop ship , orders over 200 ship free under 200 we ar…" at bounding box center [276, 106] width 56 height 35
click at [251, 95] on textarea "NO additional charges for drop ship , orders over 200 ship free under 200 we ar…" at bounding box center [276, 93] width 56 height 8
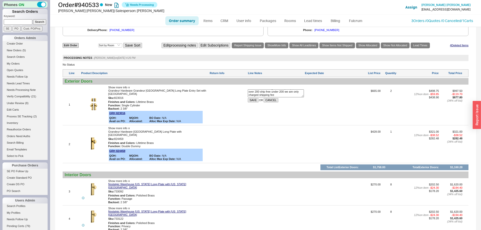
drag, startPoint x: 251, startPoint y: 95, endPoint x: 305, endPoint y: 106, distance: 55.7
click at [304, 97] on textarea "NO additional charges for drop ship , orders over 200 ship free under 200 we ar…" at bounding box center [276, 93] width 56 height 8
click at [256, 102] on button "SAVE" at bounding box center [253, 100] width 11 height 4
click at [184, 72] on div "Edit Order Select an option Sort by Brand Sort by Room Save Sort Edit processin…" at bounding box center [266, 163] width 406 height 243
click at [351, 17] on link "Fulcrum" at bounding box center [355, 20] width 21 height 9
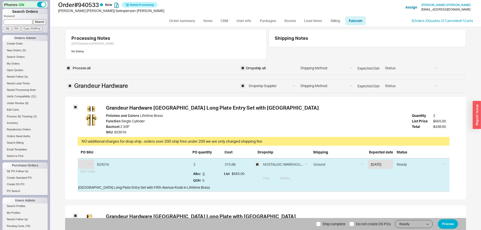
select select "GRH"
select select "NST"
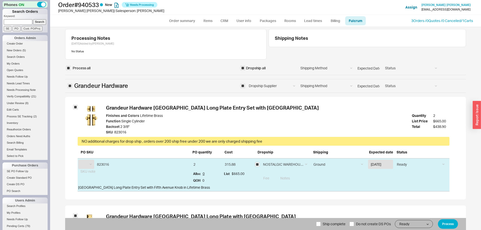
select select "NST"
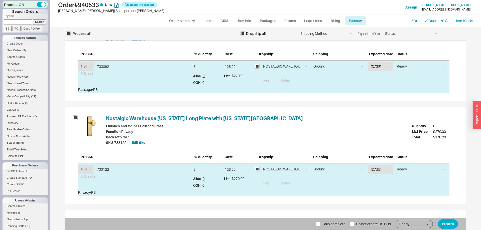
scroll to position [504, 0]
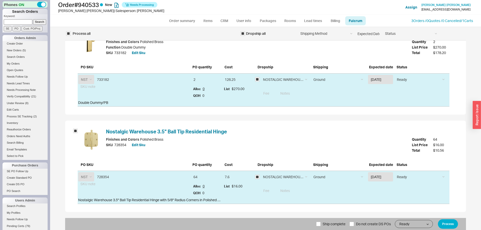
click at [455, 229] on div "Ship complete Do not create DS POs Ready On Hold Call Before Ship Hold for Bala…" at bounding box center [265, 224] width 401 height 12
click at [450, 223] on button "Process" at bounding box center [448, 224] width 20 height 10
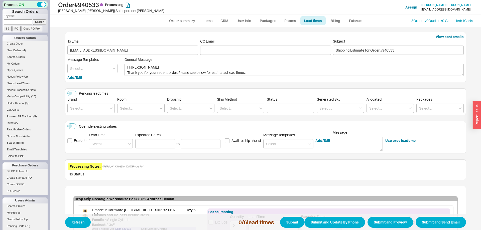
scroll to position [252, 0]
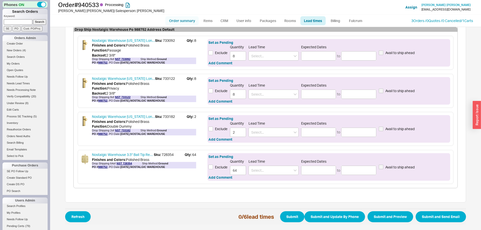
click at [184, 20] on link "Order summary" at bounding box center [181, 20] width 33 height 9
select select "*"
select select "LOW"
select select "3"
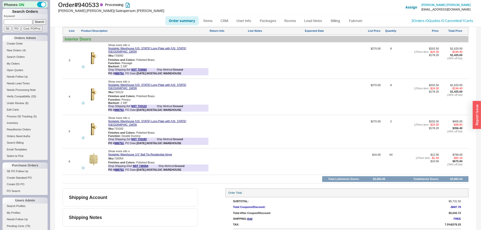
scroll to position [229, 0]
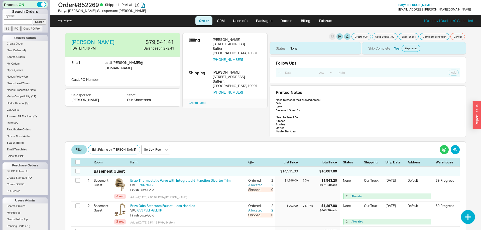
select select "LOW"
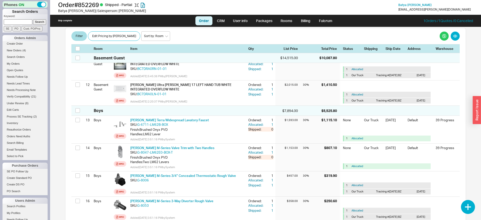
scroll to position [1605, 0]
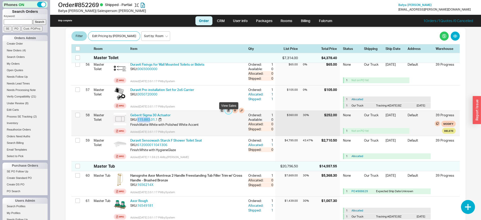
click at [229, 113] on button "button" at bounding box center [229, 111] width 6 height 6
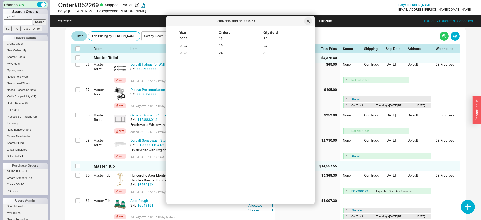
click at [308, 24] on div at bounding box center [308, 21] width 8 height 8
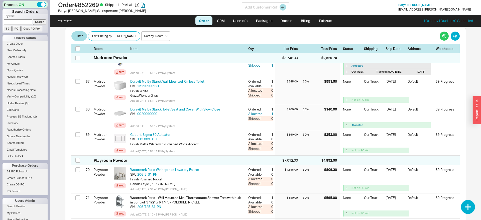
scroll to position [1733, 0]
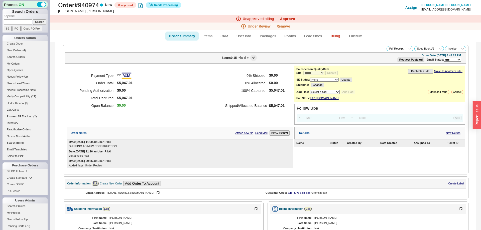
select select "*"
select select "LOW"
select select "3"
click at [282, 27] on button "Remove" at bounding box center [284, 26] width 14 height 4
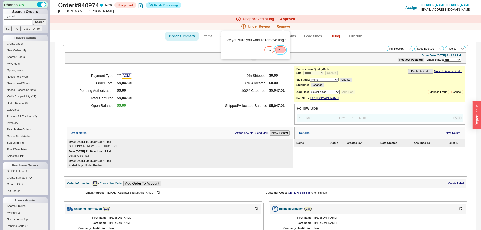
click at [277, 52] on button "Yes" at bounding box center [280, 49] width 11 height 7
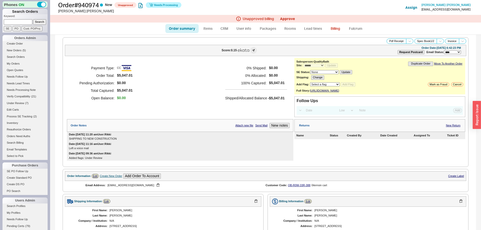
click at [291, 16] on div "Unapproved billing Approve" at bounding box center [265, 19] width 431 height 8
click at [291, 18] on link "Approve" at bounding box center [287, 19] width 15 height 4
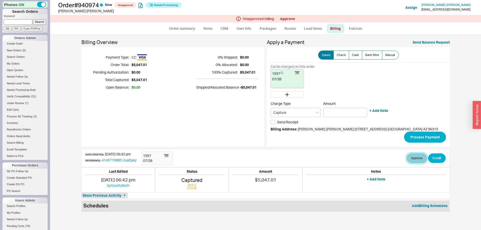
click at [417, 155] on button "Approve" at bounding box center [417, 159] width 20 height 10
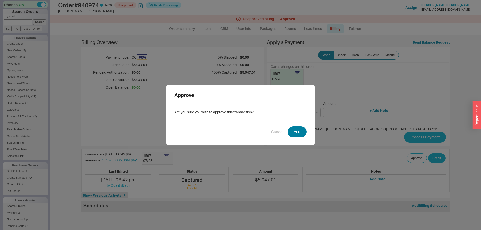
click at [300, 132] on button "YES" at bounding box center [297, 132] width 19 height 11
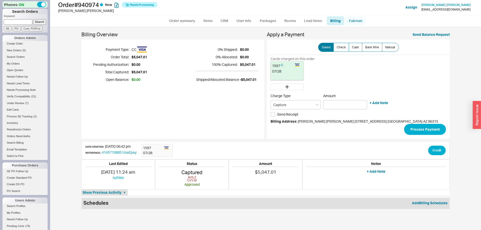
click at [356, 18] on link "Fulcrum" at bounding box center [355, 20] width 21 height 9
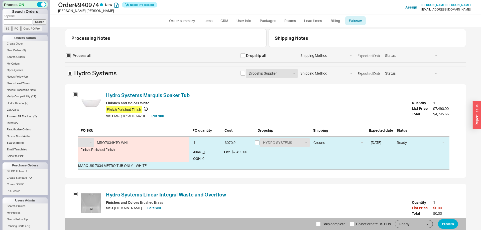
select select "HDR"
click at [242, 73] on input "checkbox" at bounding box center [242, 73] width 5 height 5
checkbox input "true"
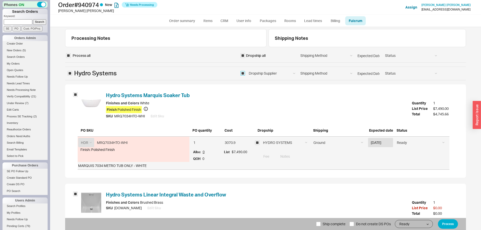
checkbox input "true"
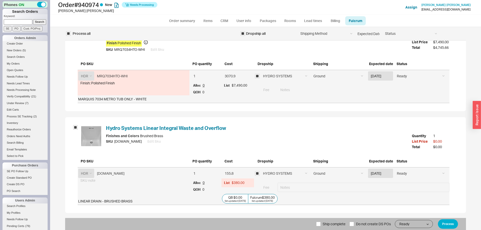
scroll to position [68, 0]
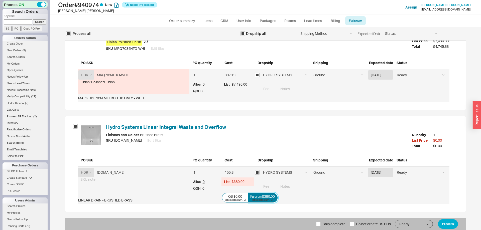
click at [267, 197] on div "Fulcrum $380.00" at bounding box center [262, 197] width 25 height 4
click at [0, 0] on input "Fulcrum $380.00 list updated [DATE]" at bounding box center [0, 0] width 0 height 0
click at [443, 223] on button "Process" at bounding box center [448, 224] width 20 height 10
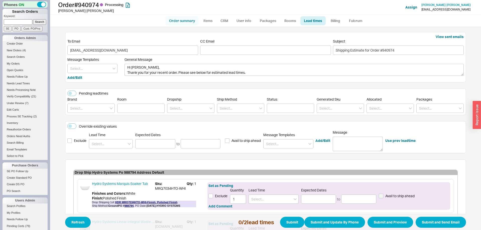
scroll to position [67, 0]
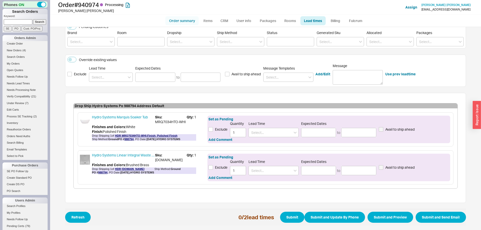
click at [180, 20] on link "Order summary" at bounding box center [181, 20] width 33 height 9
select select "*"
select select "LOW"
select select "3"
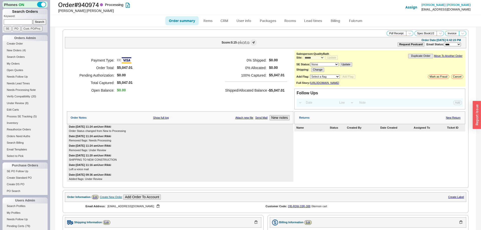
click at [175, 21] on link "Order summary" at bounding box center [181, 20] width 33 height 9
select select "*"
select select "LOW"
select select "3"
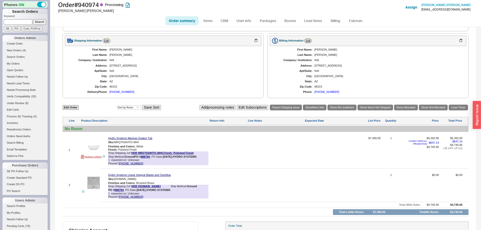
scroll to position [229, 0]
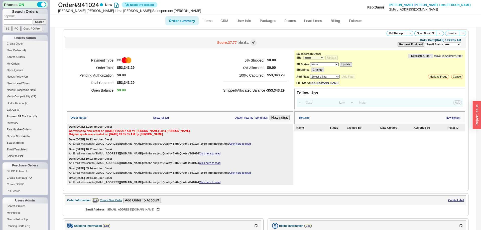
select select "*"
select select "LOW"
select select "3"
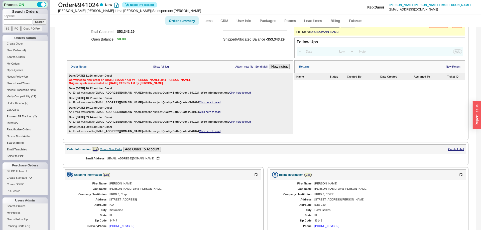
scroll to position [188, 0]
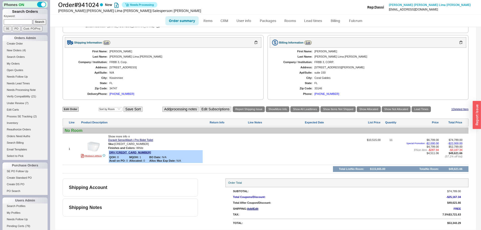
click at [172, 87] on div "34747" at bounding box center [182, 88] width 147 height 3
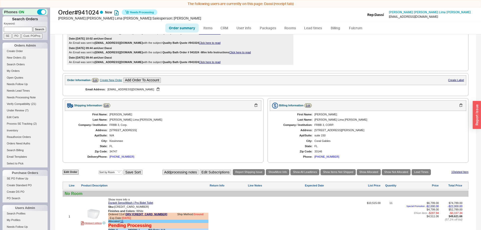
scroll to position [0, 0]
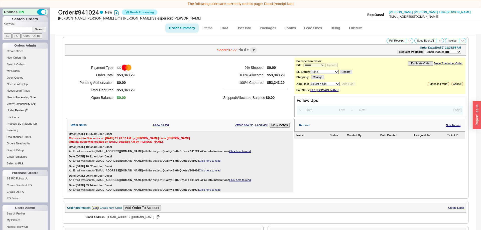
click at [310, 82] on select "Select a flag Under Review Hold Verify Compatibility Cannot Be Ordered" at bounding box center [325, 84] width 30 height 4
select select "10"
click option "Under Review" at bounding box center [0, 0] width 0 height 0
click at [347, 86] on button "Add Flag" at bounding box center [348, 84] width 15 height 4
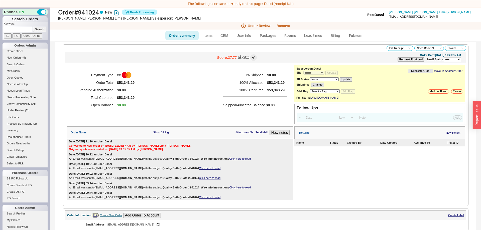
scroll to position [204, 0]
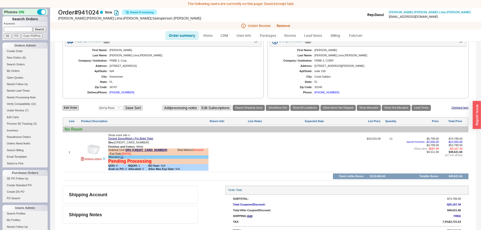
click at [113, 67] on div "[STREET_ADDRESS]" at bounding box center [182, 65] width 147 height 3
drag, startPoint x: 113, startPoint y: 67, endPoint x: 135, endPoint y: 67, distance: 22.0
click at [135, 67] on div "[STREET_ADDRESS]" at bounding box center [182, 65] width 147 height 3
copy div "[STREET_ADDRESS]"
click at [91, 154] on img at bounding box center [93, 150] width 12 height 12
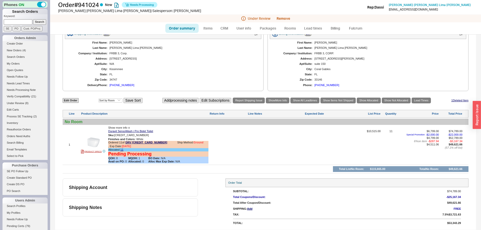
click at [86, 143] on div at bounding box center [93, 142] width 25 height 12
click at [92, 144] on img at bounding box center [93, 142] width 12 height 12
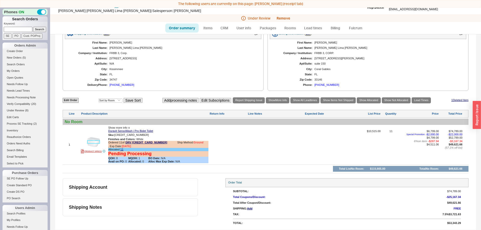
scroll to position [0, 0]
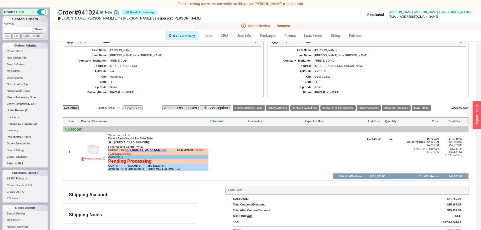
click at [182, 27] on div "Under Review Remove" at bounding box center [265, 26] width 431 height 8
click at [181, 32] on link "Order summary" at bounding box center [181, 35] width 33 height 9
select select "*"
select select "LOW"
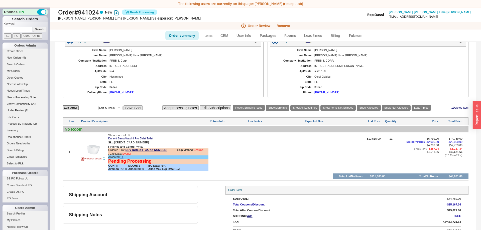
select select "3"
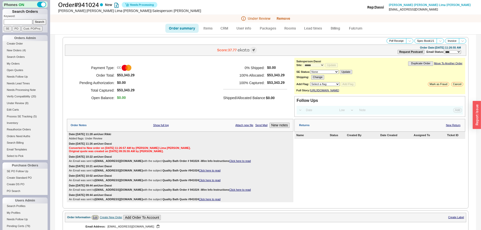
click at [179, 29] on link "Order summary" at bounding box center [181, 28] width 33 height 9
select select "*"
select select "LOW"
select select "3"
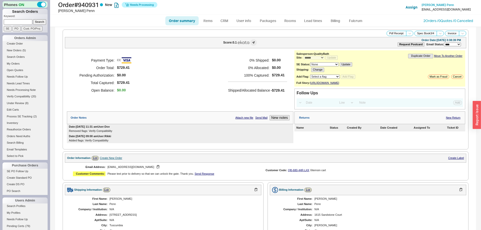
select select "*"
select select "LOW"
select select "3"
click at [361, 22] on link "Fulcrum" at bounding box center [355, 20] width 21 height 9
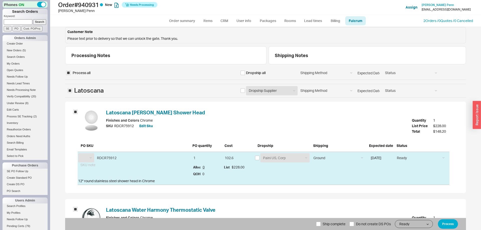
select select "LAT"
click at [244, 72] on input "checkbox" at bounding box center [242, 73] width 5 height 5
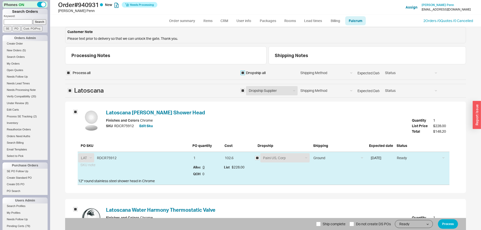
checkbox input "true"
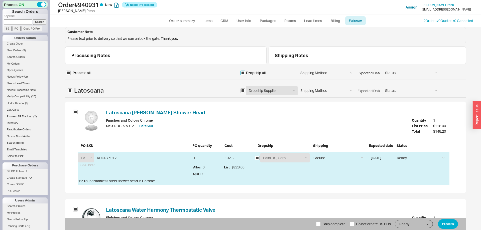
checkbox input "true"
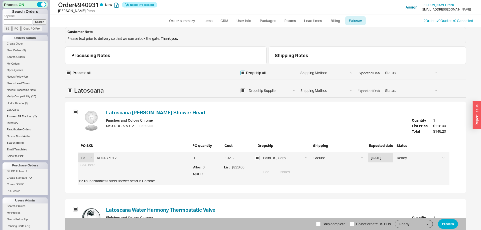
scroll to position [274, 0]
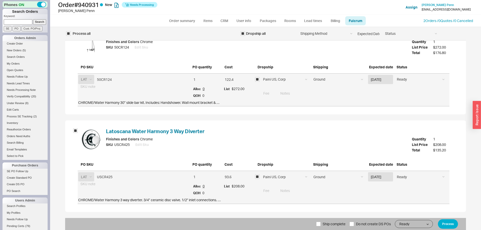
click at [442, 229] on div "Ship complete Do not create DS POs Ready On Hold Call Before Ship Hold for Bala…" at bounding box center [265, 224] width 401 height 12
click at [449, 223] on button "Process" at bounding box center [448, 224] width 20 height 10
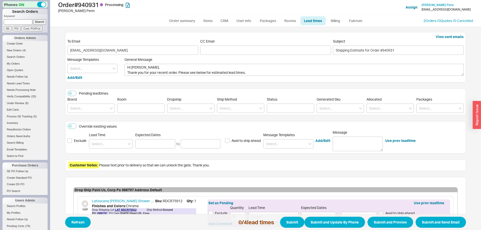
scroll to position [160, 0]
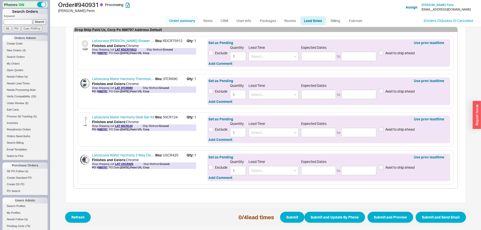
click at [185, 25] on link "Order summary" at bounding box center [181, 20] width 33 height 9
select select "*"
select select "LOW"
select select "3"
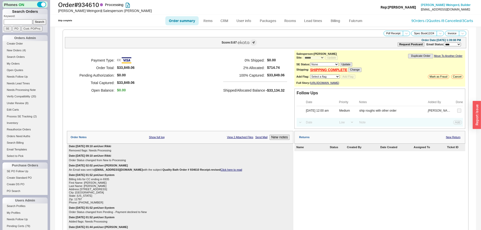
select select "*"
select select "LOW"
select select "3"
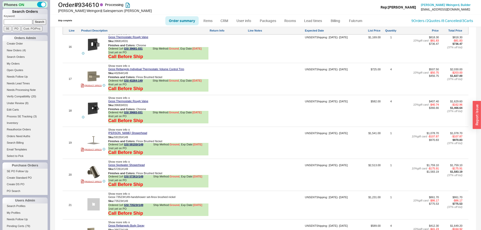
scroll to position [997, 0]
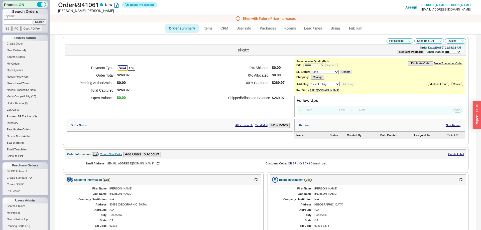
select select "*"
select select "LOW"
select select "3"
click at [354, 31] on link "Fulcrum" at bounding box center [355, 28] width 21 height 9
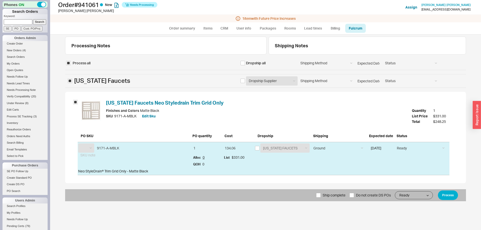
select select "CAF"
click at [257, 149] on input "checkbox" at bounding box center [257, 148] width 5 height 5
checkbox input "true"
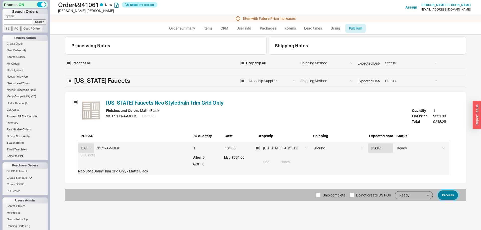
click at [450, 192] on button "Process" at bounding box center [448, 196] width 20 height 10
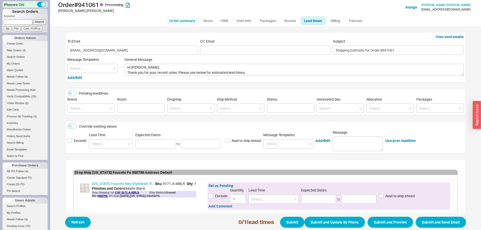
click at [184, 19] on link "Order summary" at bounding box center [181, 20] width 33 height 9
select select "*"
select select "LOW"
select select "3"
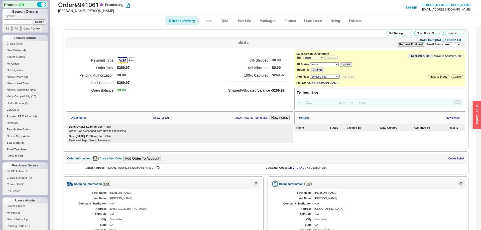
scroll to position [131, 0]
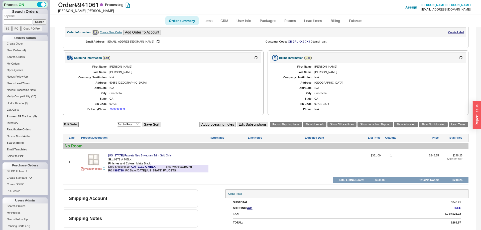
click at [192, 18] on link "Order summary" at bounding box center [181, 20] width 33 height 9
select select "*"
select select "LOW"
select select "3"
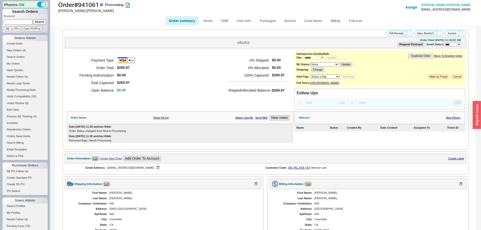
scroll to position [138, 0]
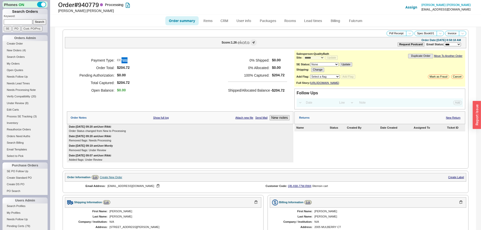
select select "*"
select select "LOW"
select select "3"
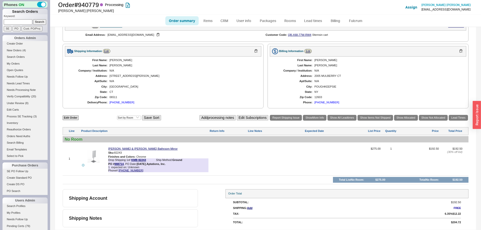
click at [178, 19] on link "Order summary" at bounding box center [181, 20] width 33 height 9
select select "*"
select select "LOW"
select select "3"
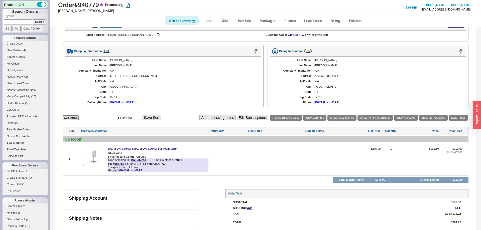
scroll to position [0, 0]
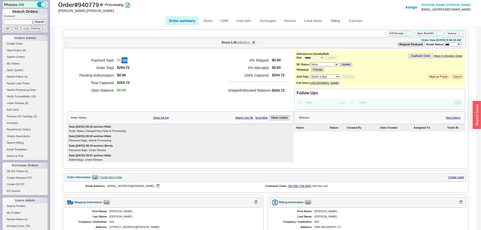
click at [183, 22] on link "Order summary" at bounding box center [181, 20] width 33 height 9
select select "*"
select select "LOW"
select select "3"
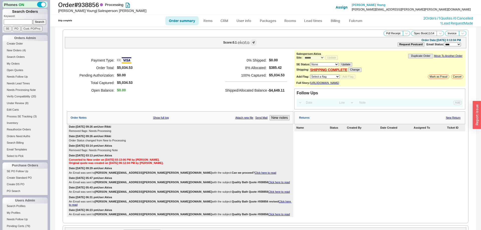
select select "*"
select select "LOW"
select select "3"
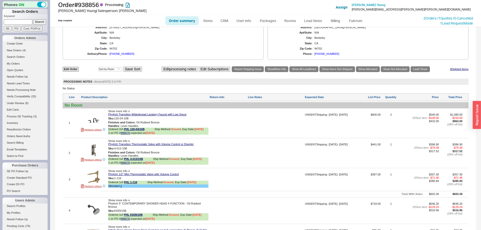
click at [182, 23] on link "Order summary" at bounding box center [181, 20] width 33 height 9
select select "*"
select select "LOW"
select select "3"
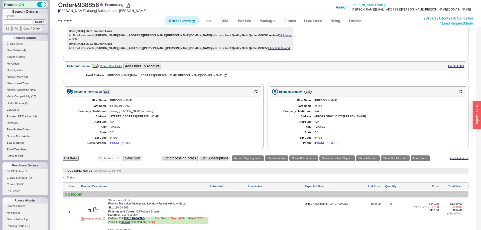
scroll to position [0, 0]
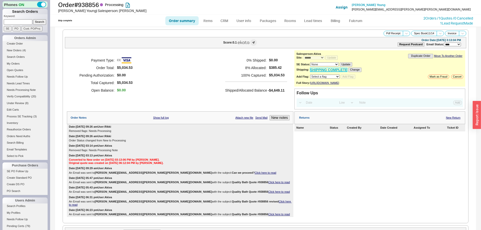
click at [320, 72] on link "SHIPPING COMPLETE" at bounding box center [328, 70] width 37 height 4
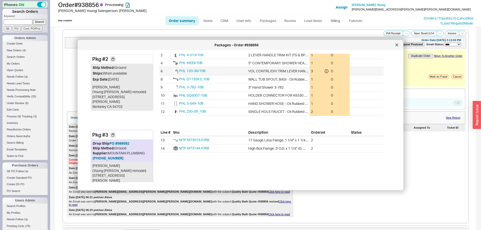
scroll to position [115, 0]
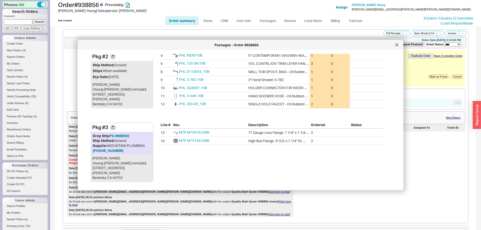
click at [398, 44] on icon at bounding box center [396, 45] width 3 height 3
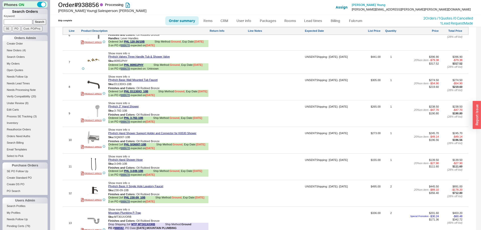
scroll to position [562, 0]
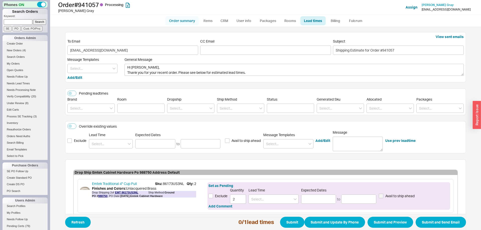
click at [189, 17] on link "Order summary" at bounding box center [181, 20] width 33 height 9
select select "*"
select select "LOW"
select select "3"
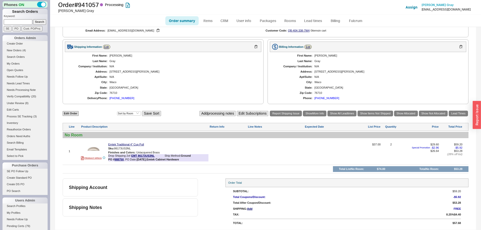
scroll to position [142, 0]
click at [459, 115] on link "Lead Times" at bounding box center [458, 114] width 19 height 6
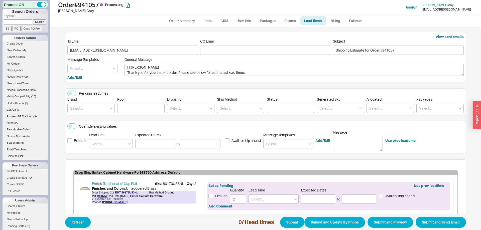
scroll to position [29, 0]
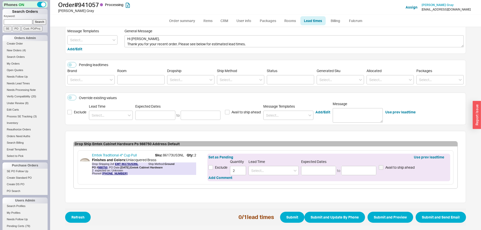
click at [258, 177] on div "Set as Pending Use prev leadtime Exclude Quantity 2 Lead Time Expected Dates to…" at bounding box center [328, 168] width 243 height 28
click at [258, 173] on input at bounding box center [274, 170] width 50 height 9
click at [260, 178] on div "7 - 10 Business Days" at bounding box center [274, 181] width 50 height 9
type input "7 - 10 Business Days"
type input "09/30/2025"
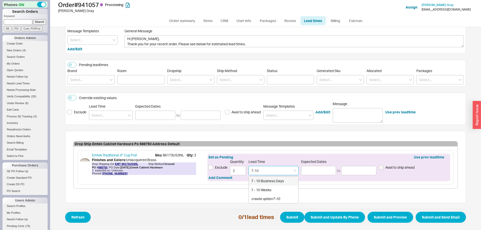
type input "10/03/2025"
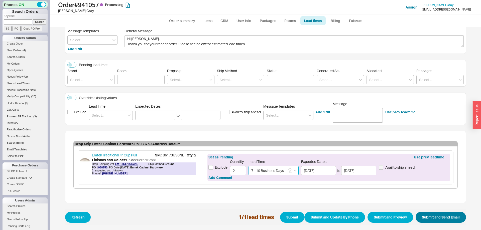
type input "7 - 10 Business Days"
drag, startPoint x: 438, startPoint y: 216, endPoint x: 229, endPoint y: 96, distance: 240.8
click at [437, 216] on button "Submit and Send Email" at bounding box center [441, 217] width 50 height 11
select select "*"
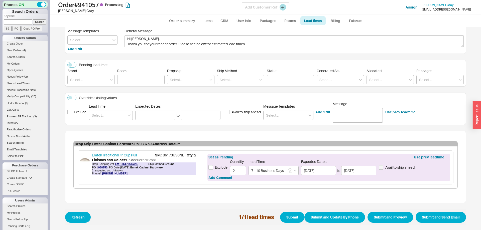
select select "LOW"
select select "3"
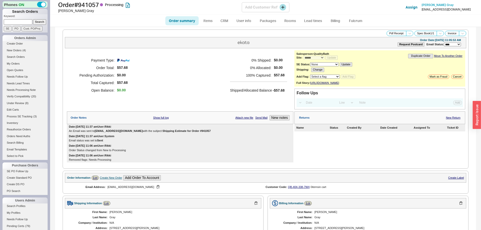
select select "*"
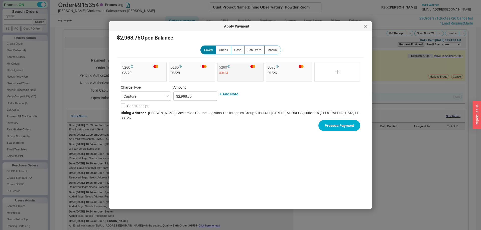
select select "*"
select select "LOW"
select select "3"
click at [369, 26] on div at bounding box center [365, 26] width 8 height 8
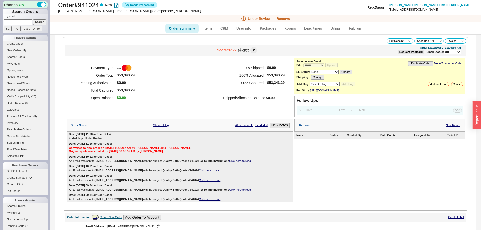
select select "*"
select select "LOW"
select select "3"
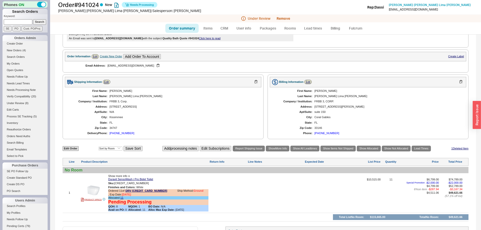
scroll to position [214, 0]
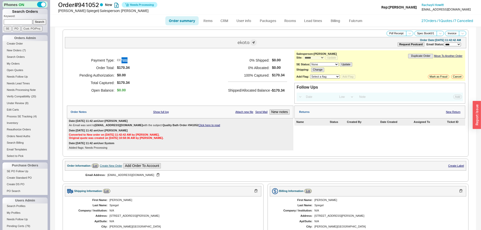
select select "*"
select select "LOW"
select select "3"
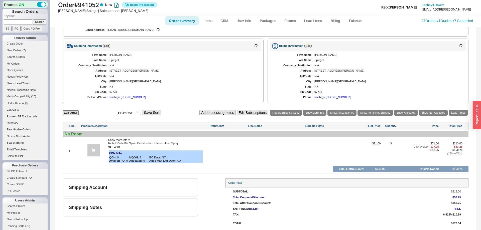
click at [349, 26] on ul "Order summary Items CRM User info Packages Rooms Lead times Billing Fulcrum" at bounding box center [265, 21] width 204 height 12
click at [350, 24] on link "Fulcrum" at bounding box center [355, 20] width 21 height 9
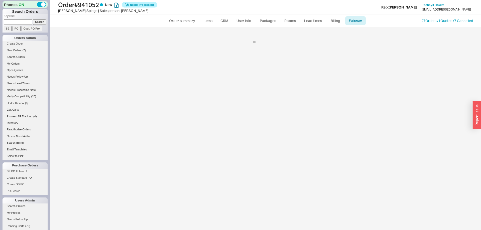
select select "RHL"
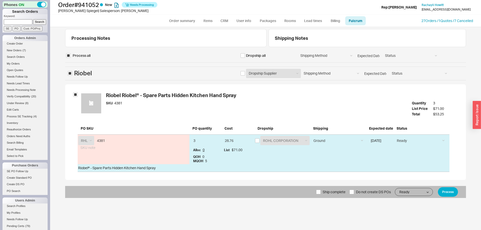
click at [331, 194] on span "Ship complete" at bounding box center [334, 192] width 23 height 12
click at [321, 194] on input "Ship complete" at bounding box center [318, 192] width 5 height 5
checkbox input "true"
click at [449, 192] on button "Process" at bounding box center [448, 192] width 20 height 10
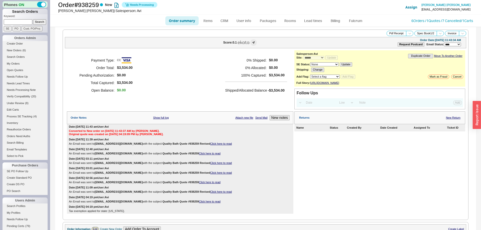
select select "*"
select select "LOW"
select select "3"
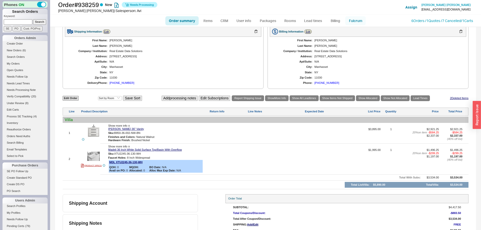
click at [359, 20] on link "Fulcrum" at bounding box center [355, 20] width 21 height 9
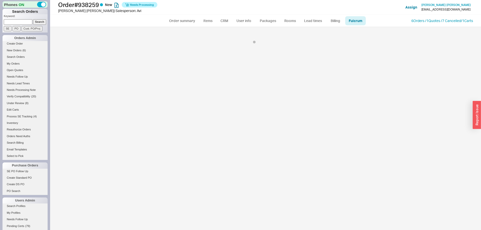
select select "MDL"
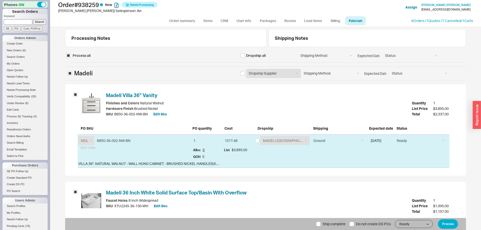
click at [321, 146] on div "Ground LTL Our Truck --------------- Customer Pickup - Showroom Customer Pickup…" at bounding box center [338, 141] width 56 height 12
click at [311, 136] on select "Ground LTL Our Truck --------------- Customer Pickup - Showroom Customer Pickup…" at bounding box center [338, 140] width 55 height 9
select select "8"
click option "Our Truck" at bounding box center [0, 0] width 0 height 0
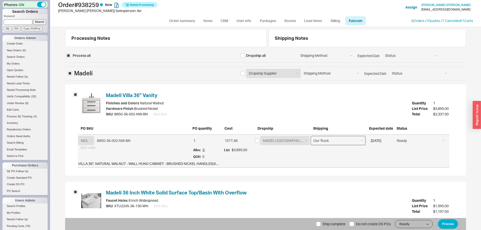
scroll to position [61, 0]
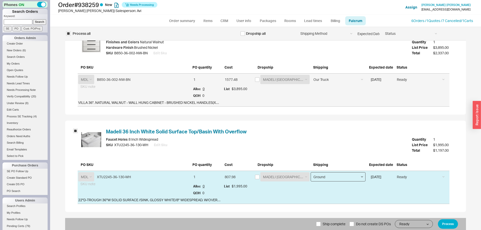
click at [311, 172] on select "Ground LTL Our Truck --------------- Customer Pickup - Showroom Customer Pickup…" at bounding box center [338, 176] width 55 height 9
select select "8"
click option "Our Truck" at bounding box center [0, 0] width 0 height 0
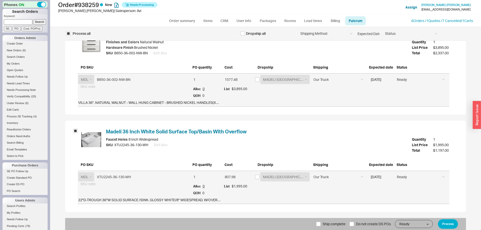
click at [326, 221] on span "Ship complete" at bounding box center [334, 224] width 23 height 12
click at [321, 222] on input "Ship complete" at bounding box center [318, 224] width 5 height 5
checkbox input "true"
click at [450, 226] on button "Process" at bounding box center [448, 224] width 20 height 10
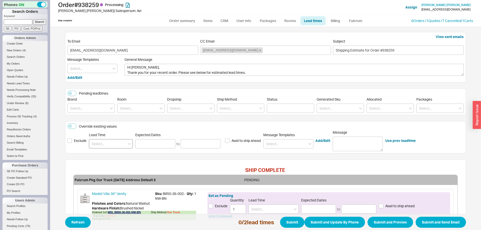
scroll to position [81, 0]
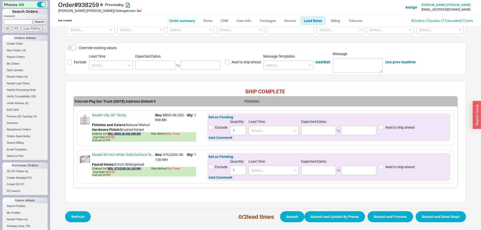
click at [180, 23] on link "Order summary" at bounding box center [181, 20] width 33 height 9
select select "*"
select select "LOW"
select select "3"
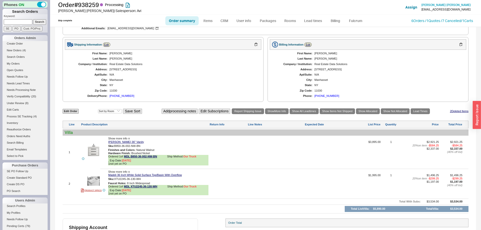
scroll to position [256, 0]
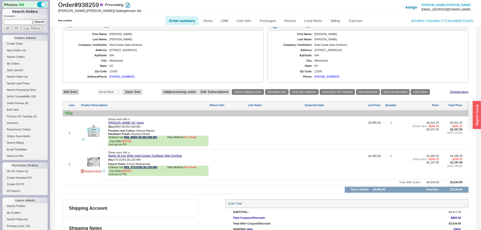
click at [94, 137] on img at bounding box center [93, 131] width 12 height 12
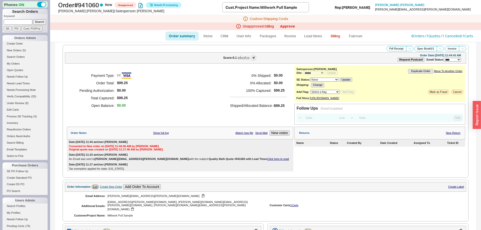
select select "*"
select select "LOW"
select select "3"
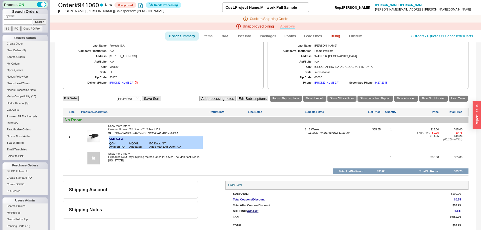
click at [290, 26] on link "Approve" at bounding box center [287, 26] width 15 height 4
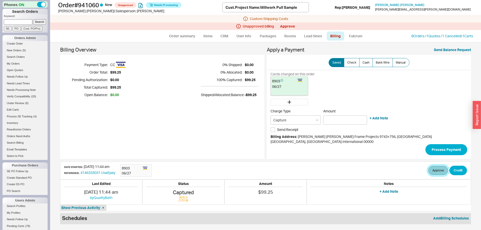
click at [442, 170] on button "Approve" at bounding box center [438, 171] width 20 height 10
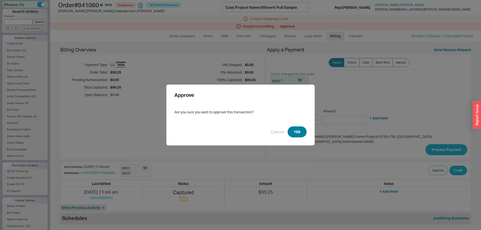
click at [297, 128] on button "YES" at bounding box center [297, 132] width 19 height 11
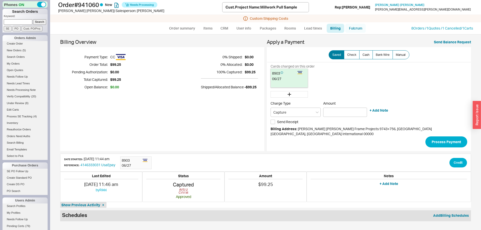
click at [354, 26] on link "Fulcrum" at bounding box center [355, 28] width 21 height 9
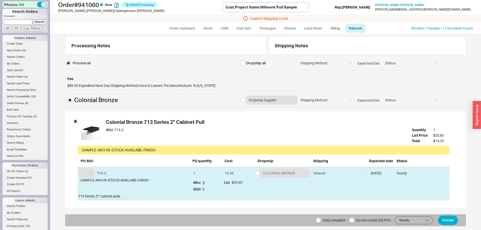
select select "CLB"
click at [259, 173] on input "checkbox" at bounding box center [257, 173] width 5 height 5
checkbox input "true"
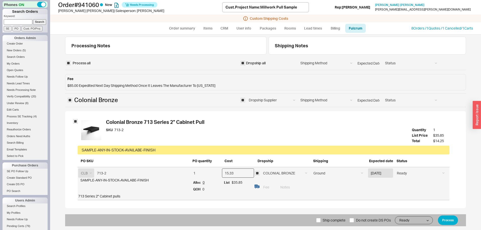
click at [234, 175] on input "15.33" at bounding box center [238, 173] width 32 height 9
drag, startPoint x: 234, startPoint y: 175, endPoint x: 212, endPoint y: 174, distance: 22.3
click at [222, 174] on input "15.33" at bounding box center [238, 173] width 32 height 9
type input ".000"
click at [86, 86] on div "$85.00 Expedited Next Day Shipping Method Once It Leaves The Manufacturer To Fl…" at bounding box center [265, 85] width 396 height 5
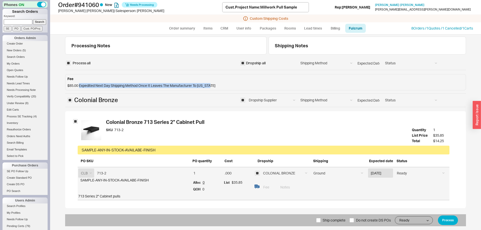
drag, startPoint x: 86, startPoint y: 86, endPoint x: 206, endPoint y: 86, distance: 120.0
click at [206, 86] on div "$85.00 Expedited Next Day Shipping Method Once It Leaves The Manufacturer To Fl…" at bounding box center [265, 85] width 396 height 5
copy div "Expedited Next Day Shipping Method Once It Leaves The Manufacturer To Florida"
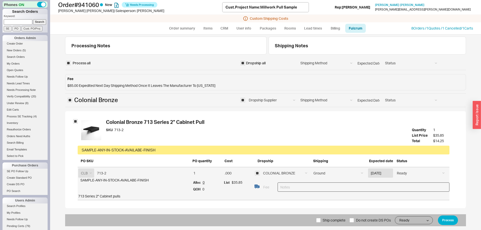
click at [299, 190] on input at bounding box center [364, 187] width 172 height 9
paste input "Expedited Next Day Shipping Method Once It Leaves The Manufacturer To Florida"
type input "Expedited Next Day Shipping Method Once It Leaves The Manufacturer To Florida"
click at [311, 169] on select "Ground LTL Our Truck --------------- Customer Pickup - Showroom Customer Pickup…" at bounding box center [338, 173] width 55 height 9
select select "4"
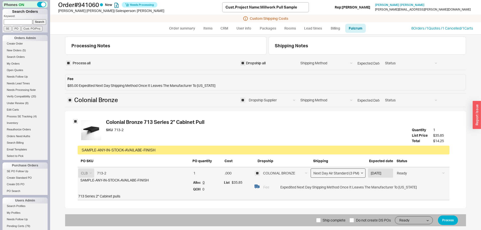
click option "Next Day Air Standard (3 PM)" at bounding box center [0, 0] width 0 height 0
click at [452, 220] on button "Process" at bounding box center [448, 221] width 20 height 10
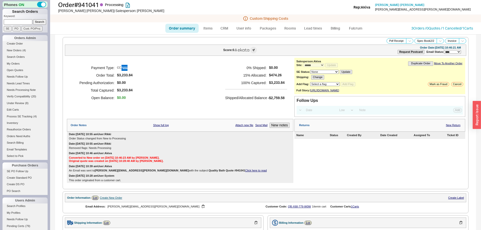
select select "*"
select select "LOW"
select select "3"
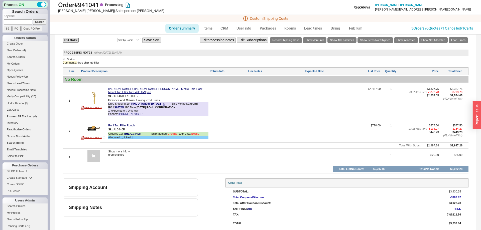
click at [109, 108] on b "PO # 988745" at bounding box center [116, 107] width 16 height 3
click at [119, 108] on b "PO # 988745" at bounding box center [116, 107] width 16 height 3
click at [110, 109] on b "PO # 988745" at bounding box center [116, 107] width 16 height 3
drag, startPoint x: 110, startPoint y: 109, endPoint x: 117, endPoint y: 109, distance: 7.0
click at [117, 109] on b "PO # 988745" at bounding box center [116, 107] width 16 height 3
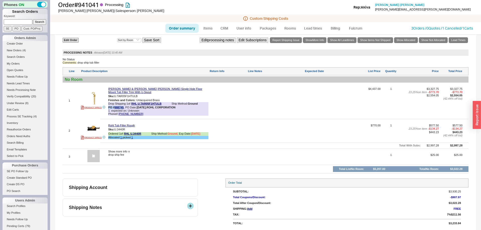
copy b "PO # 988745"
